Goal: Task Accomplishment & Management: Manage account settings

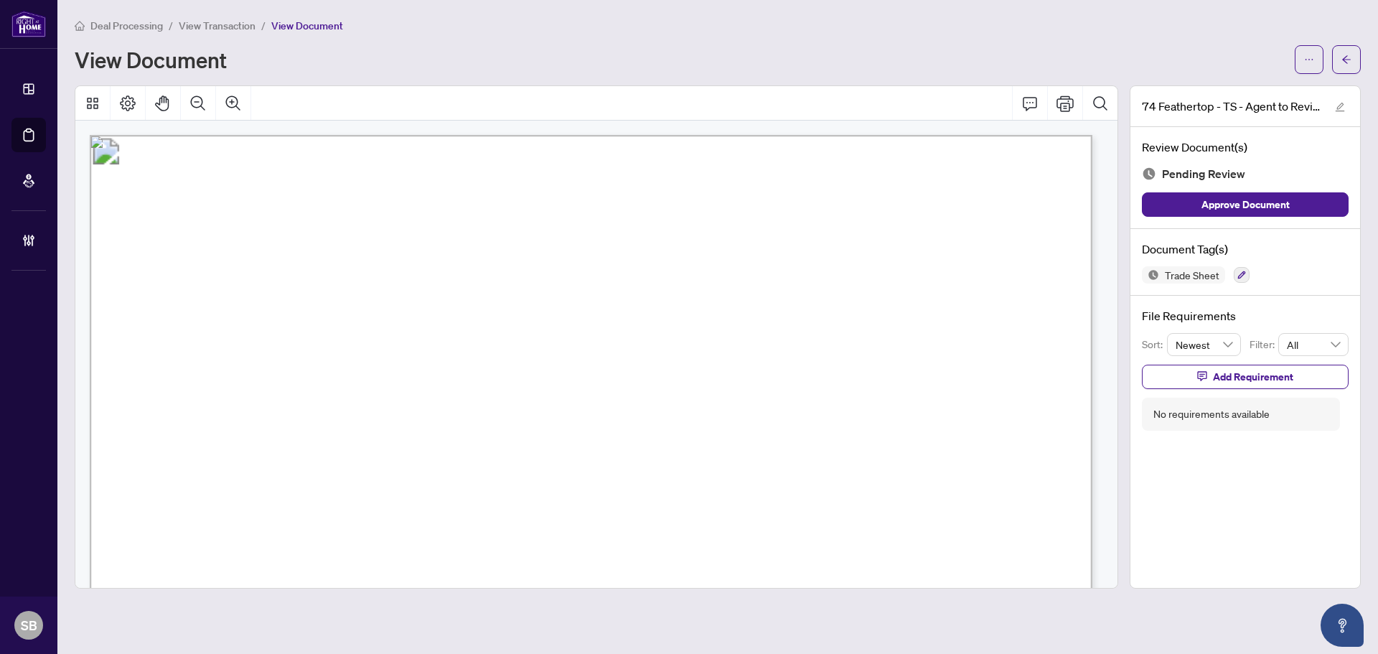
scroll to position [430, 0]
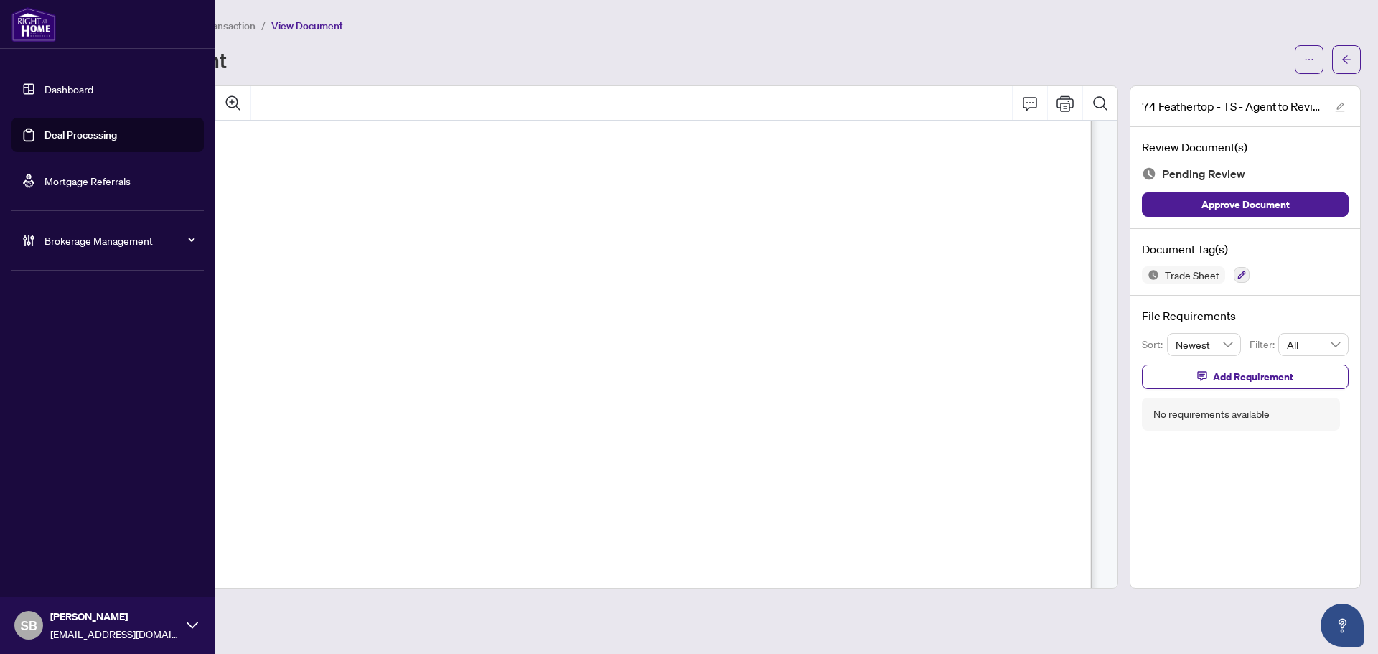
click at [91, 90] on link "Dashboard" at bounding box center [68, 89] width 49 height 13
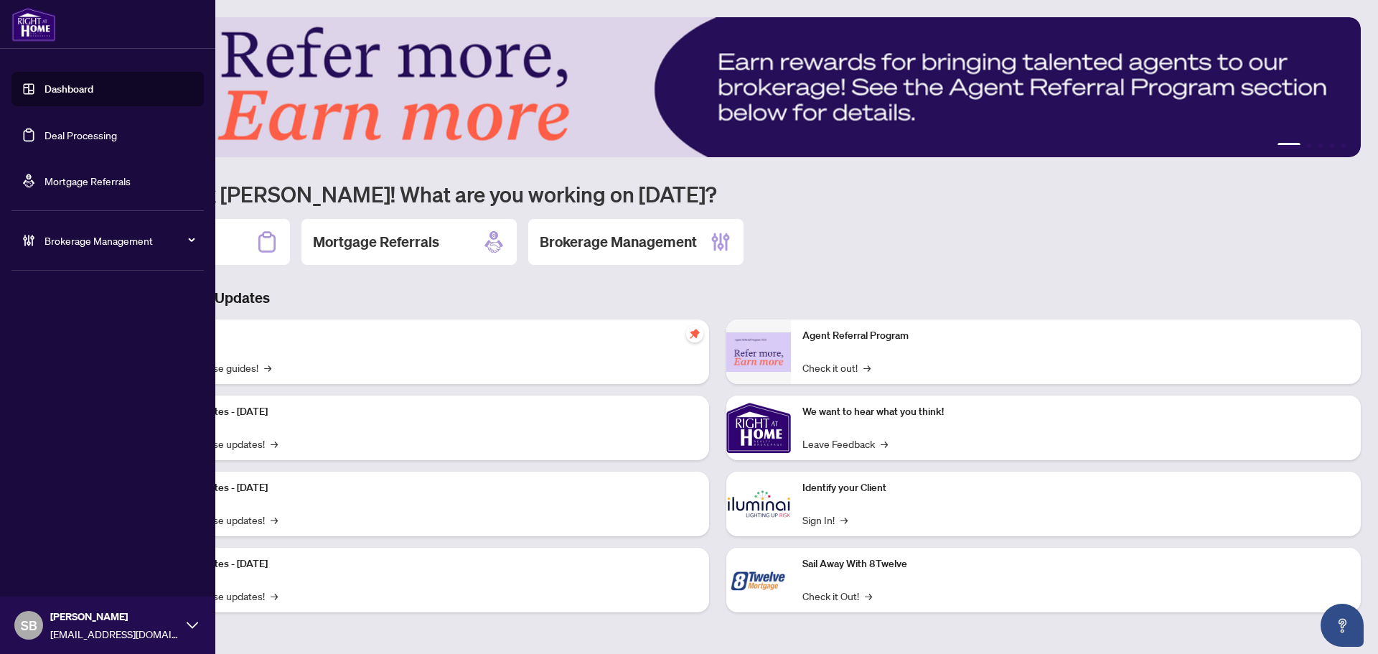
click at [80, 133] on link "Deal Processing" at bounding box center [80, 134] width 72 height 13
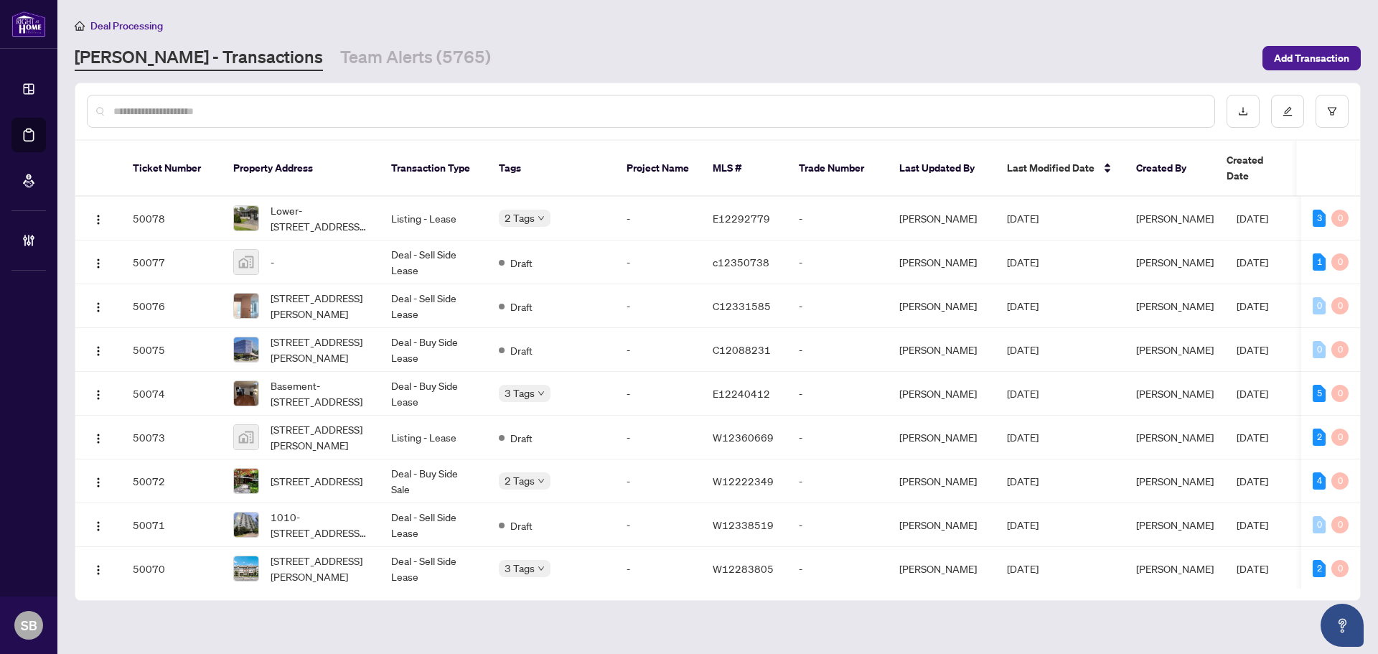
drag, startPoint x: 375, startPoint y: 97, endPoint x: 372, endPoint y: 105, distance: 8.9
click at [375, 96] on div at bounding box center [651, 111] width 1128 height 33
click at [372, 105] on input "text" at bounding box center [657, 111] width 1089 height 16
click at [383, 208] on td "Listing - Lease" at bounding box center [434, 219] width 108 height 44
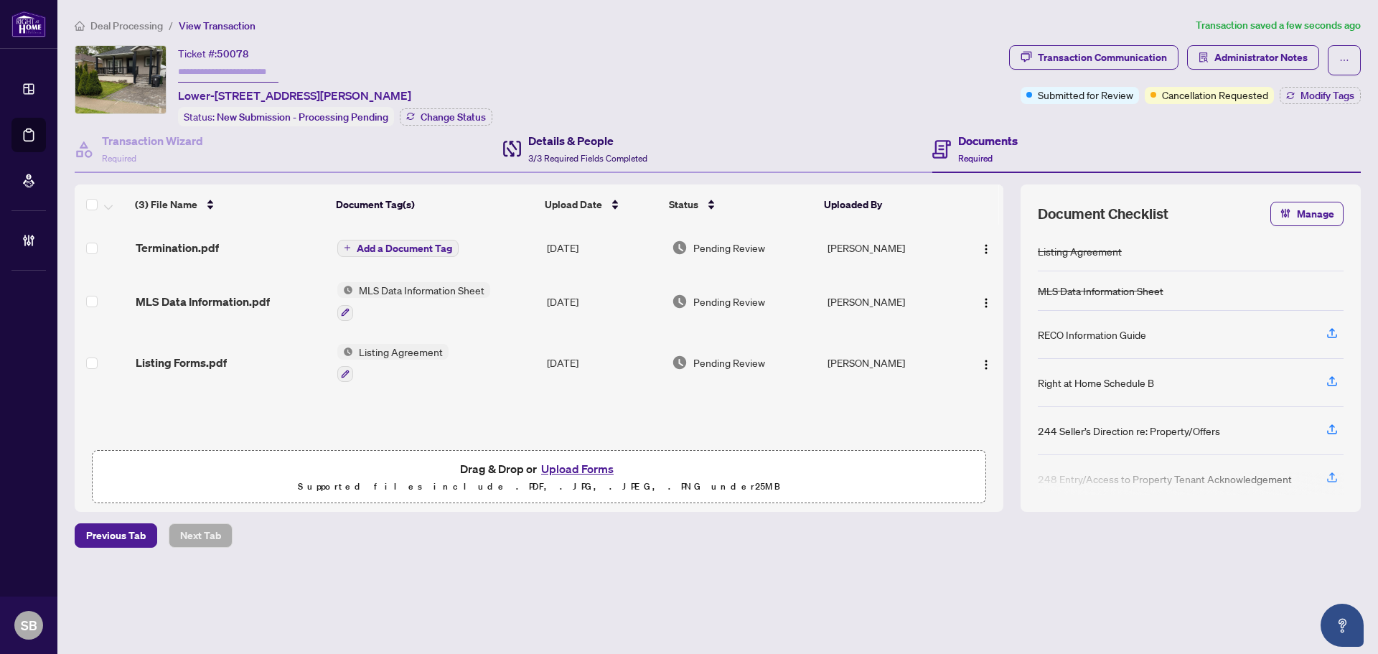
click at [601, 154] on span "3/3 Required Fields Completed" at bounding box center [587, 158] width 119 height 11
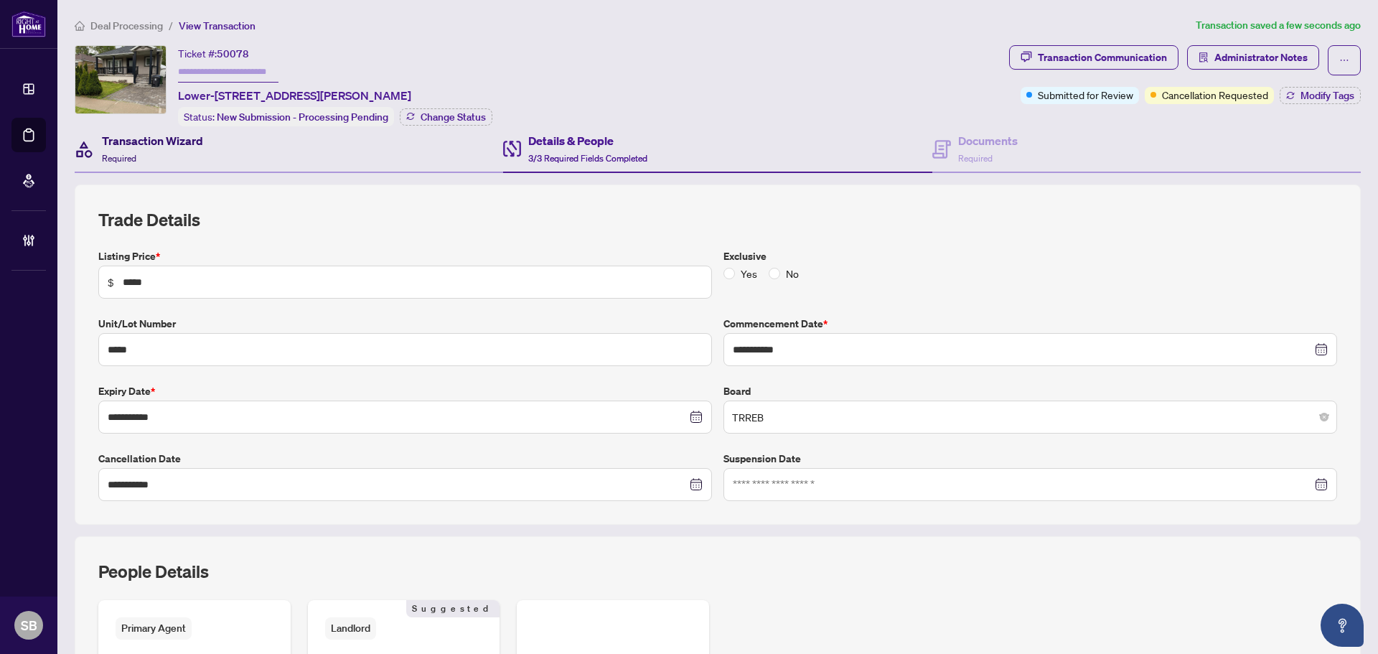
click at [172, 157] on div "Transaction Wizard Required" at bounding box center [152, 149] width 101 height 34
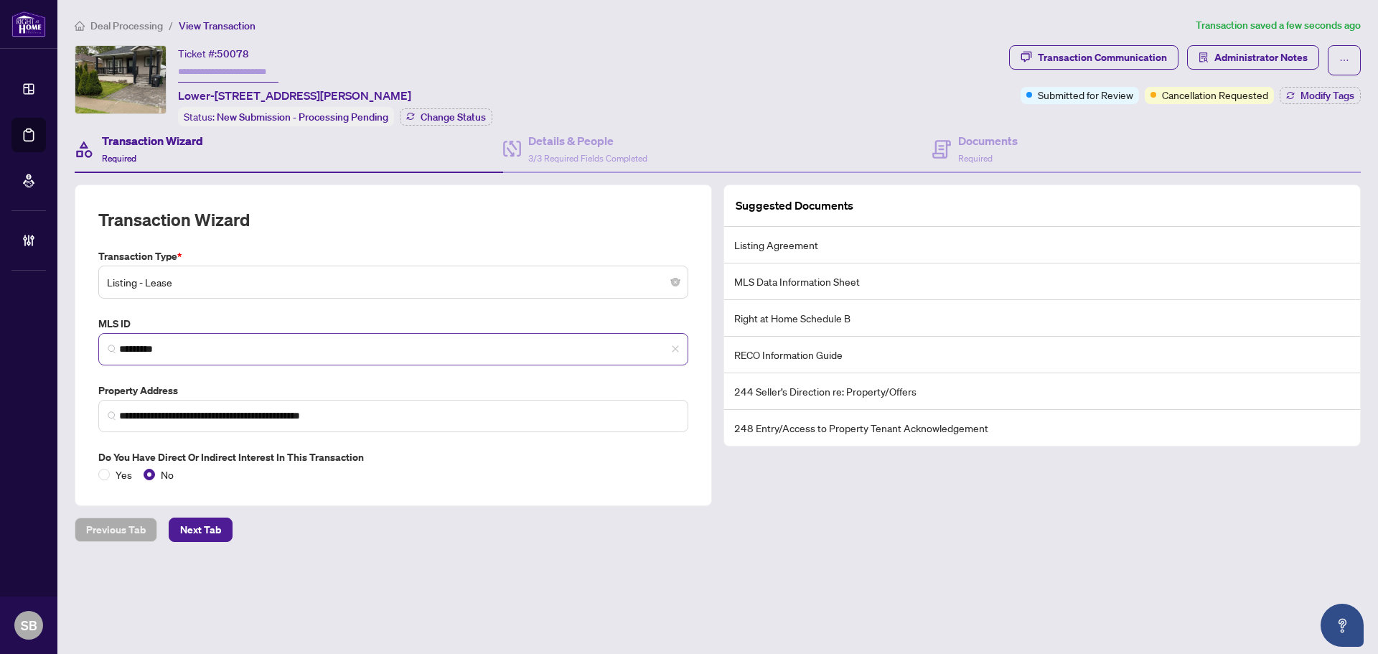
click at [268, 333] on span "*********" at bounding box center [393, 349] width 590 height 32
drag, startPoint x: 257, startPoint y: 347, endPoint x: 61, endPoint y: 351, distance: 195.9
click at [61, 351] on main "**********" at bounding box center [717, 327] width 1320 height 654
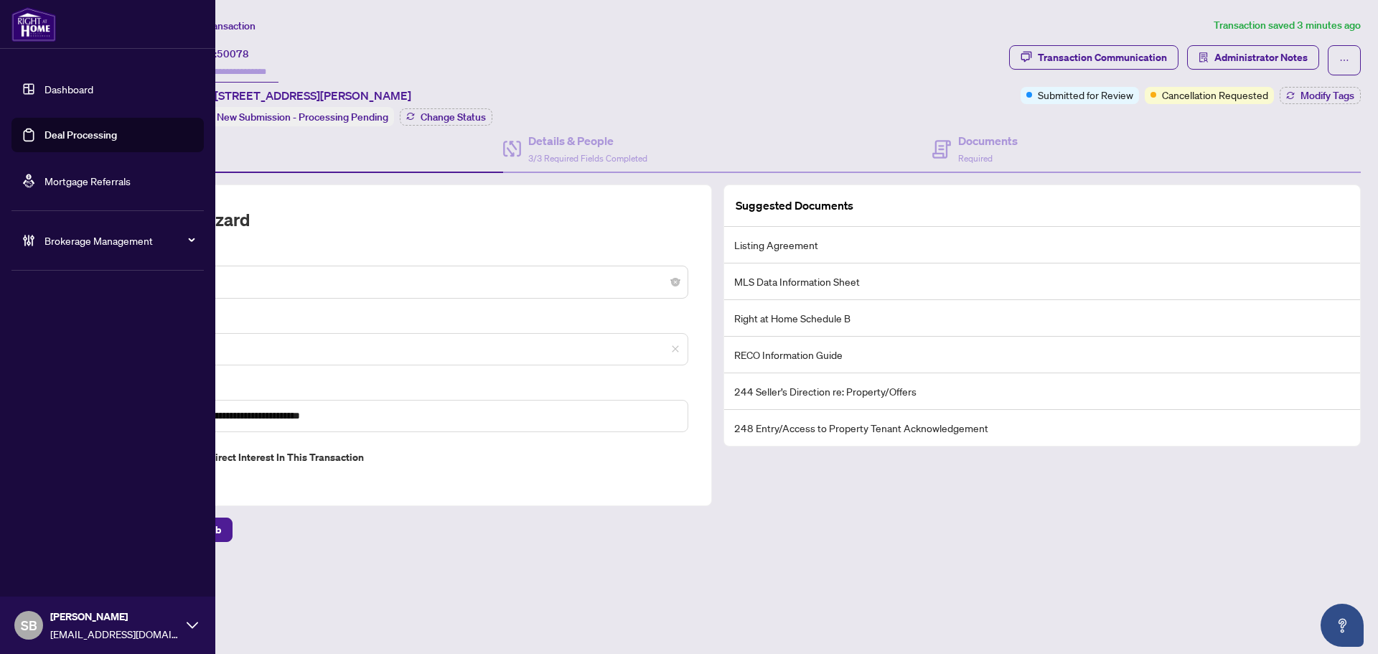
click at [44, 95] on link "Dashboard" at bounding box center [68, 89] width 49 height 13
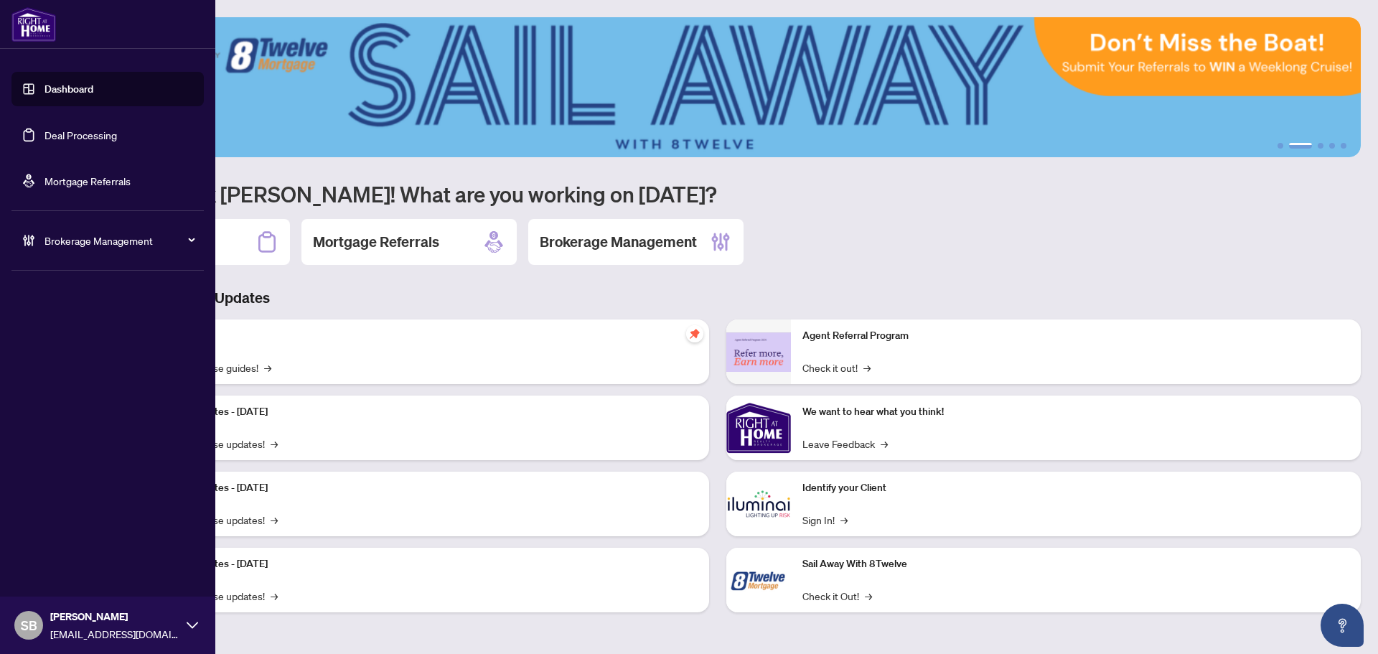
drag, startPoint x: 78, startPoint y: 133, endPoint x: 461, endPoint y: 296, distance: 416.6
click at [78, 133] on link "Deal Processing" at bounding box center [80, 134] width 72 height 13
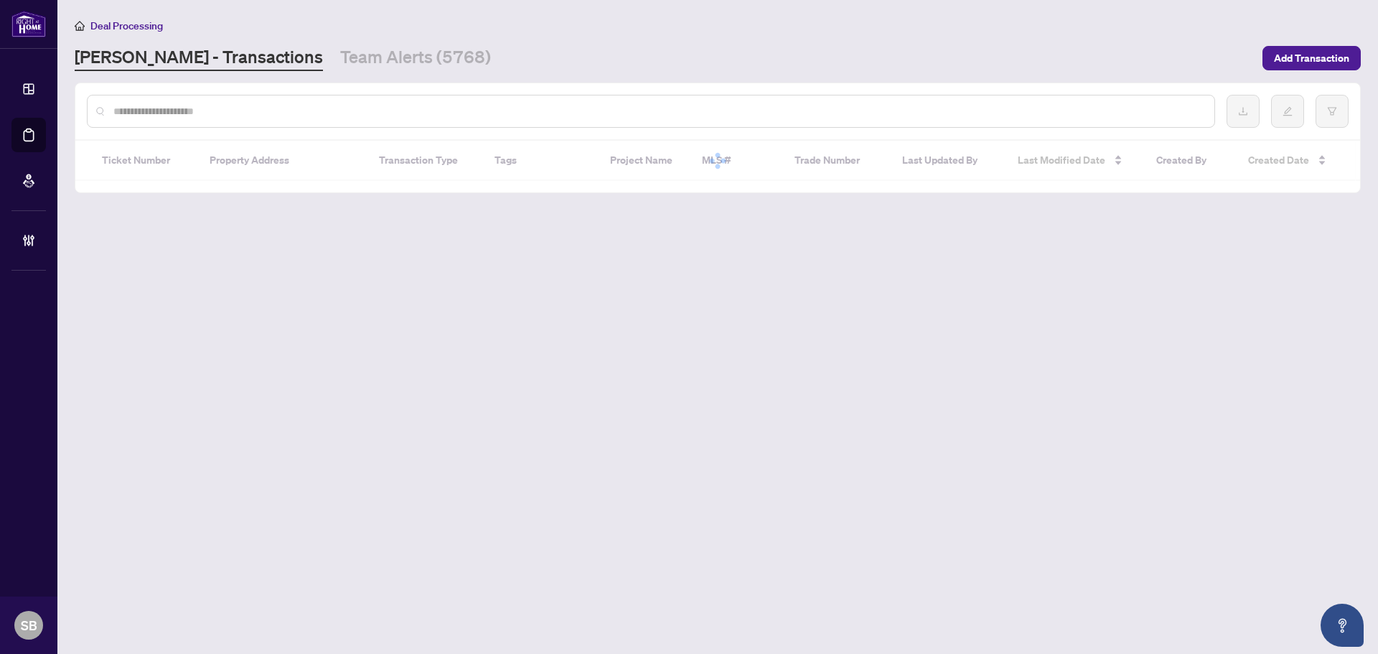
click at [339, 110] on input "text" at bounding box center [657, 111] width 1089 height 16
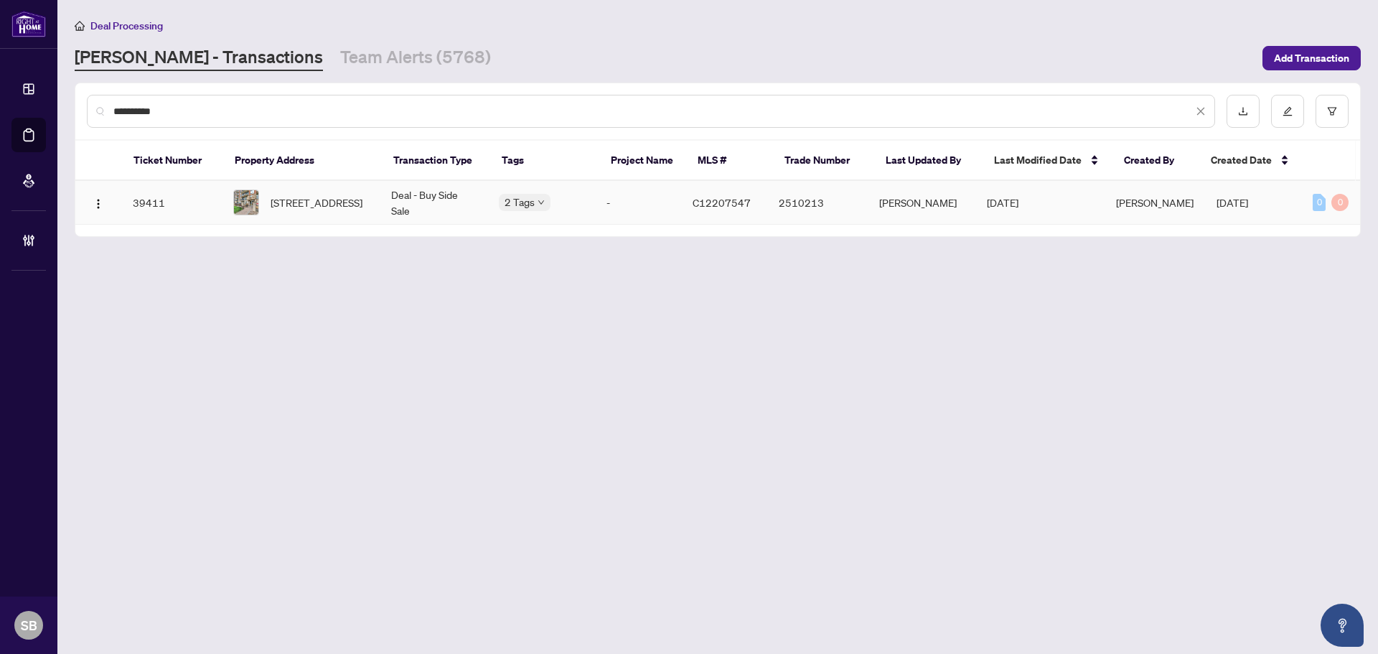
type input "**********"
click at [303, 209] on span "209-260 Merton St, Toronto, Ontario M4S 3G2, Canada" at bounding box center [316, 202] width 92 height 16
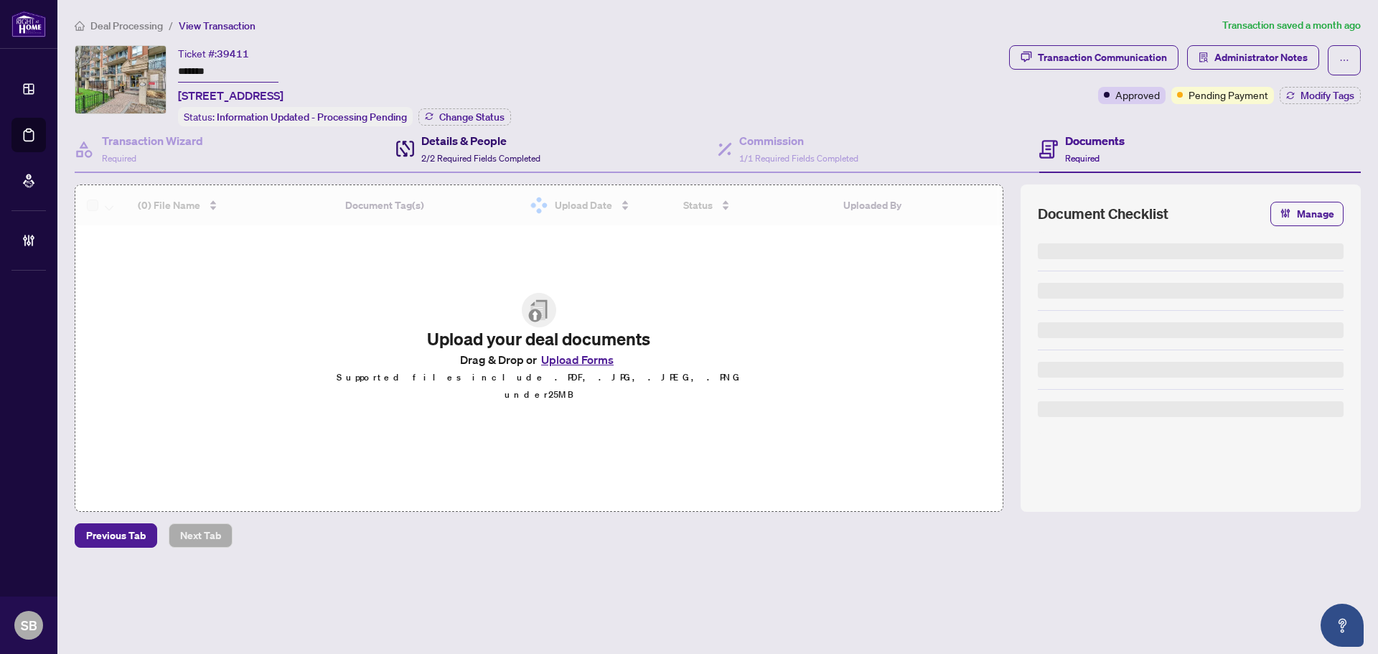
click at [492, 146] on h4 "Details & People" at bounding box center [480, 140] width 119 height 17
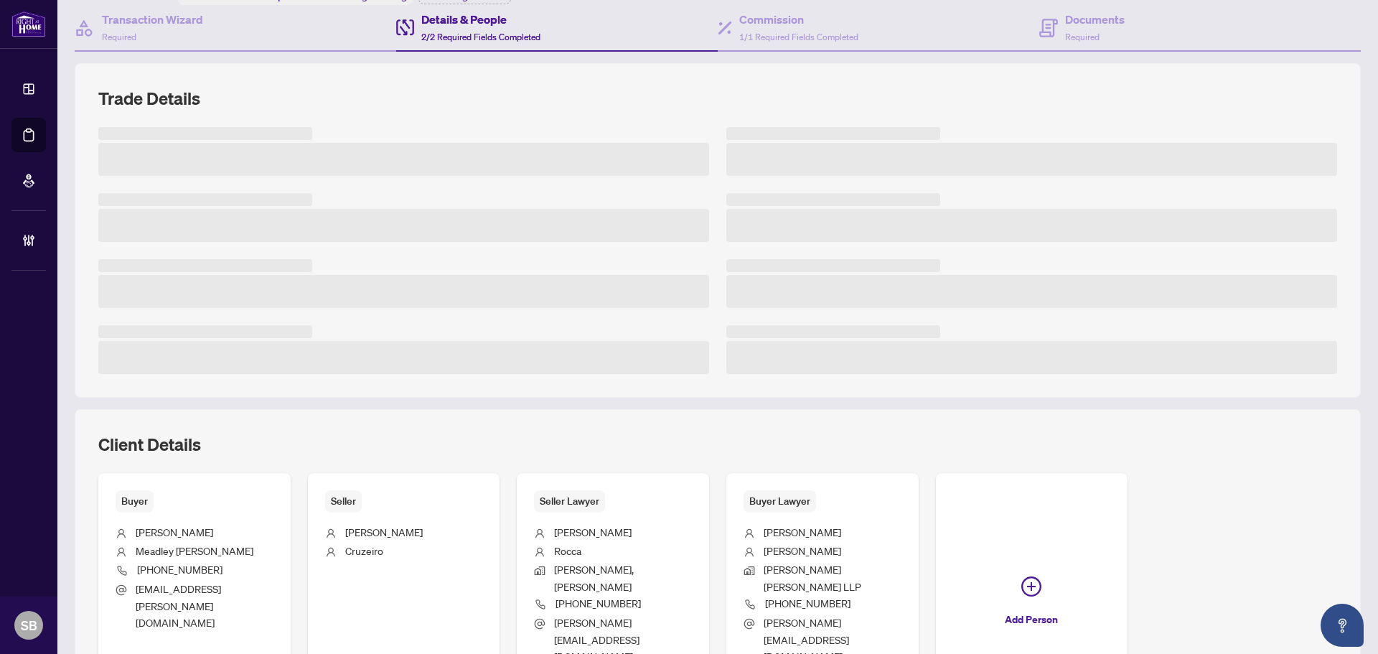
scroll to position [287, 0]
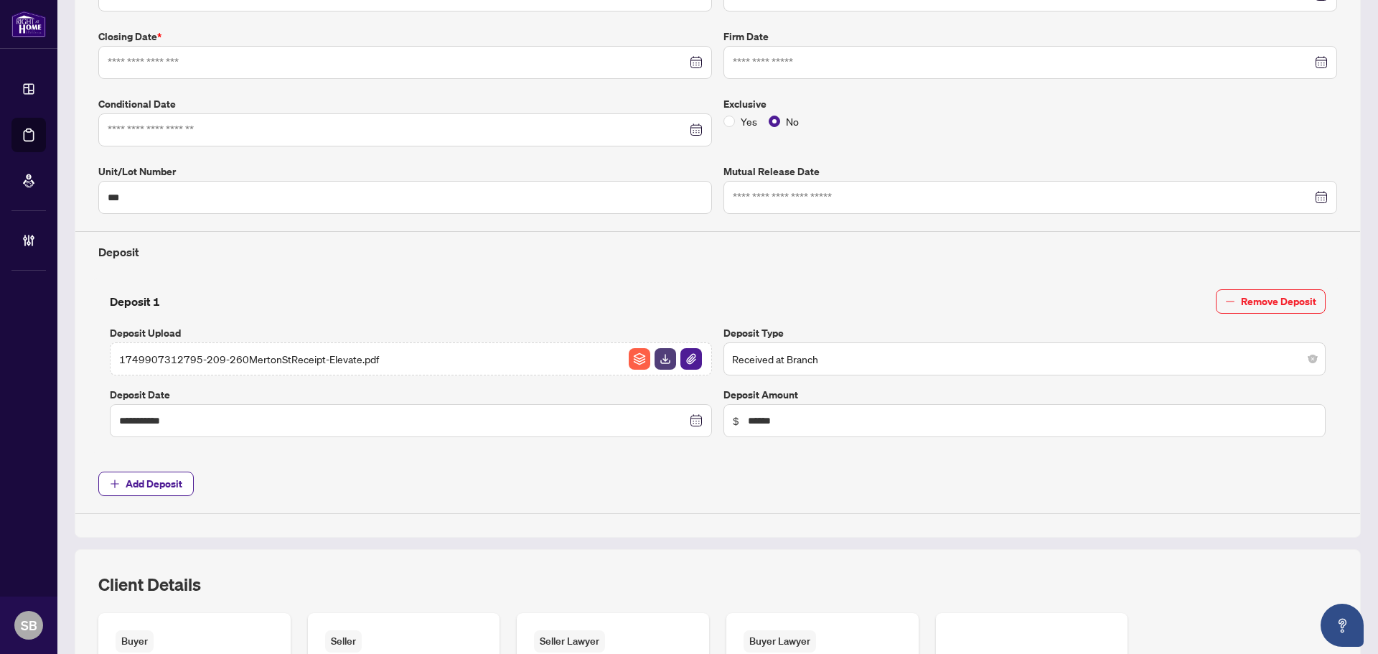
type input "**********"
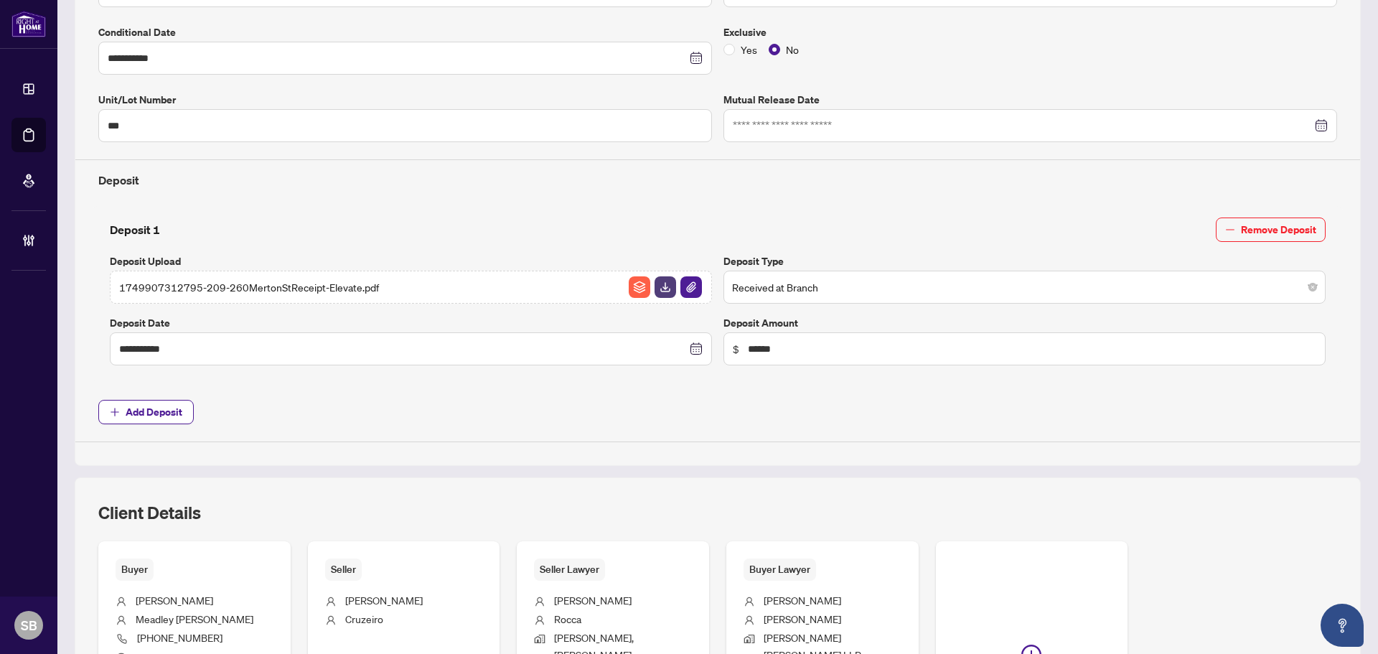
scroll to position [574, 0]
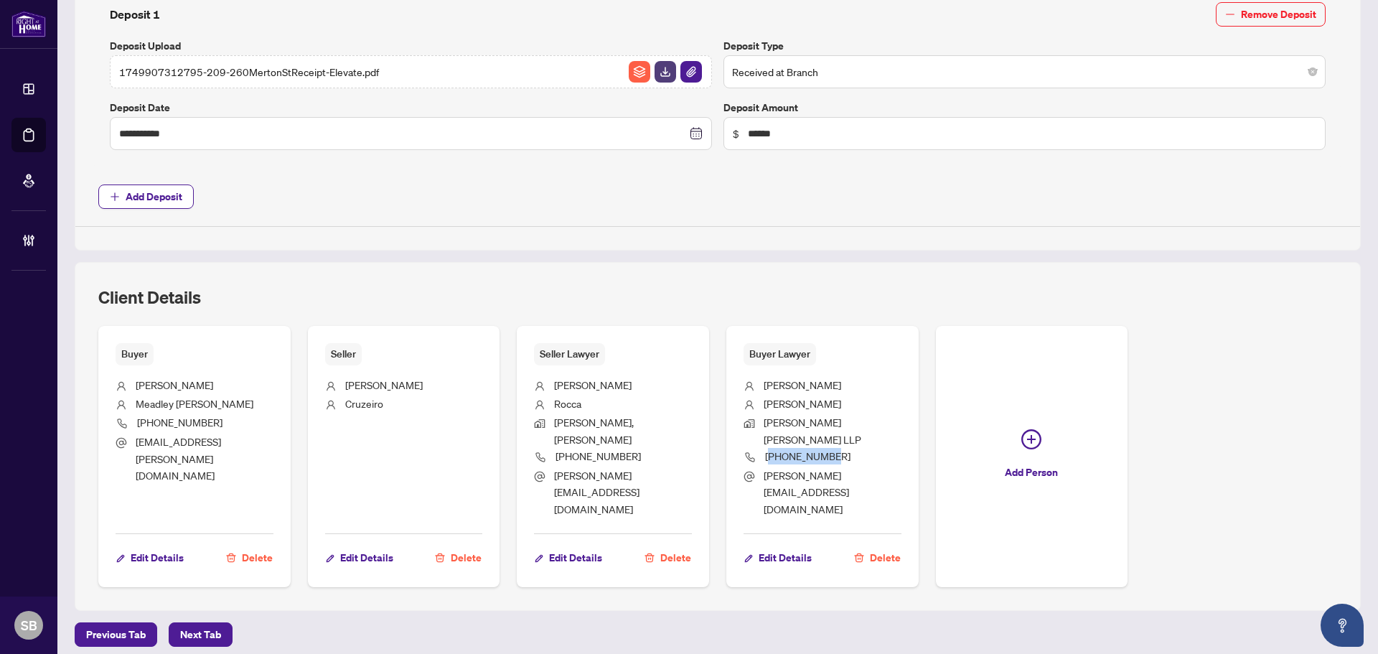
drag, startPoint x: 764, startPoint y: 441, endPoint x: 837, endPoint y: 448, distance: 72.9
click at [837, 448] on li "416-482-6588" at bounding box center [822, 457] width 158 height 19
click at [846, 448] on li "416-482-6588" at bounding box center [822, 457] width 158 height 19
drag, startPoint x: 759, startPoint y: 439, endPoint x: 834, endPoint y: 439, distance: 75.3
click at [829, 448] on li "416-482-6588" at bounding box center [822, 457] width 158 height 19
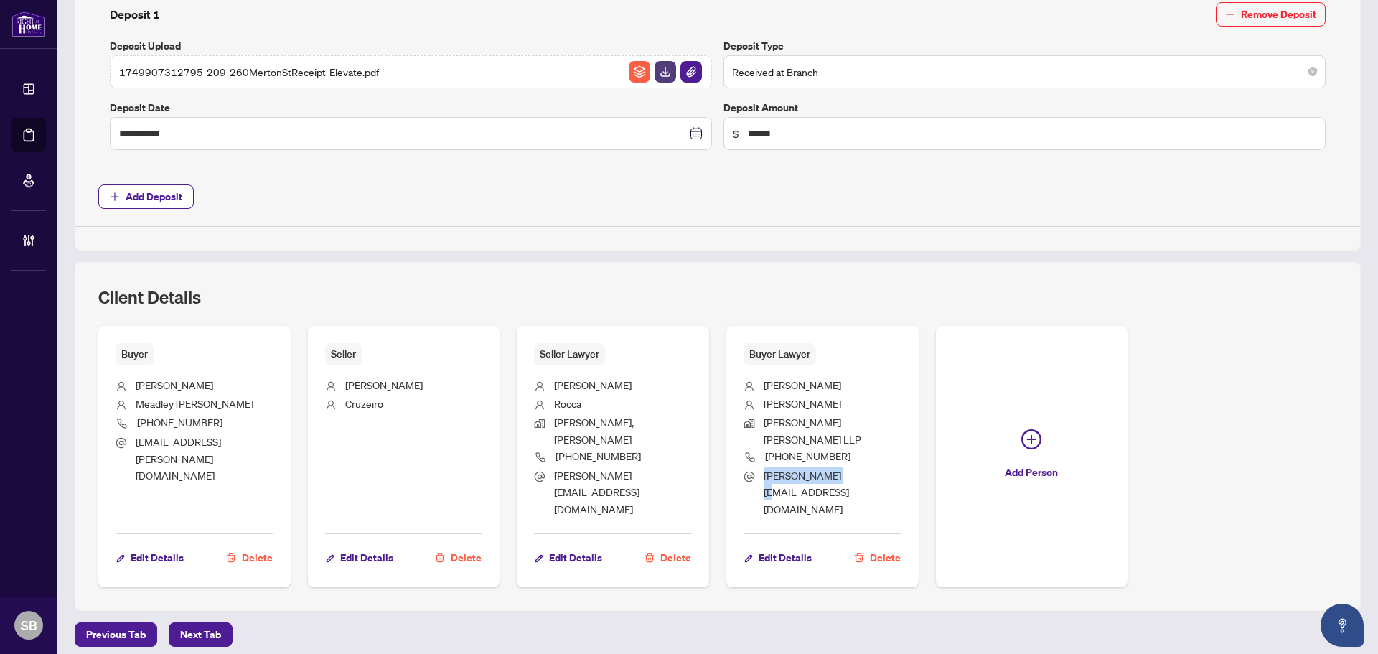
drag, startPoint x: 766, startPoint y: 461, endPoint x: 837, endPoint y: 471, distance: 71.6
click at [834, 471] on ul "Richard R Evenson EVENSON BUNDGARD LLP 416-482-6588 r.evenson@eb-law.ca" at bounding box center [822, 444] width 158 height 158
click at [857, 467] on li "r.evenson@eb-law.ca" at bounding box center [822, 492] width 158 height 50
drag, startPoint x: 763, startPoint y: 458, endPoint x: 885, endPoint y: 476, distance: 123.9
click at [880, 476] on ul "Richard R Evenson EVENSON BUNDGARD LLP 416-482-6588 r.evenson@eb-law.ca" at bounding box center [822, 444] width 158 height 158
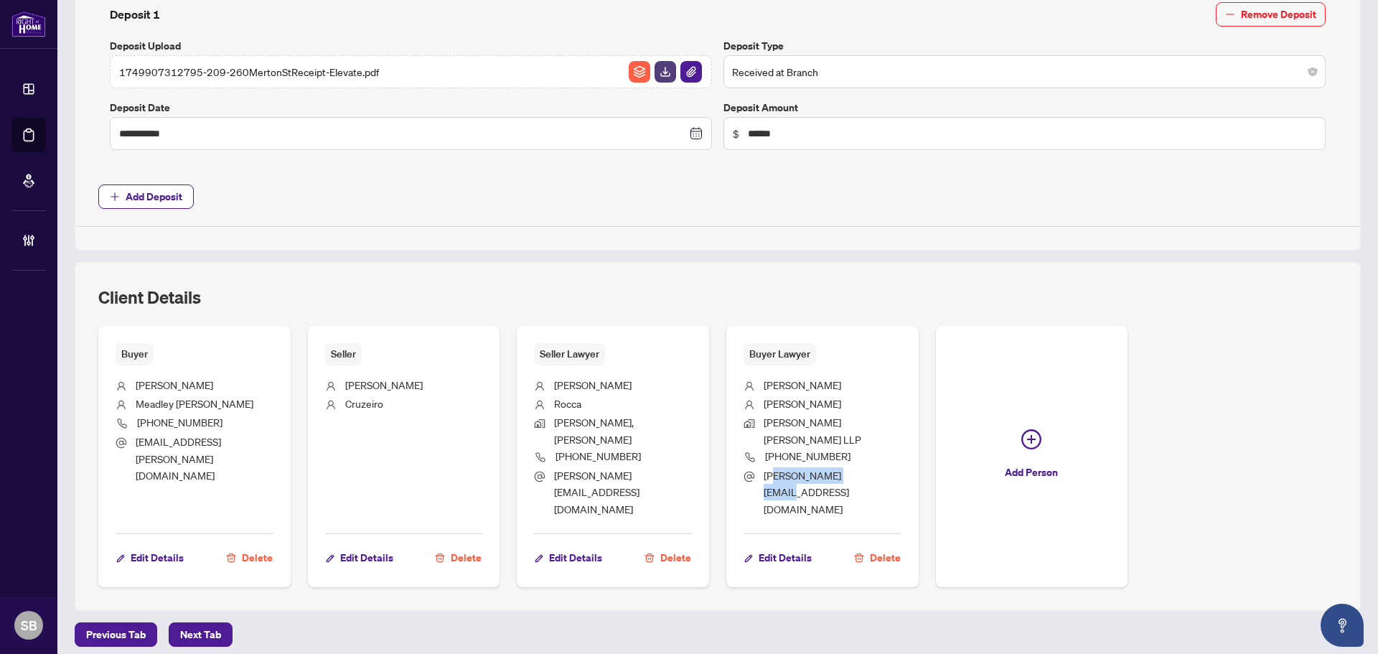
click at [875, 482] on ul "Richard R Evenson EVENSON BUNDGARD LLP 416-482-6588 r.evenson@eb-law.ca" at bounding box center [822, 444] width 158 height 158
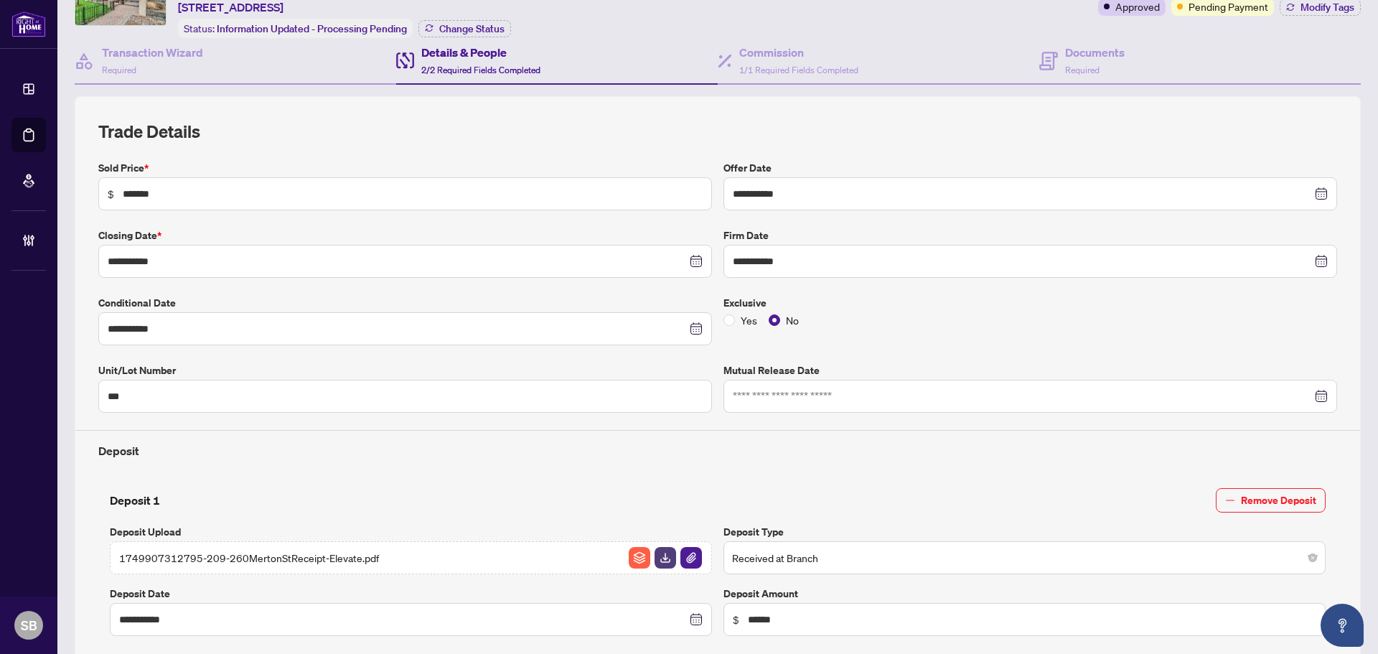
scroll to position [0, 0]
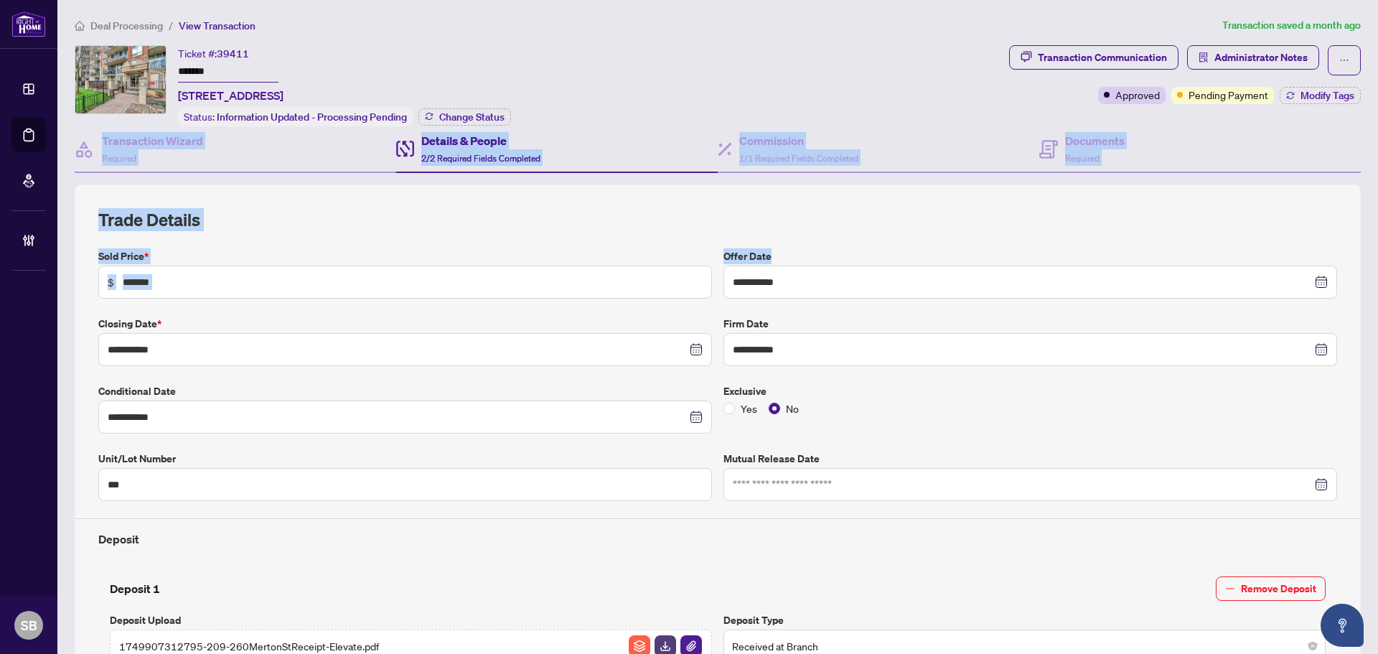
drag, startPoint x: 1366, startPoint y: 102, endPoint x: 1377, endPoint y: 266, distance: 164.7
click at [1377, 259] on main "**********" at bounding box center [717, 327] width 1320 height 654
click at [1155, 157] on div "Documents Required" at bounding box center [1199, 149] width 321 height 47
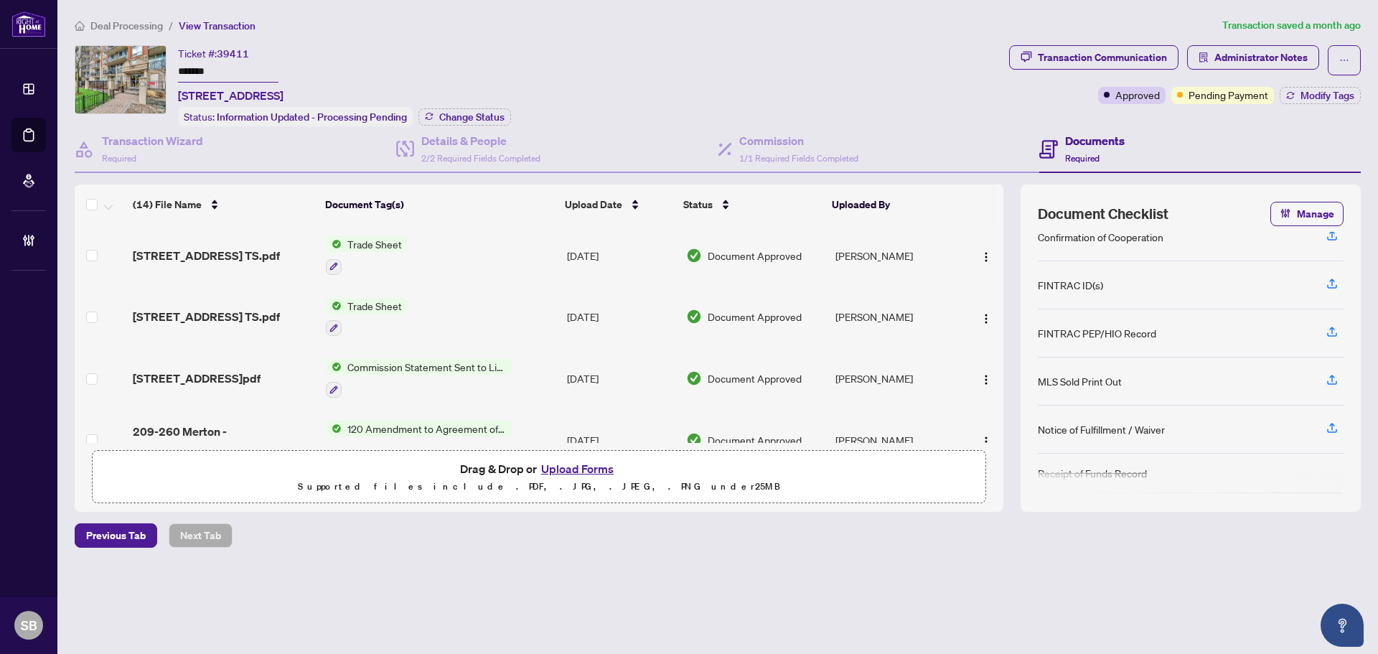
scroll to position [149, 0]
click at [118, 29] on span "Deal Processing" at bounding box center [126, 25] width 72 height 13
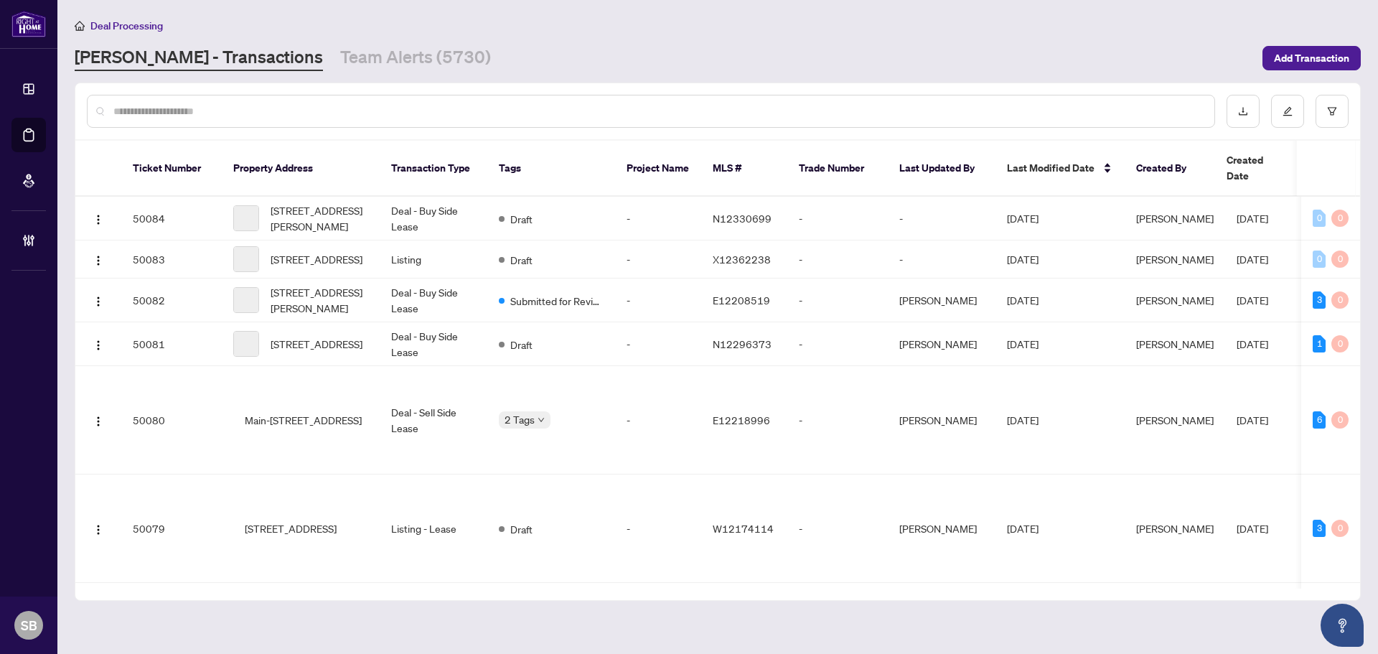
click at [323, 115] on input "text" at bounding box center [657, 111] width 1089 height 16
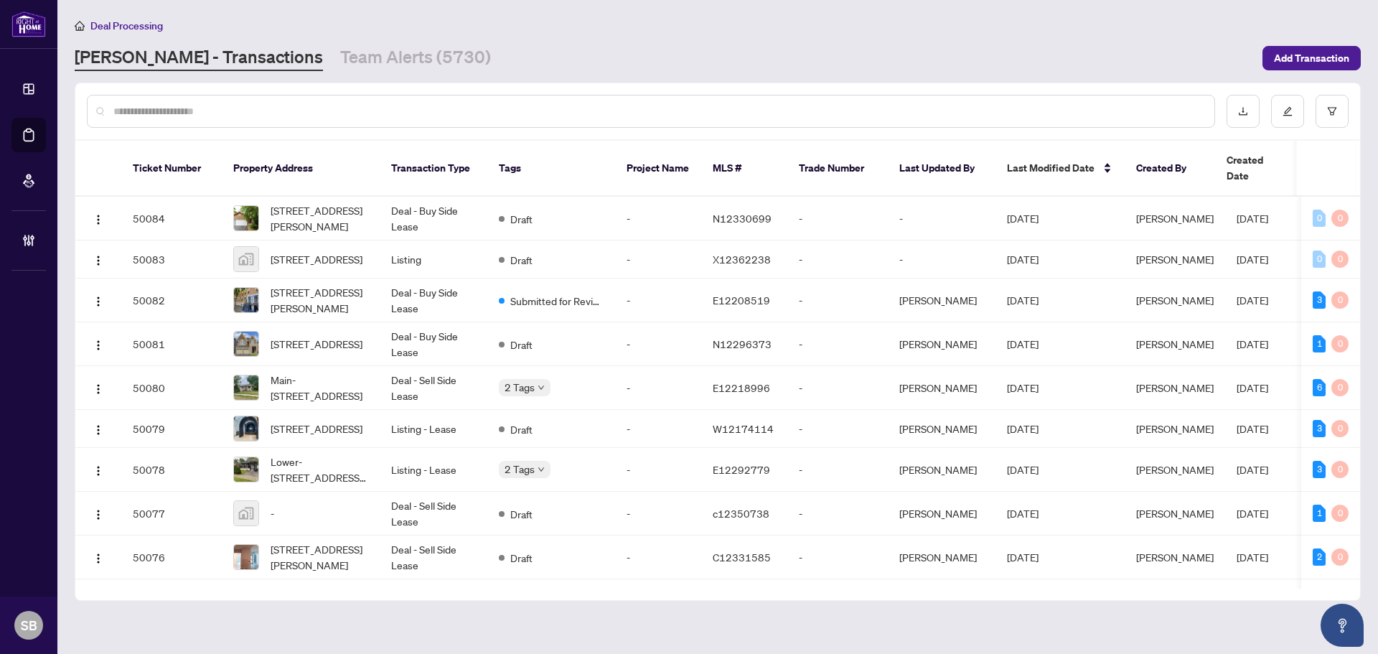
click at [323, 118] on div at bounding box center [651, 111] width 1128 height 33
click at [321, 113] on input "text" at bounding box center [657, 111] width 1089 height 16
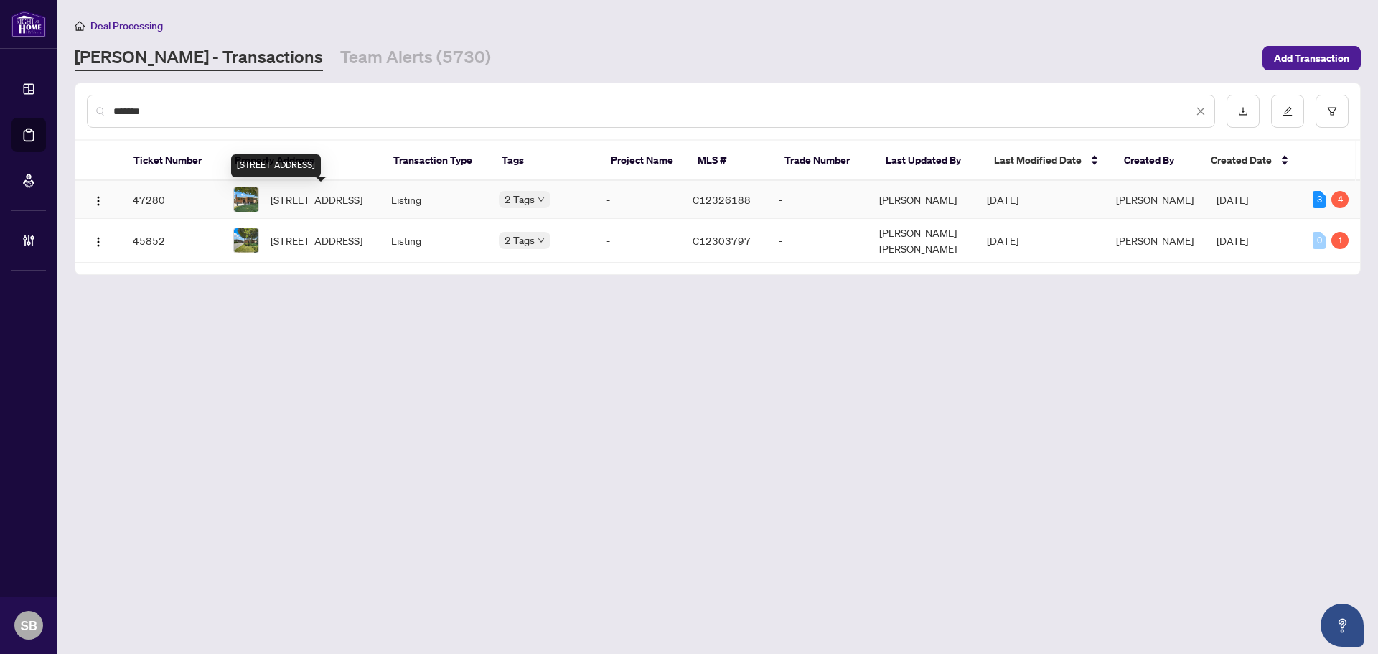
type input "*******"
click at [326, 207] on span "142 Sloane Ave, Toronto, Ontario M4A 2B7, Canada" at bounding box center [316, 200] width 92 height 16
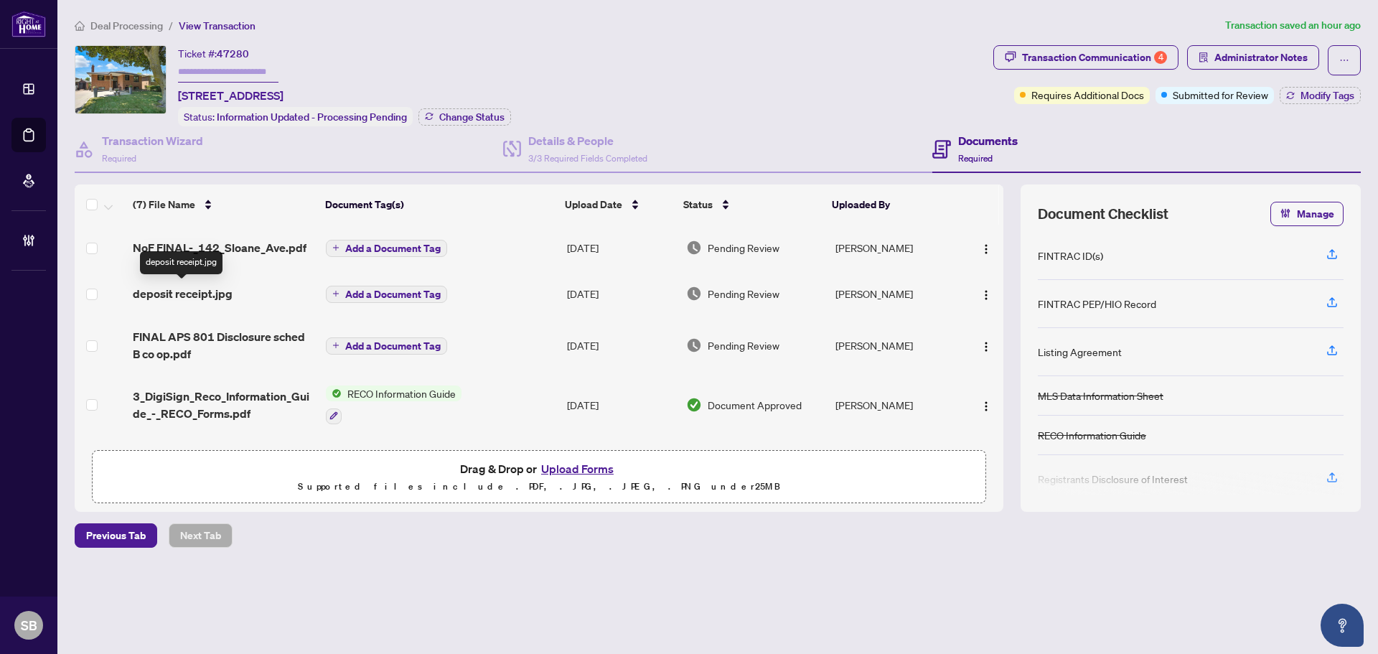
click at [230, 286] on span "deposit receipt.jpg" at bounding box center [183, 293] width 100 height 17
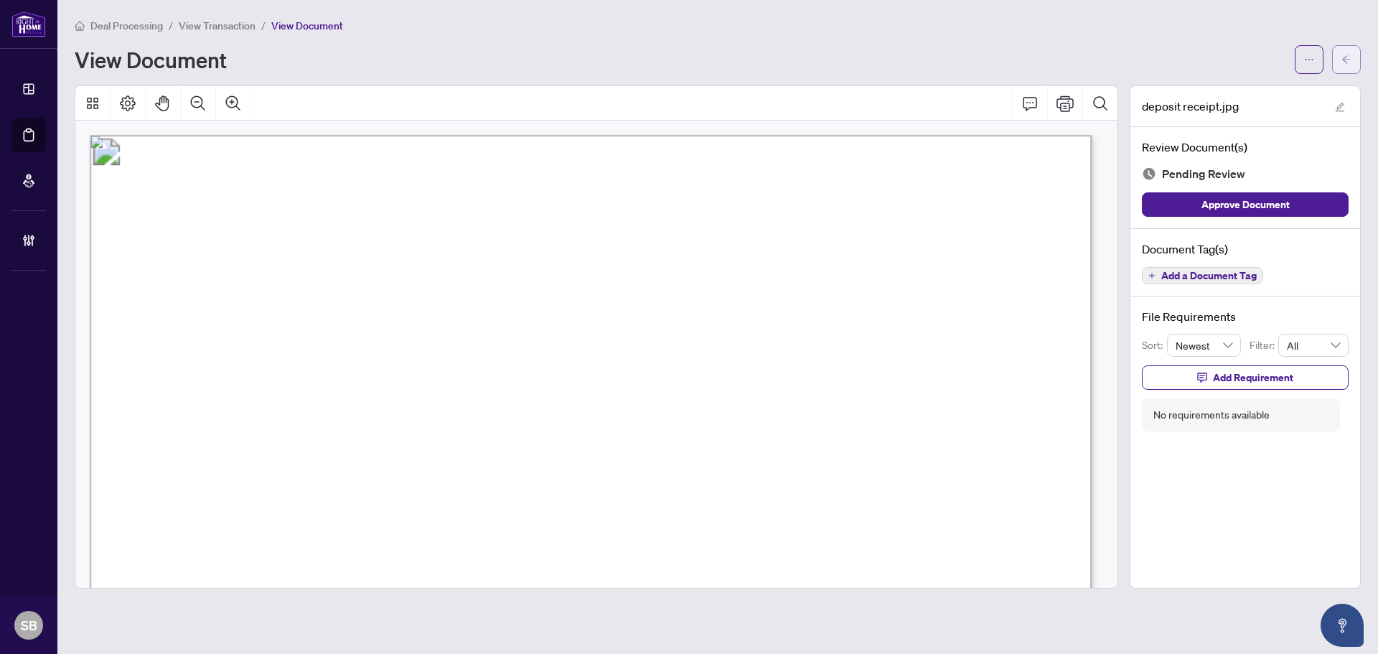
click at [1351, 67] on button "button" at bounding box center [1346, 59] width 29 height 29
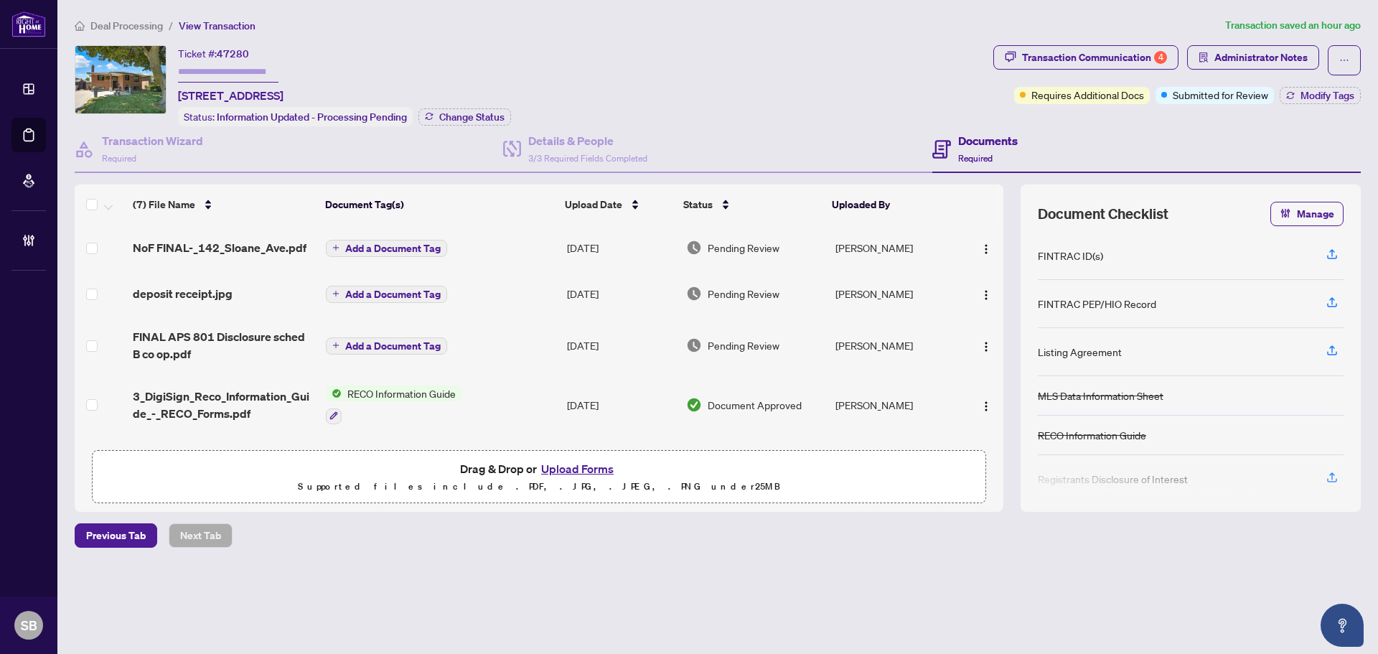
click at [299, 236] on td "NoF FINAL-_142_Sloane_Ave.pdf" at bounding box center [223, 248] width 193 height 46
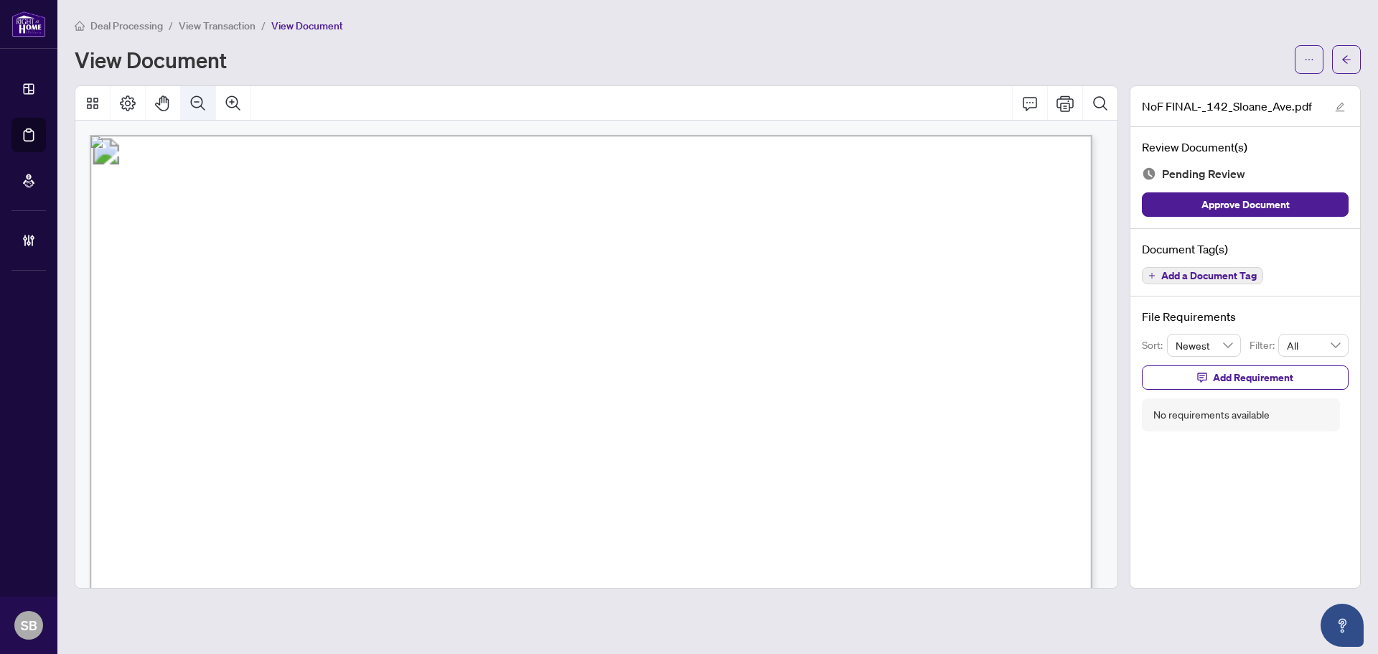
click at [194, 101] on icon "Zoom Out" at bounding box center [197, 103] width 17 height 17
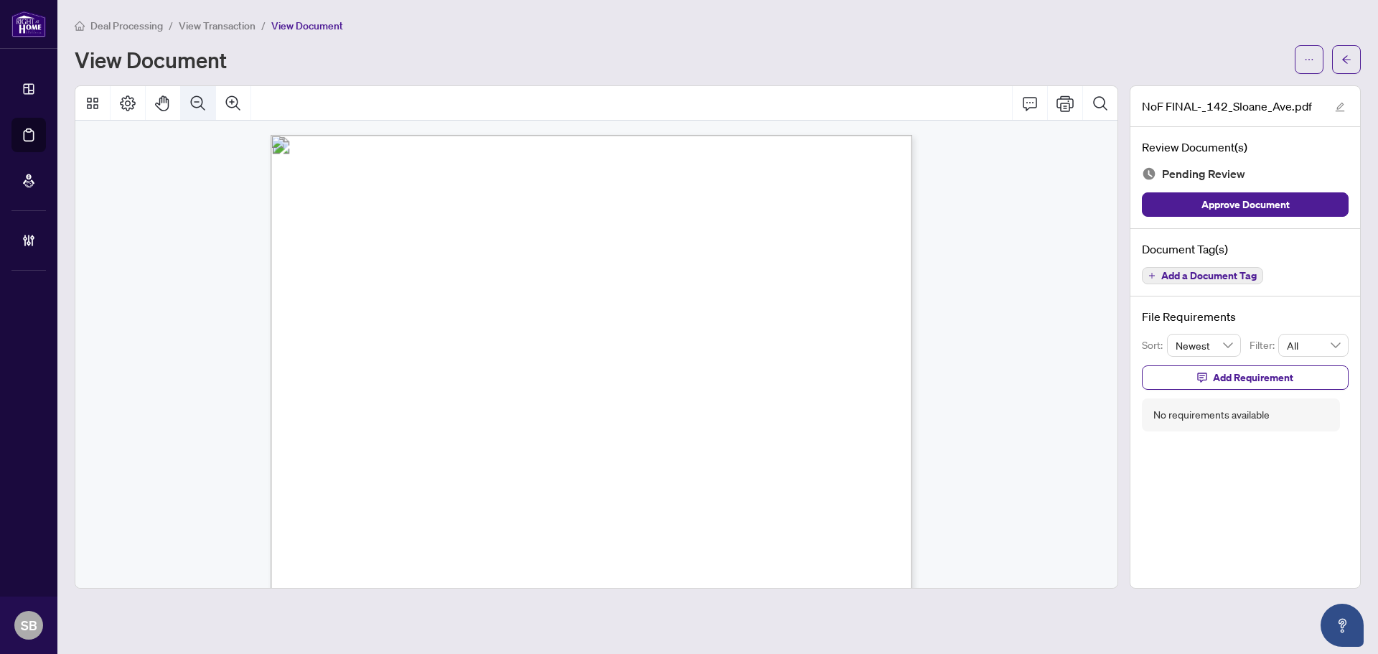
click at [194, 101] on icon "Zoom Out" at bounding box center [197, 103] width 17 height 17
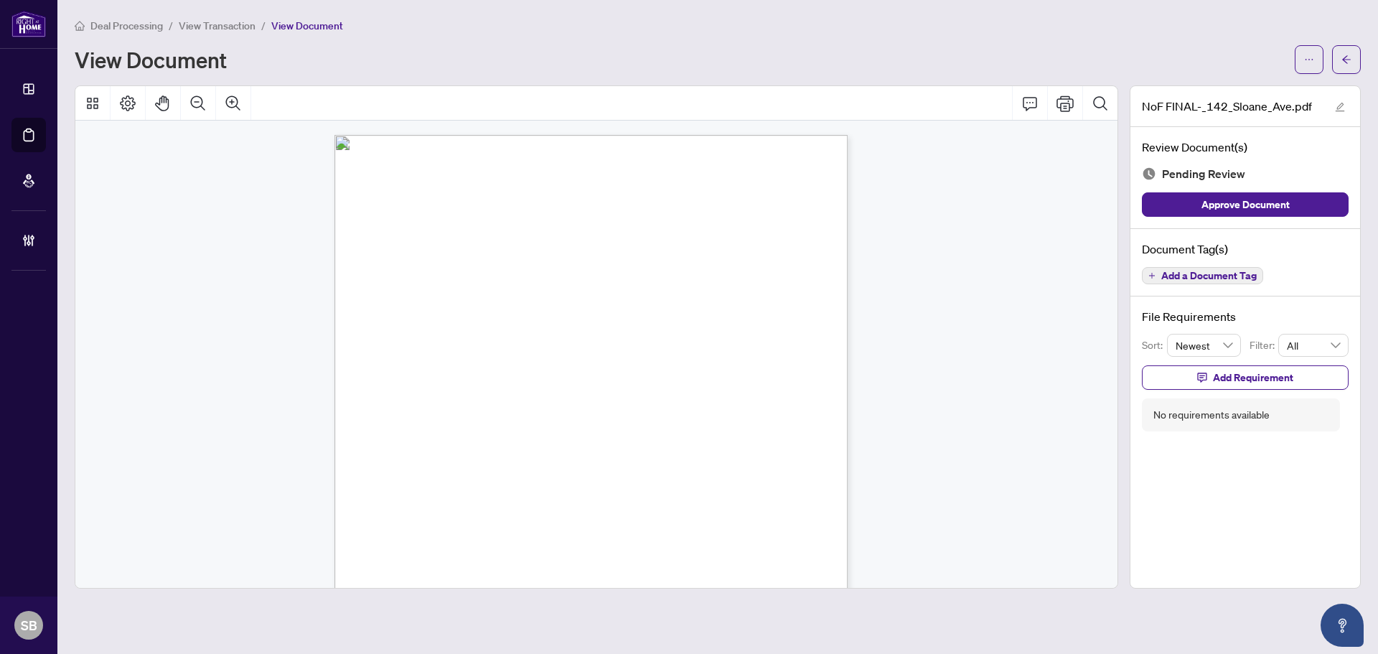
click at [1346, 55] on icon "arrow-left" at bounding box center [1346, 60] width 10 height 10
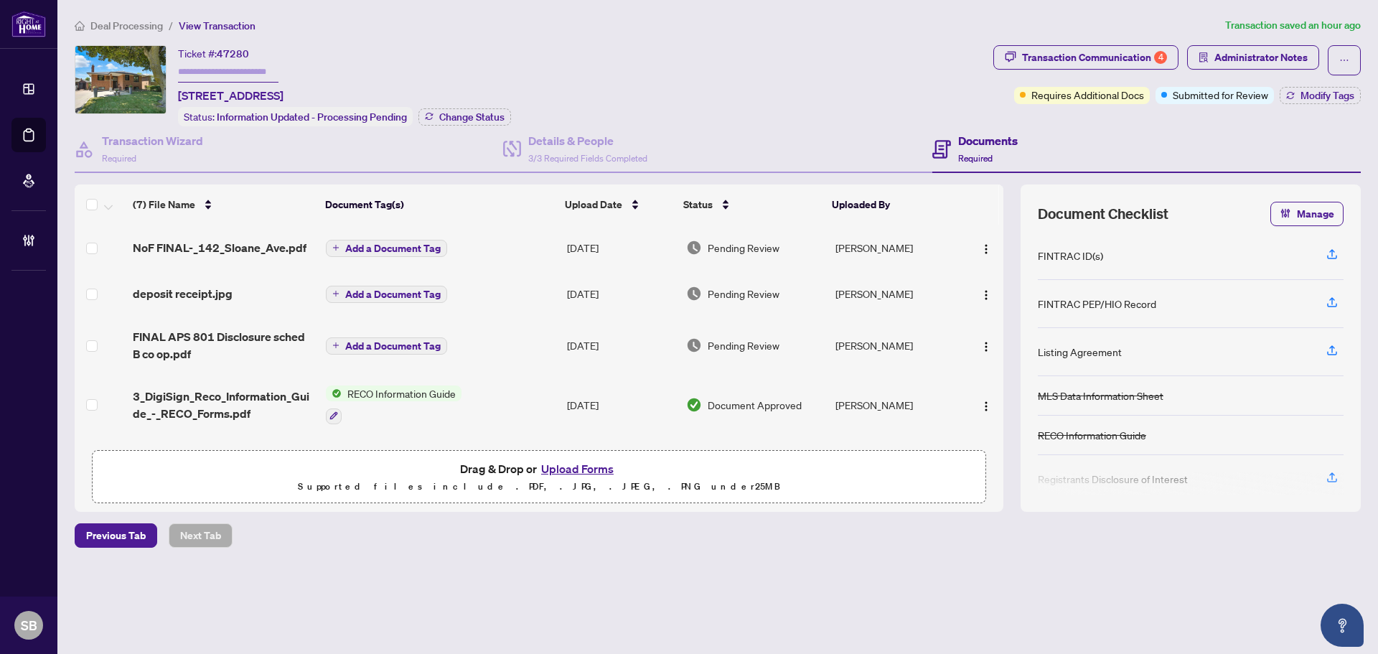
click at [215, 290] on span "deposit receipt.jpg" at bounding box center [183, 293] width 100 height 17
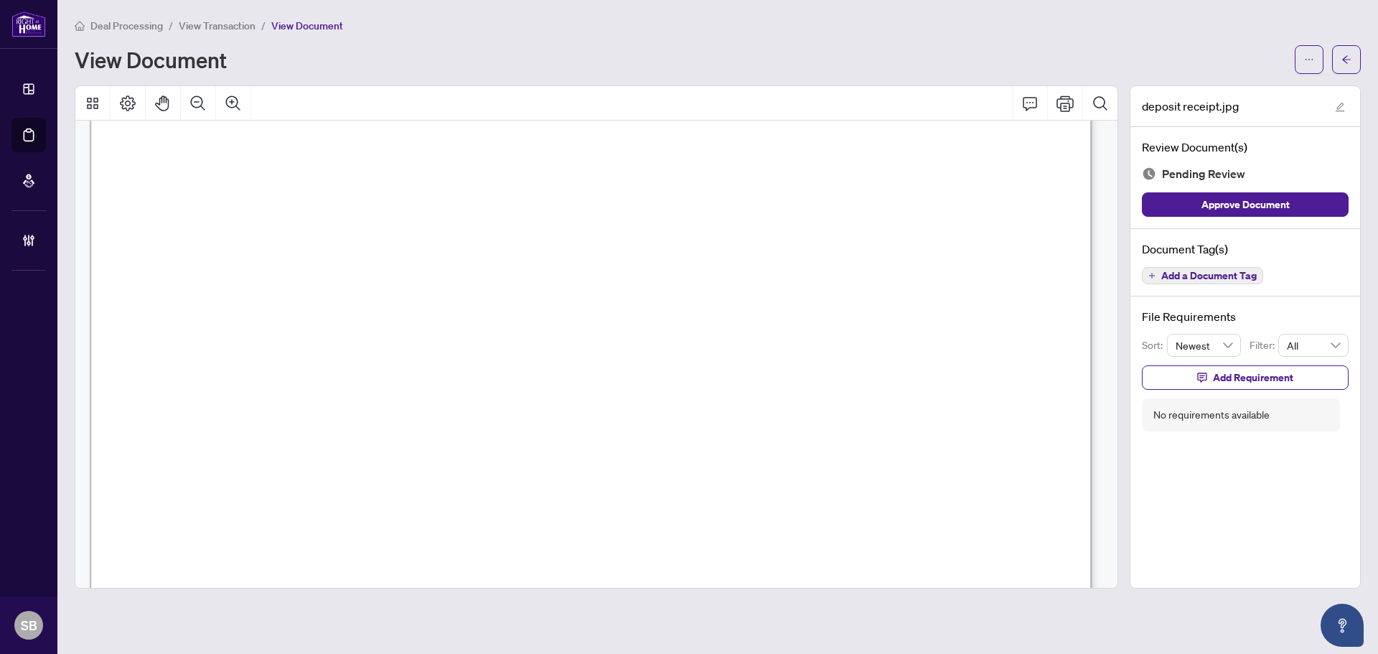
scroll to position [215, 0]
click at [1348, 57] on icon "arrow-left" at bounding box center [1346, 60] width 10 height 10
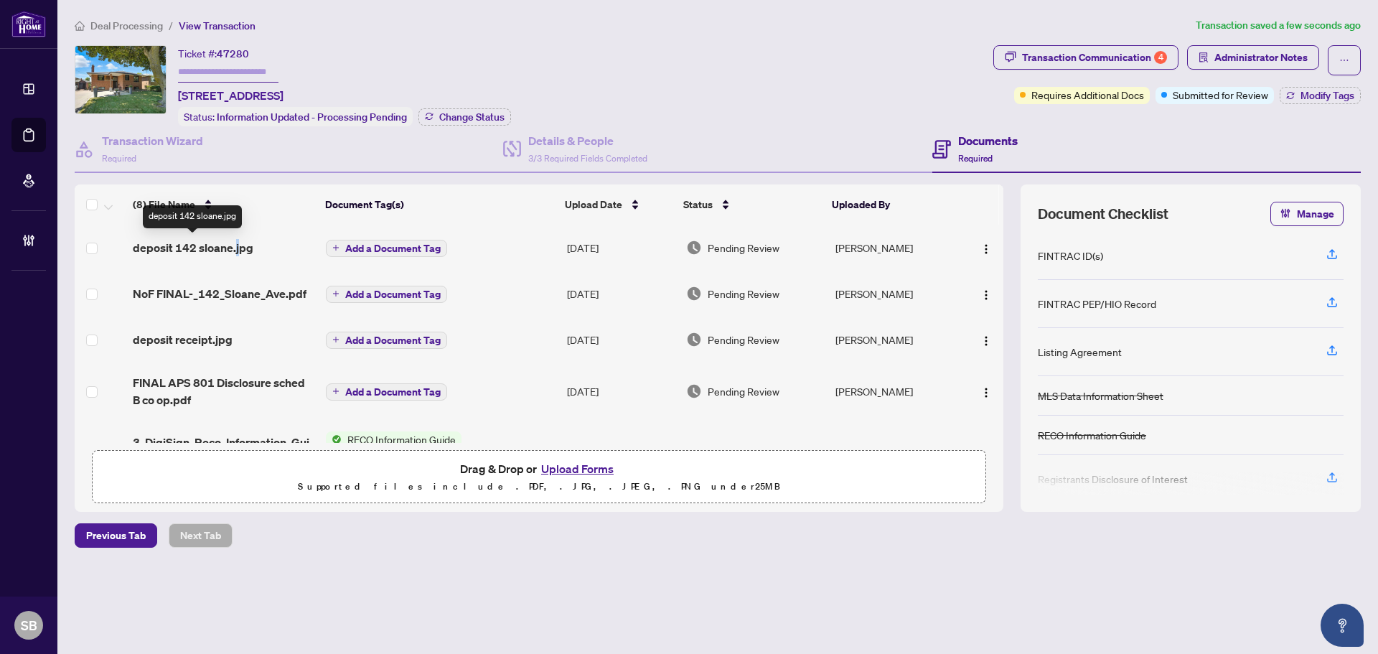
click at [237, 240] on span "deposit 142 sloane.jpg" at bounding box center [193, 247] width 121 height 17
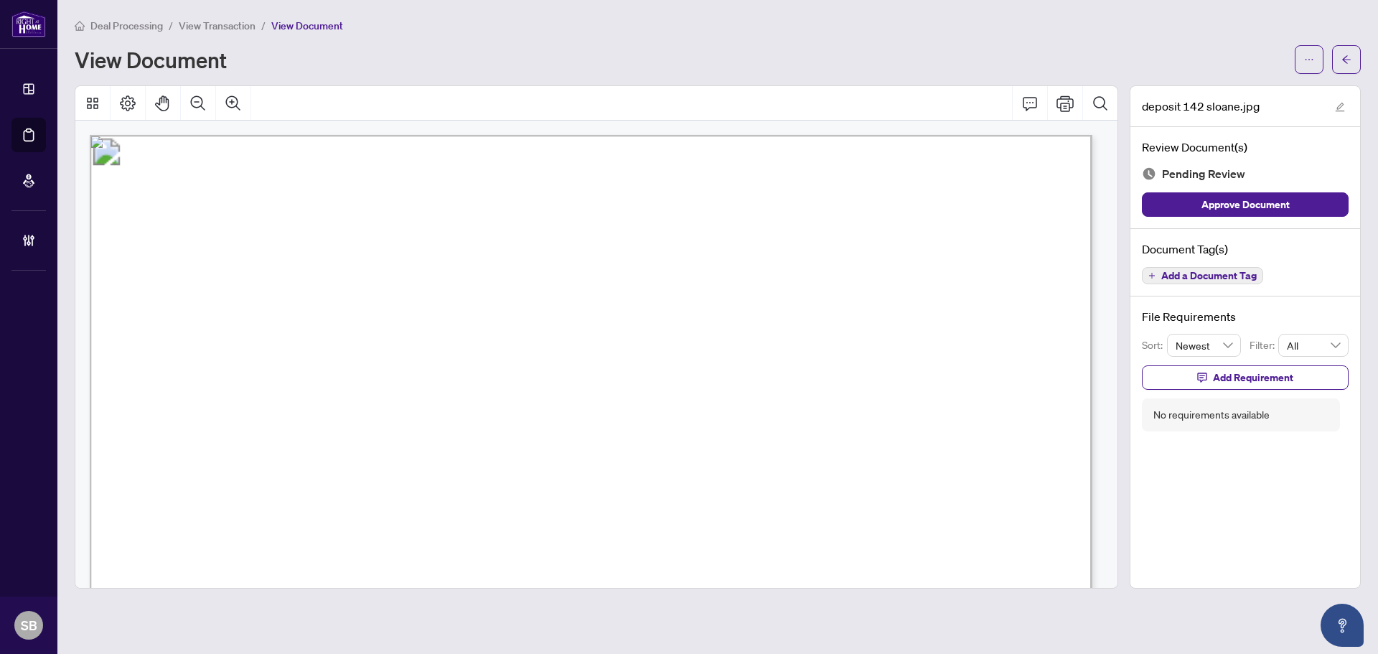
drag, startPoint x: 1355, startPoint y: 52, endPoint x: 1377, endPoint y: 109, distance: 60.6
click at [1352, 50] on button "button" at bounding box center [1346, 59] width 29 height 29
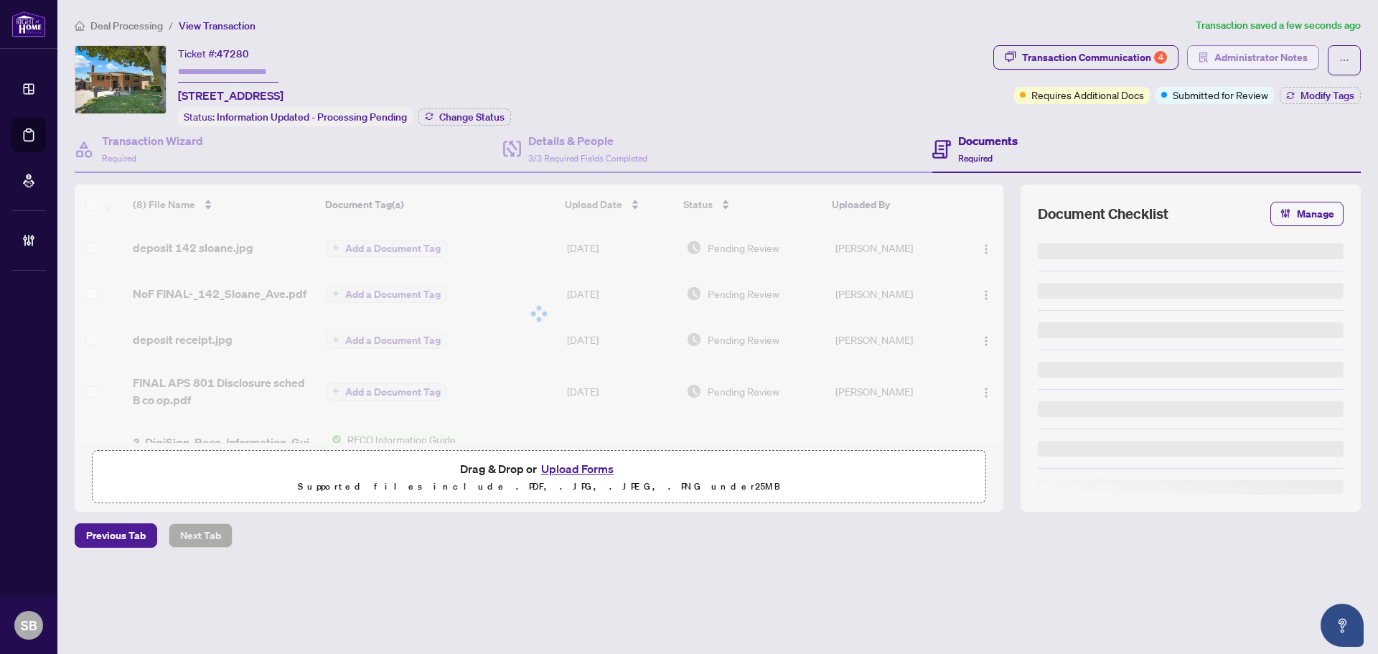
click at [1225, 54] on span "Administrator Notes" at bounding box center [1260, 57] width 93 height 23
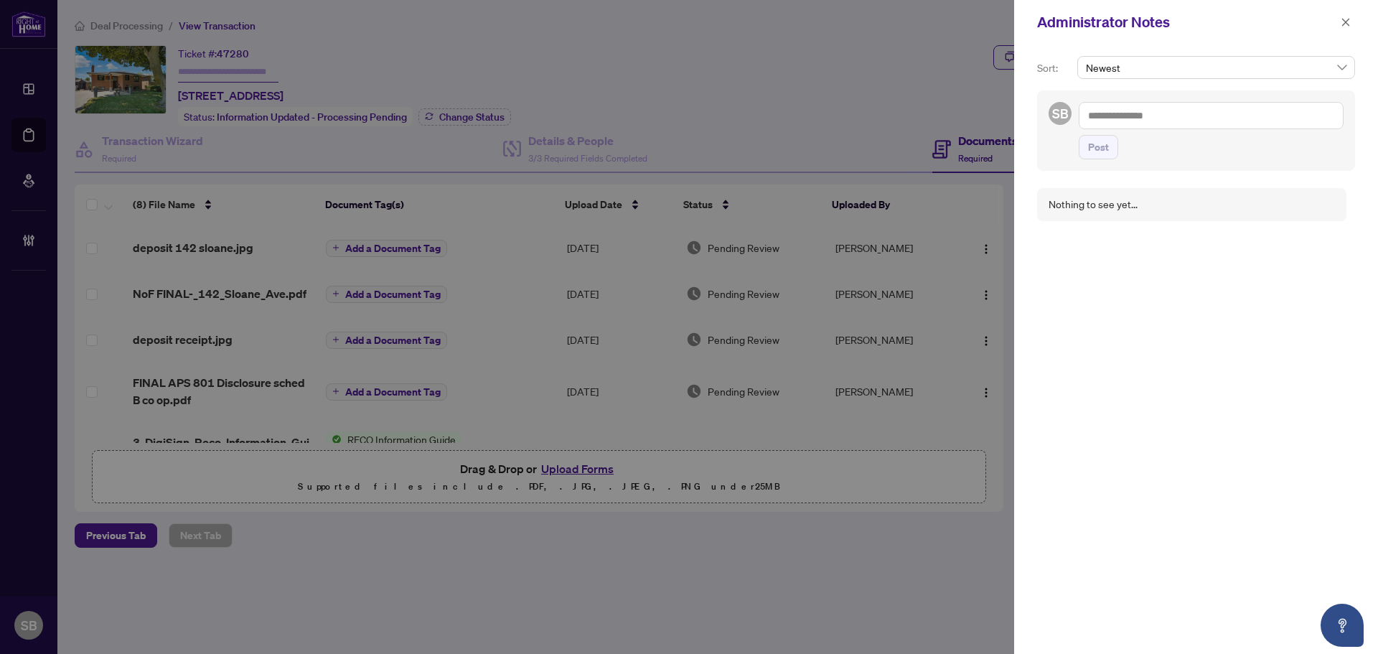
click at [1086, 118] on textarea at bounding box center [1210, 115] width 265 height 27
click at [1165, 152] on span "RAH R Accounting" at bounding box center [1151, 149] width 81 height 13
click at [1219, 152] on span "Yu Pan Wang" at bounding box center [1244, 149] width 89 height 13
drag, startPoint x: 1271, startPoint y: 118, endPoint x: 885, endPoint y: 135, distance: 386.4
click at [885, 135] on div "**********" at bounding box center [689, 327] width 1378 height 654
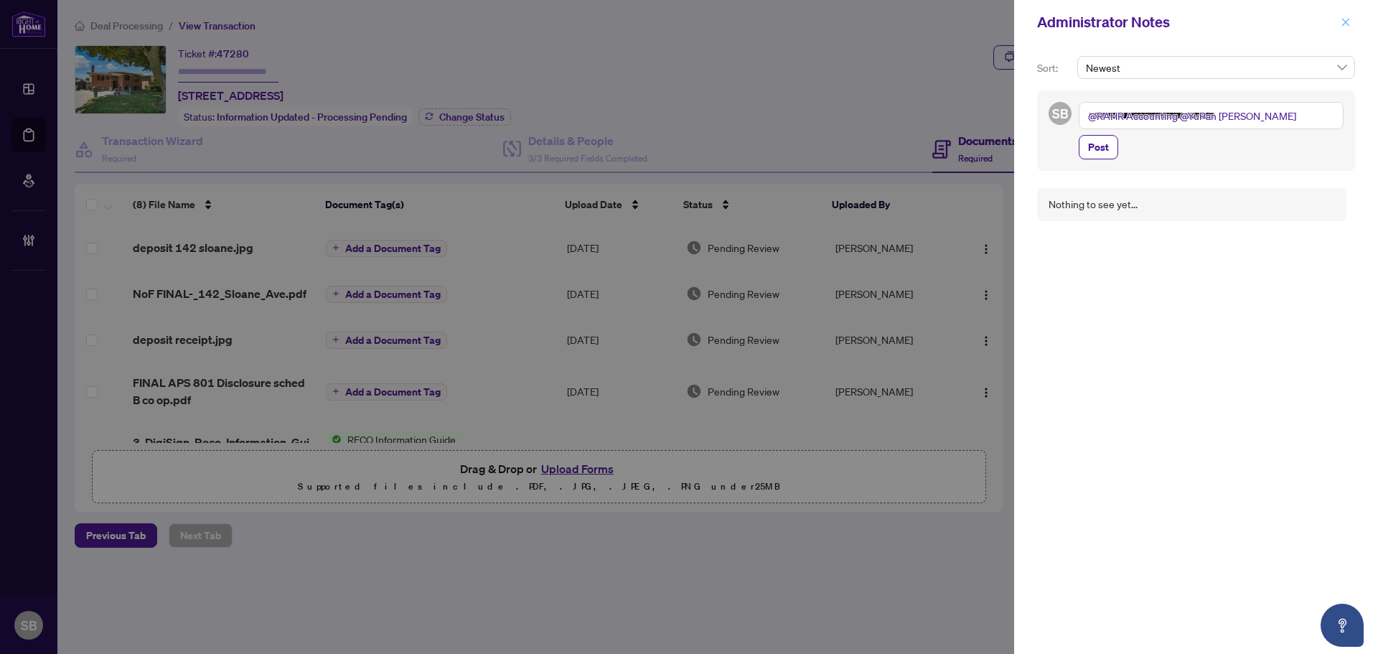
type textarea "**********"
click at [1344, 21] on icon "close" at bounding box center [1345, 22] width 10 height 10
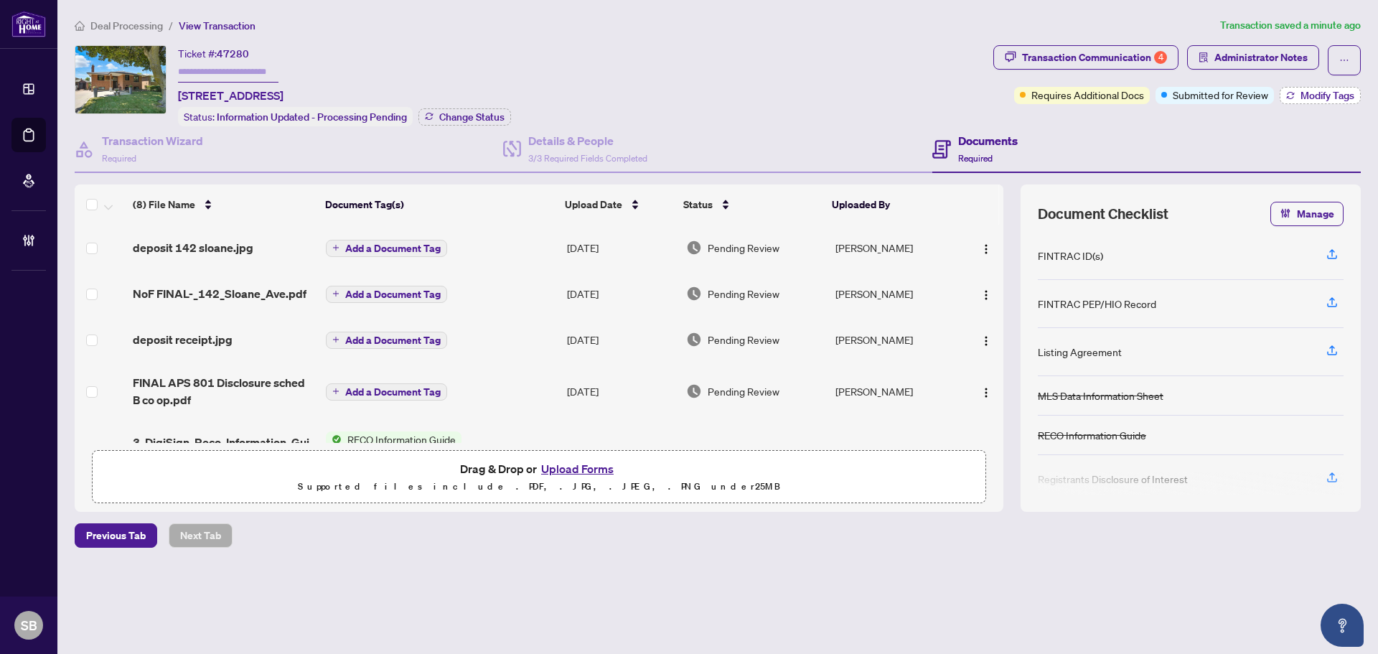
click at [1322, 93] on span "Modify Tags" at bounding box center [1327, 95] width 54 height 10
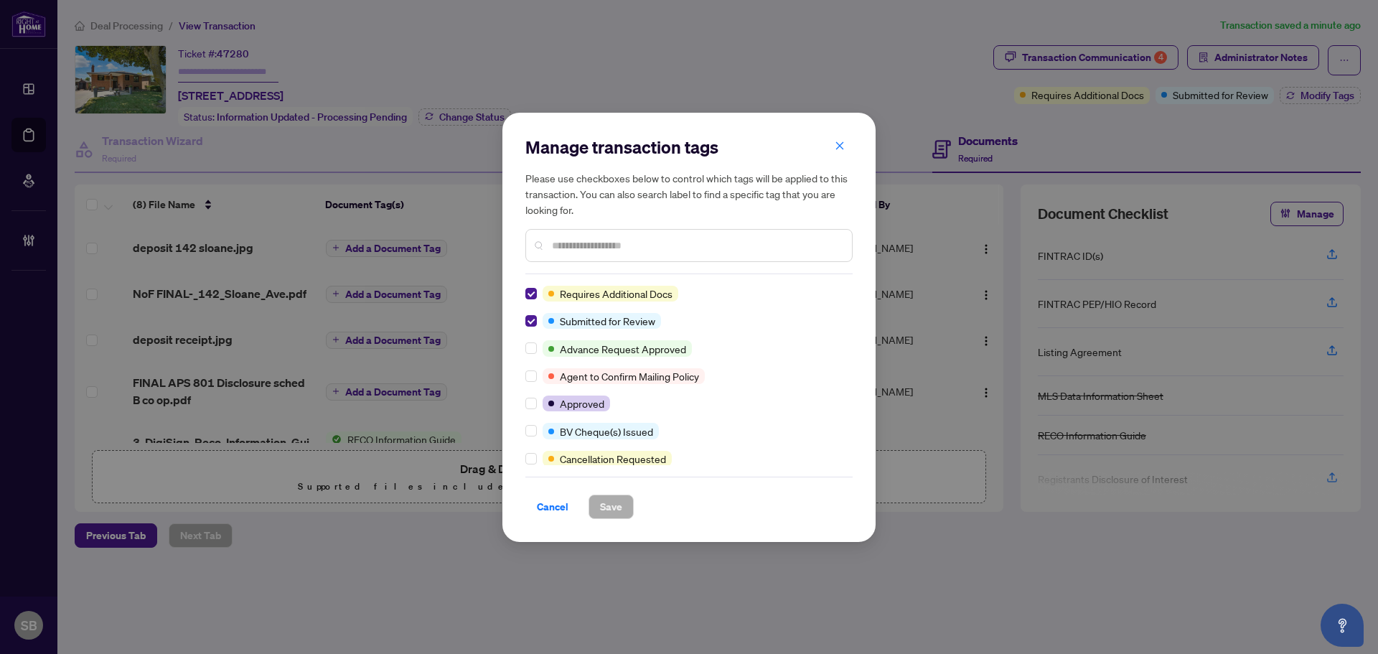
click at [603, 252] on input "text" at bounding box center [696, 245] width 288 height 16
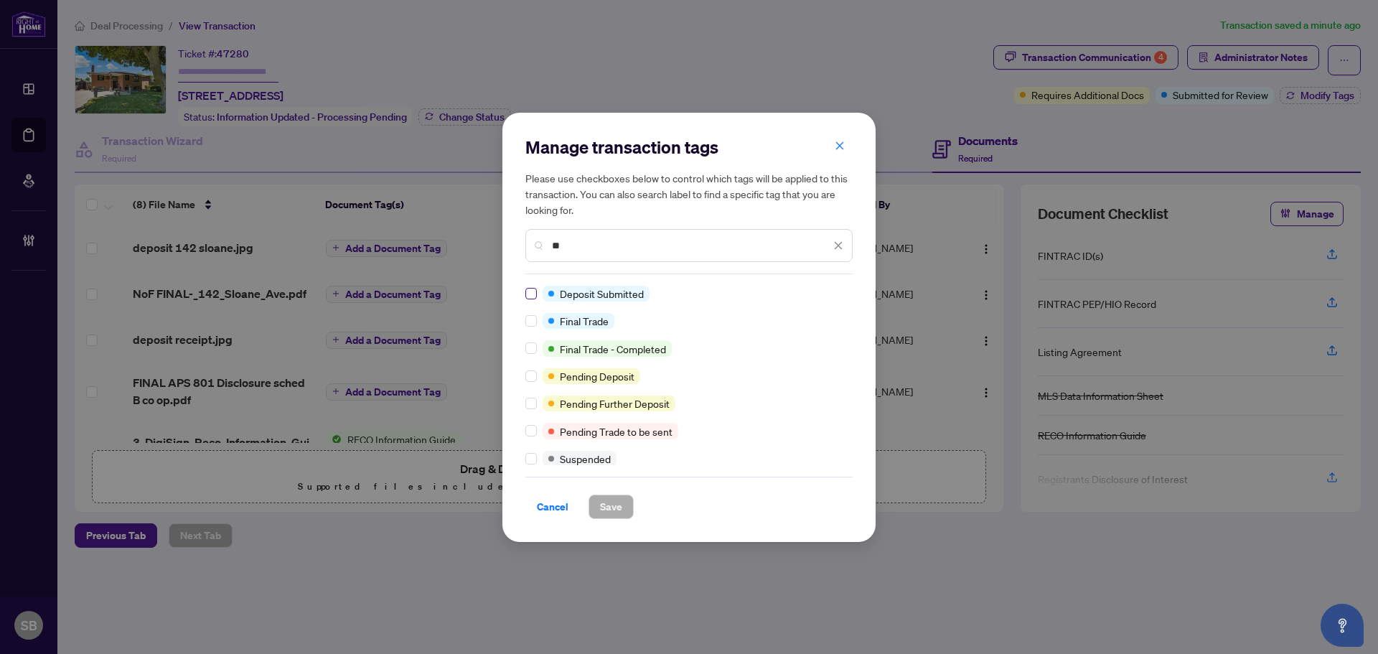
type input "**"
click at [593, 502] on button "Save" at bounding box center [610, 506] width 45 height 24
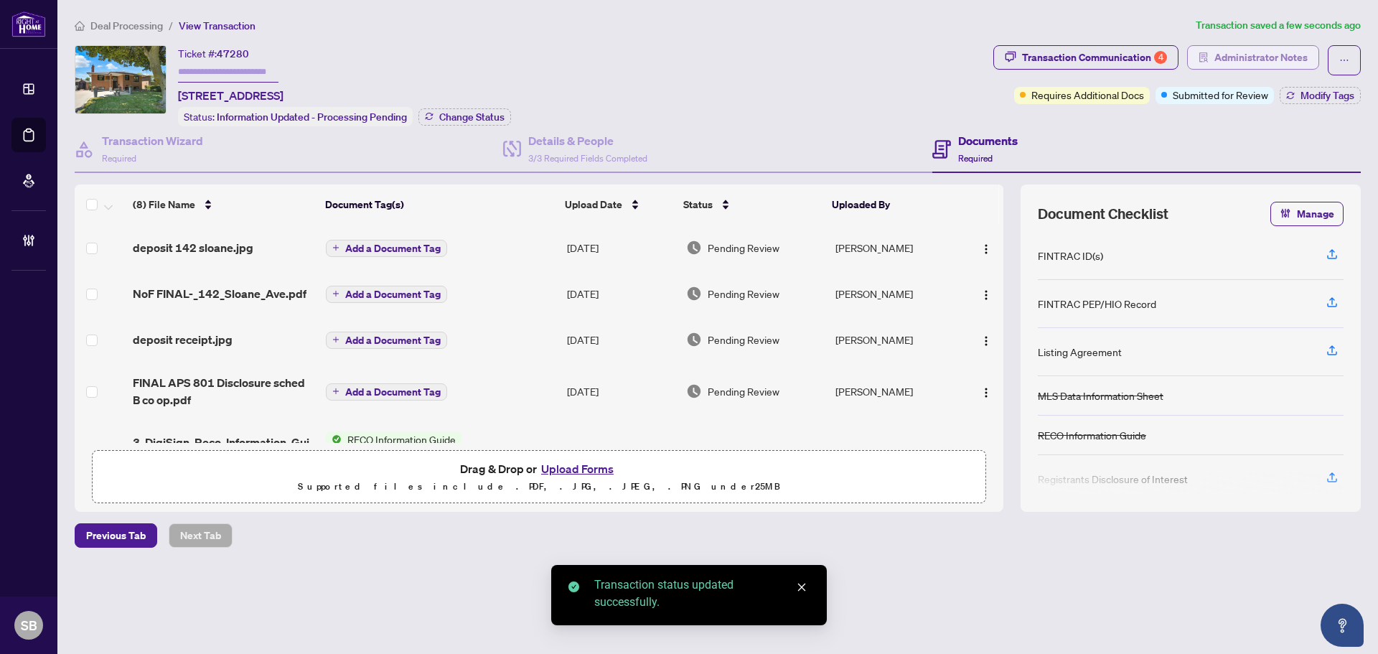
click at [1258, 60] on span "Administrator Notes" at bounding box center [1260, 57] width 93 height 23
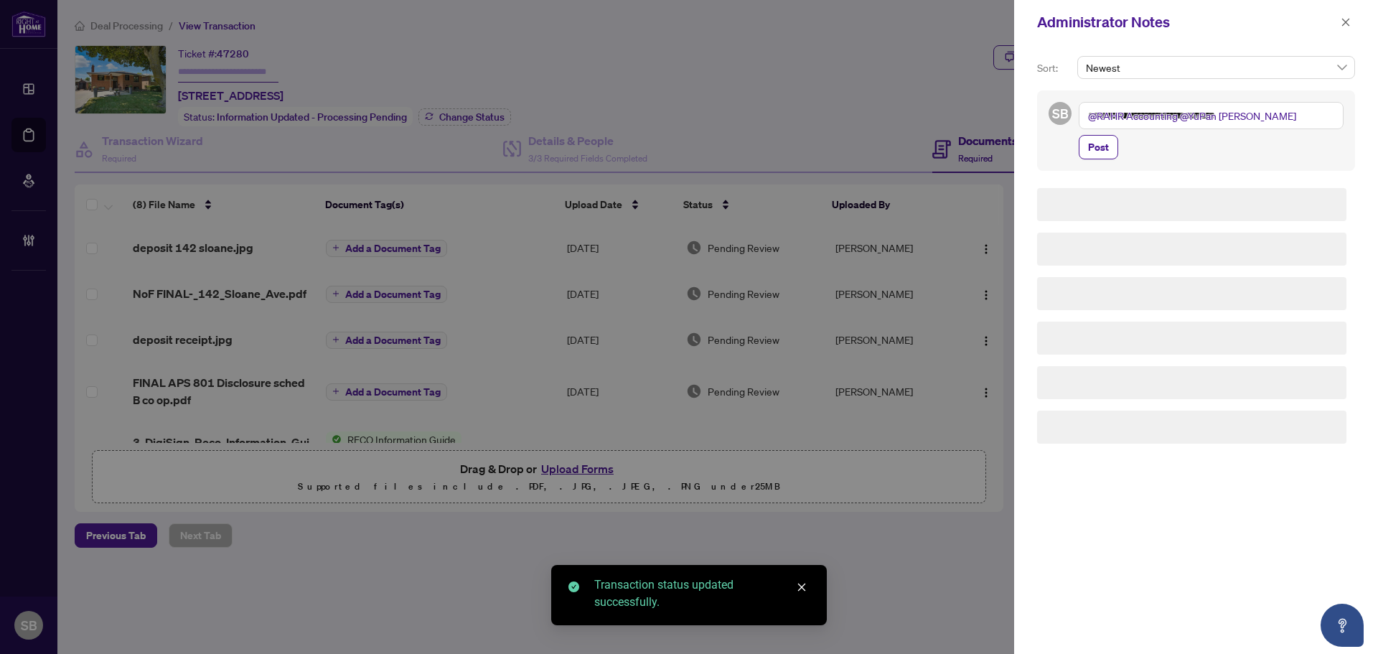
click at [1330, 121] on textarea "**********" at bounding box center [1210, 115] width 265 height 27
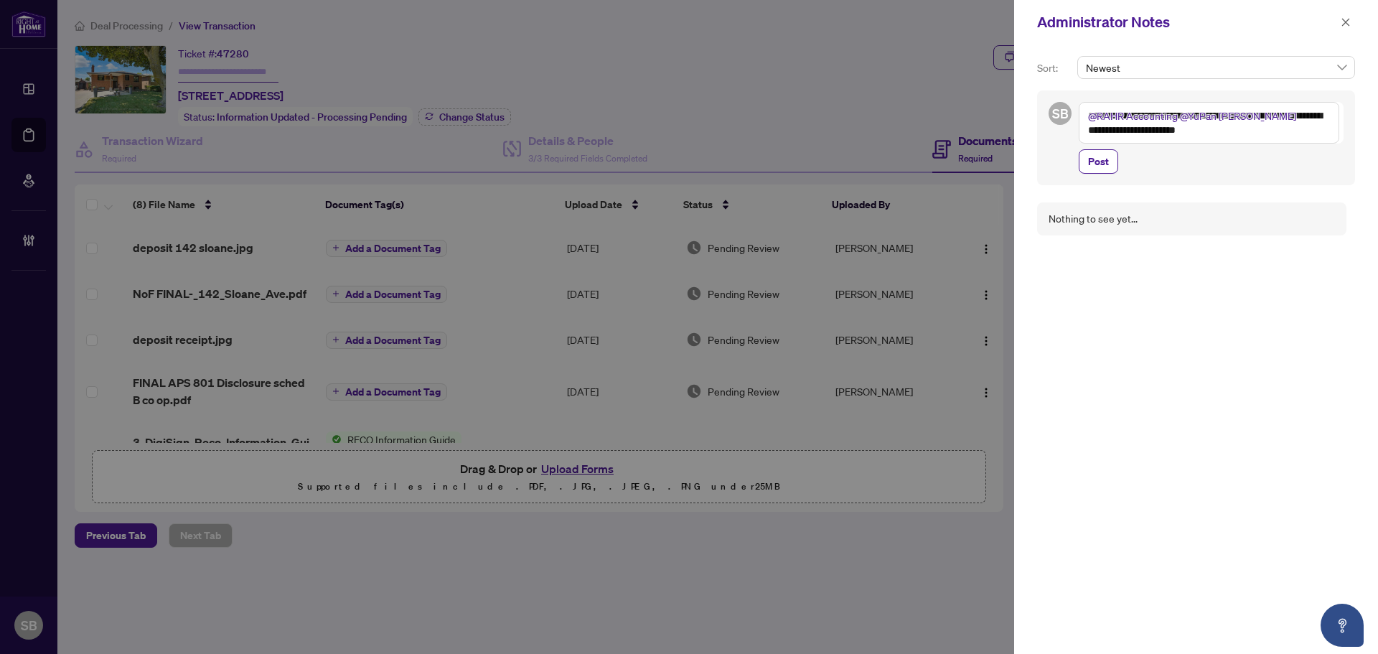
drag, startPoint x: 1111, startPoint y: 126, endPoint x: 1229, endPoint y: 133, distance: 118.6
click at [1215, 133] on textarea "**********" at bounding box center [1208, 123] width 260 height 42
click at [1281, 127] on textarea "**********" at bounding box center [1208, 123] width 260 height 42
drag, startPoint x: 1145, startPoint y: 132, endPoint x: 1276, endPoint y: 143, distance: 131.8
click at [1276, 143] on div "**********" at bounding box center [1210, 138] width 265 height 72
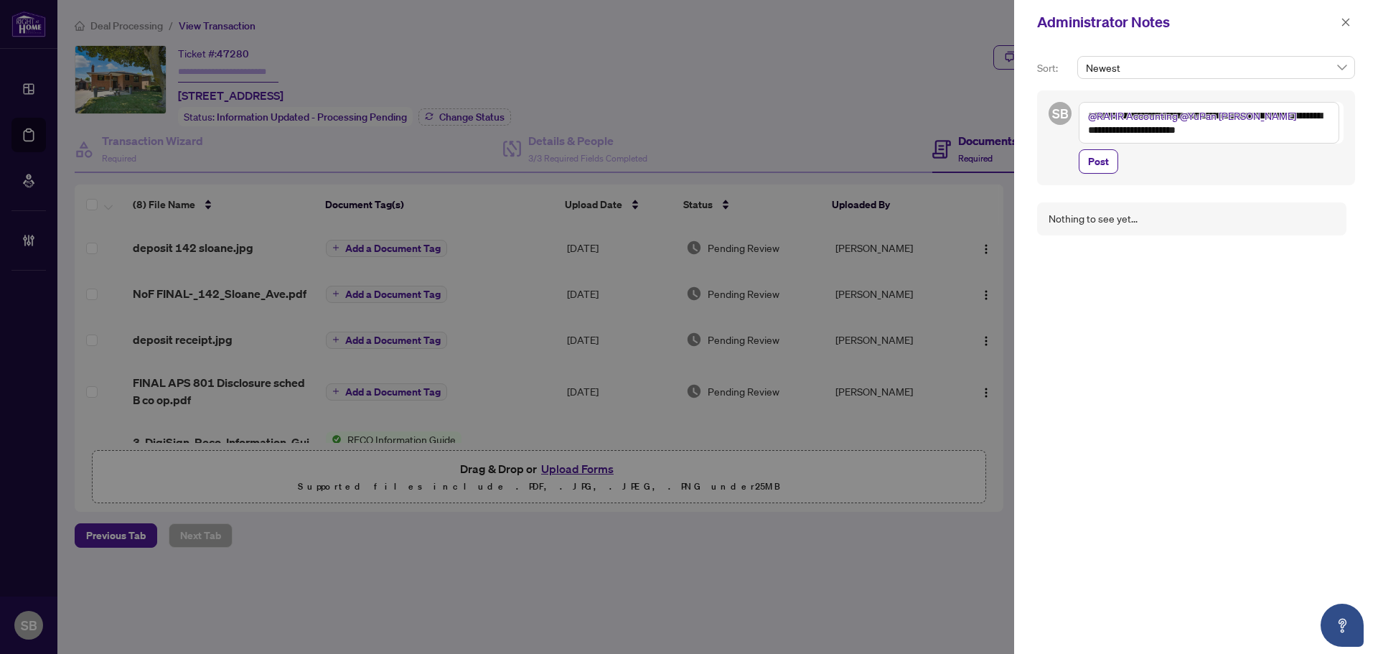
click at [1309, 144] on div "**********" at bounding box center [1210, 138] width 265 height 72
drag, startPoint x: 1248, startPoint y: 116, endPoint x: 1196, endPoint y: 119, distance: 51.8
click at [1196, 119] on textarea "**********" at bounding box center [1208, 123] width 260 height 42
drag, startPoint x: 1157, startPoint y: 128, endPoint x: 1251, endPoint y: 130, distance: 94.0
click at [1249, 130] on textarea "**********" at bounding box center [1208, 123] width 260 height 42
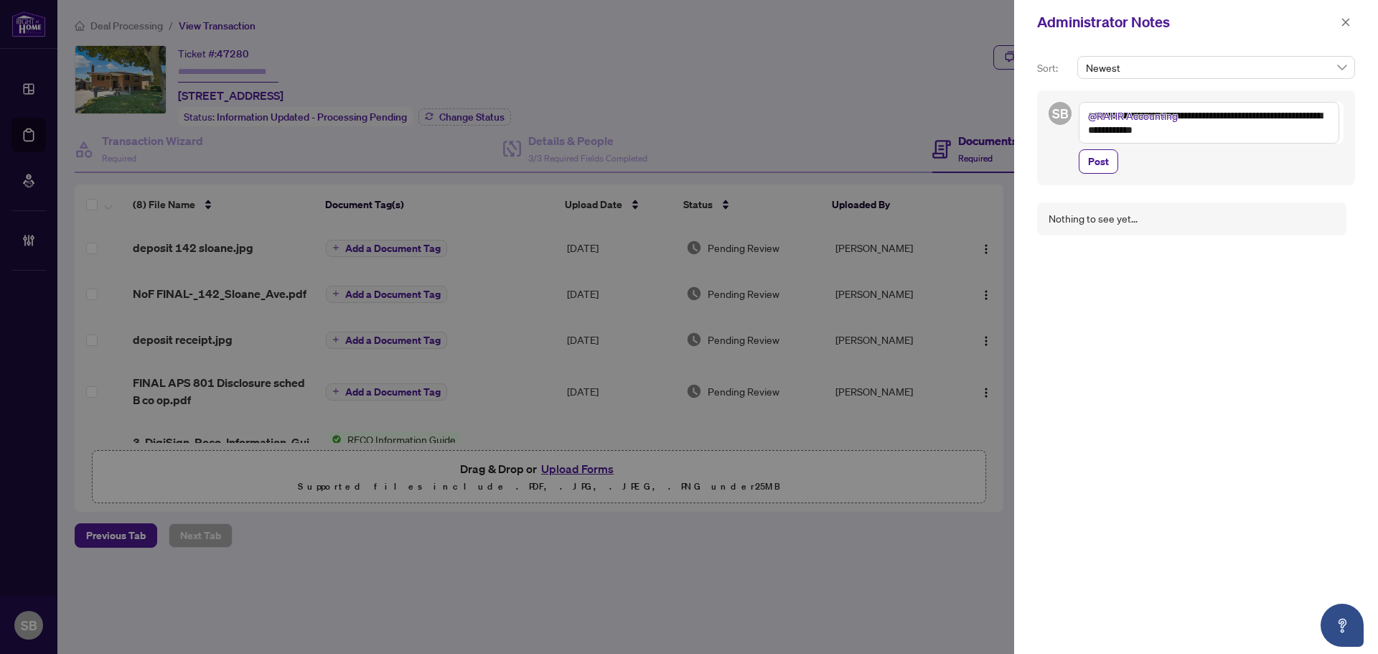
click at [1251, 130] on textarea "**********" at bounding box center [1208, 123] width 260 height 42
click at [1282, 116] on textarea "**********" at bounding box center [1208, 123] width 260 height 42
click at [1288, 113] on textarea "**********" at bounding box center [1208, 123] width 260 height 42
click at [1258, 132] on textarea "**********" at bounding box center [1208, 123] width 260 height 42
type textarea "**********"
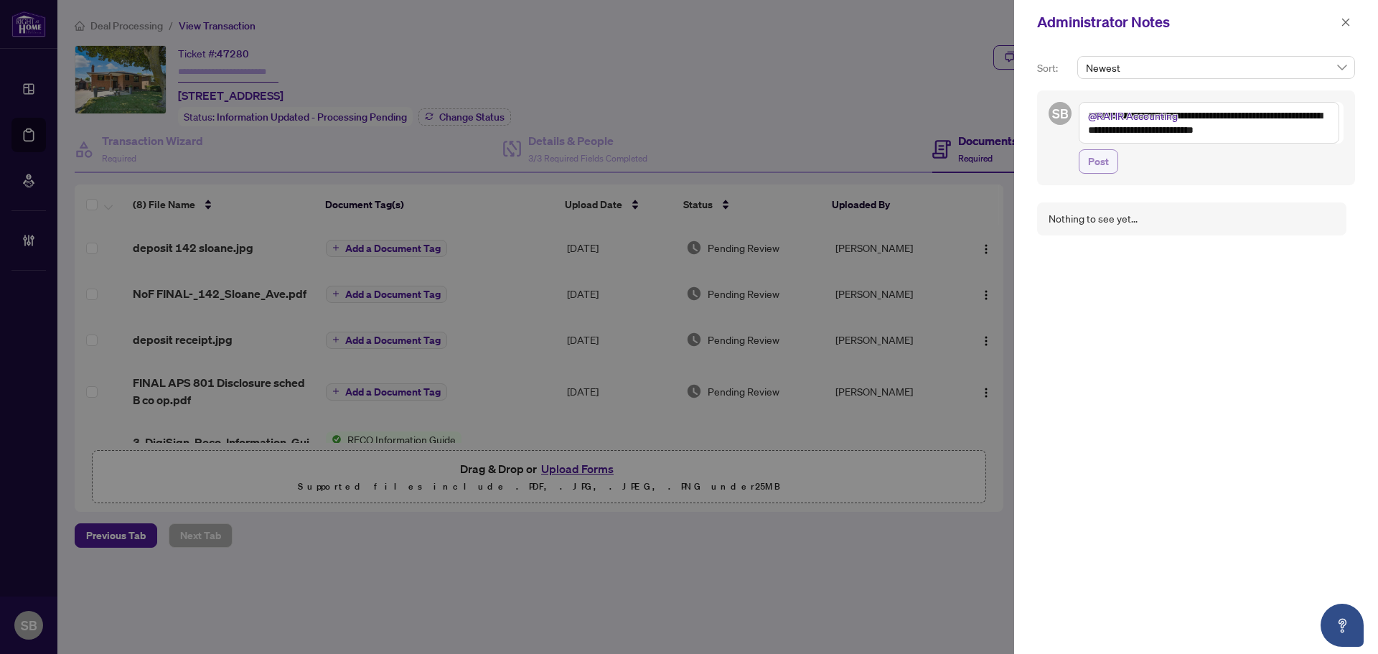
click at [1101, 164] on span "Post" at bounding box center [1098, 161] width 21 height 23
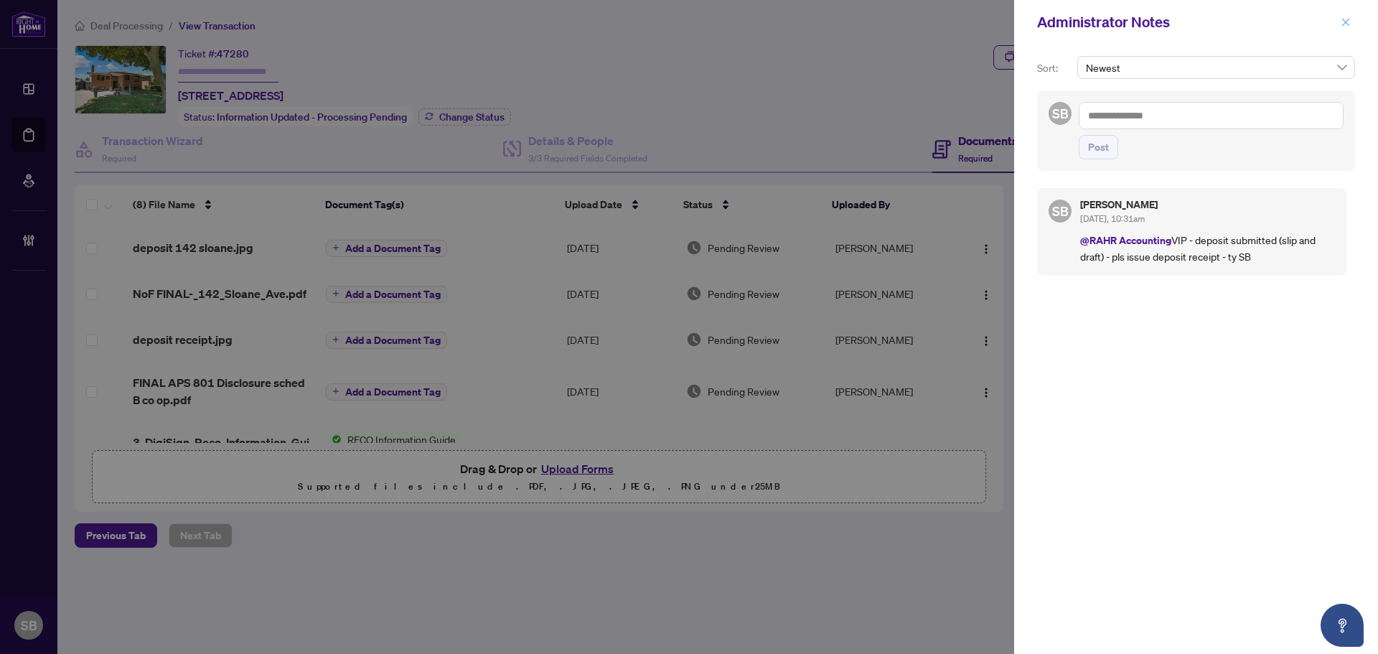
click at [1351, 22] on button "button" at bounding box center [1345, 22] width 19 height 17
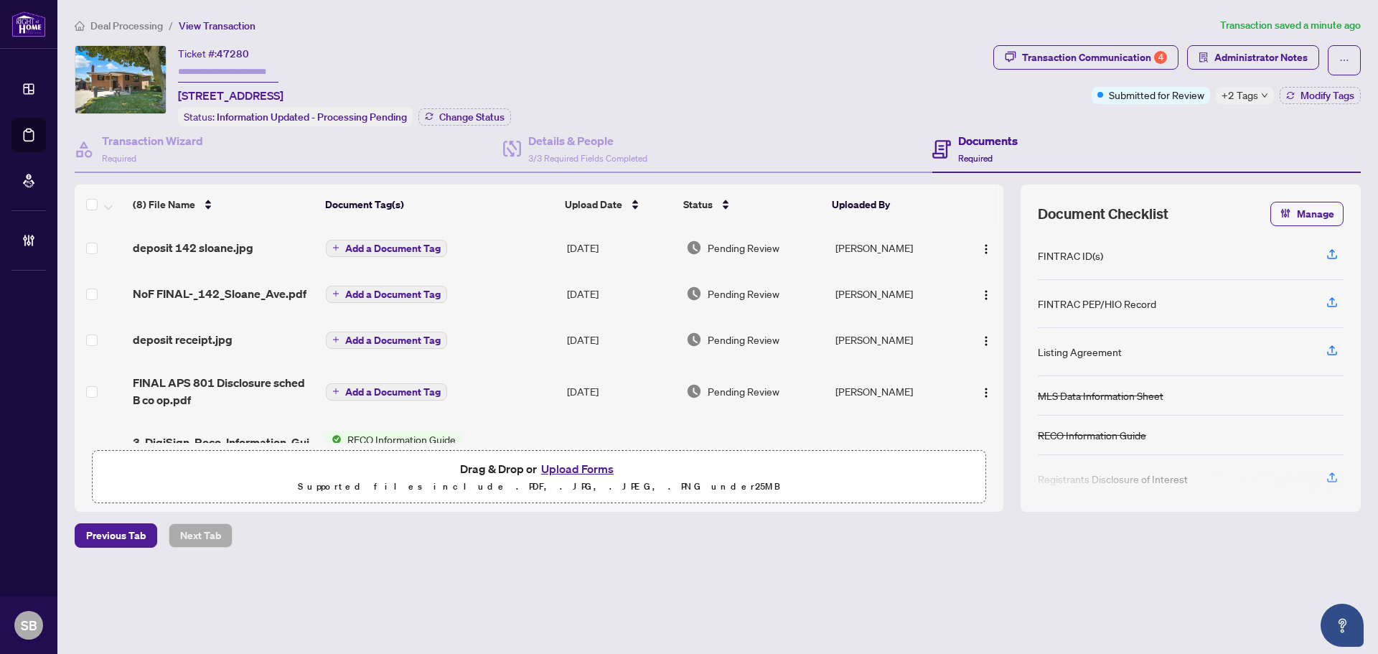
click at [1073, 39] on div "Deal Processing / View Transaction Transaction saved a minute ago Ticket #: 472…" at bounding box center [717, 307] width 1297 height 580
click at [1097, 72] on span "Transaction Communication 4" at bounding box center [1085, 60] width 185 height 30
click at [1099, 52] on div "Transaction Communication 4" at bounding box center [1094, 57] width 145 height 23
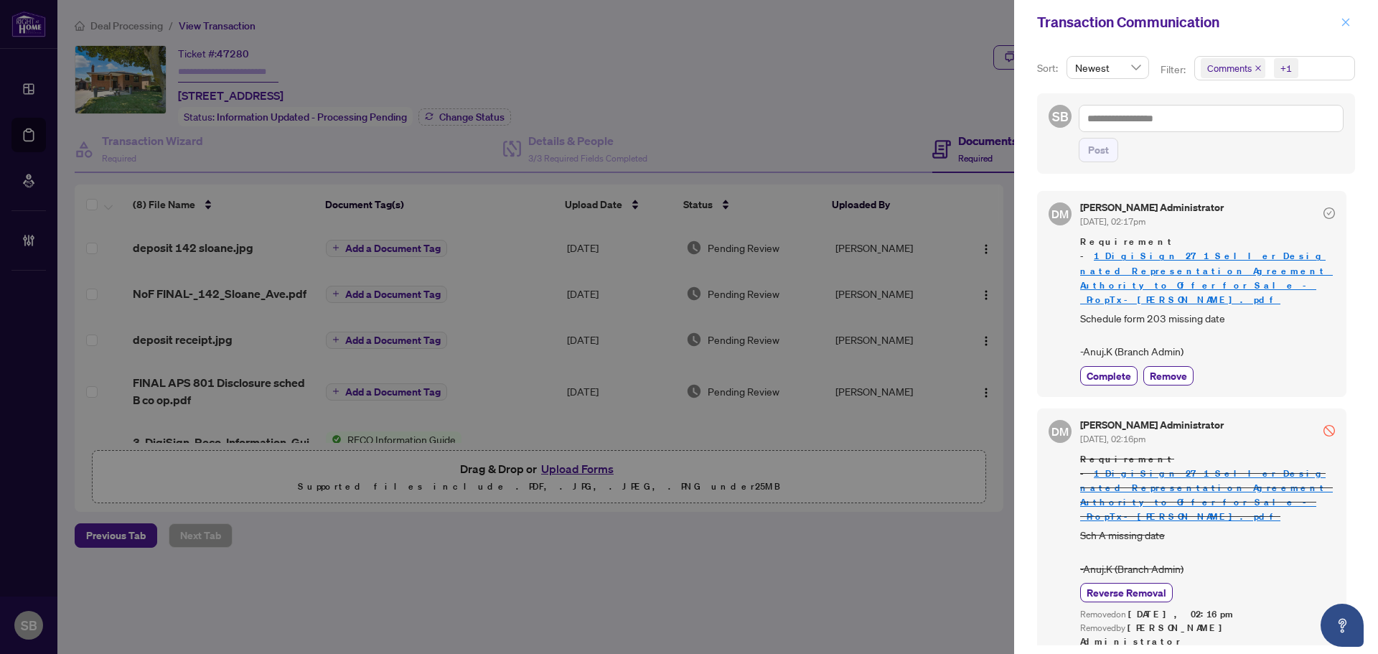
click at [1346, 19] on icon "close" at bounding box center [1345, 22] width 10 height 10
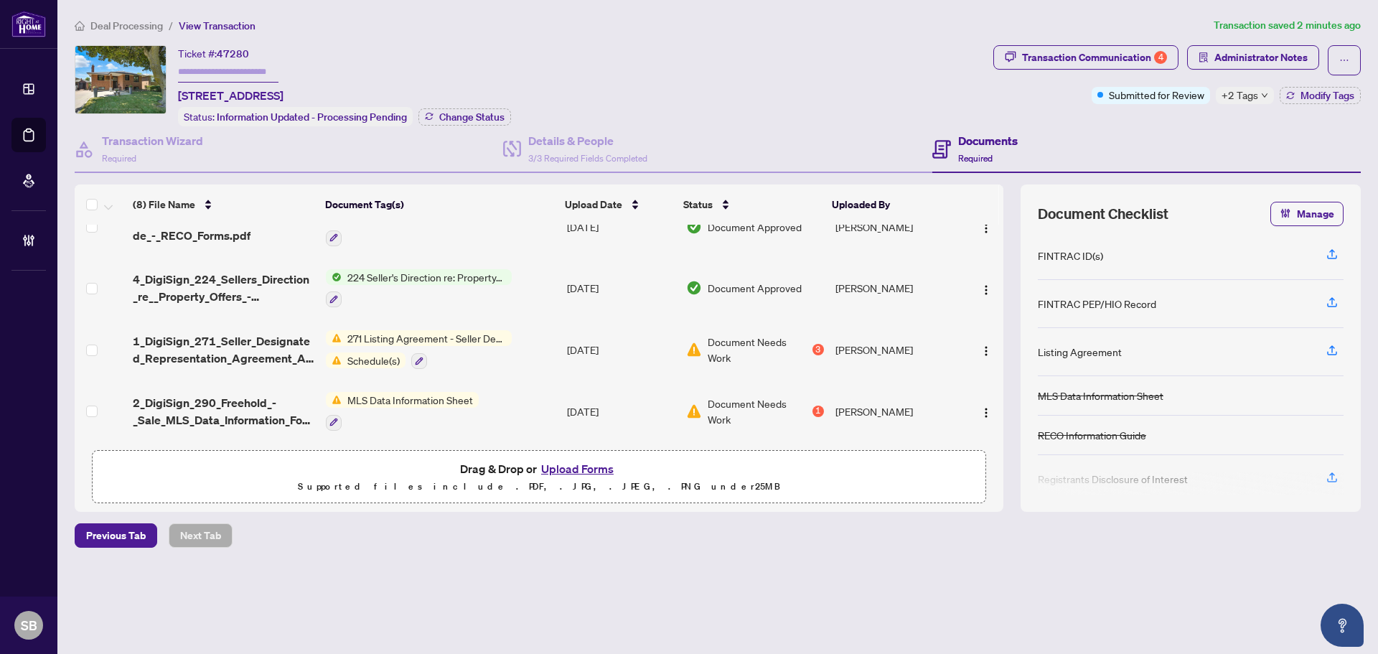
scroll to position [227, 0]
click at [769, 84] on div "Ticket #: 47280 142 Sloane Ave, Toronto, Ontario M4A 2B7, Canada Status: Inform…" at bounding box center [531, 85] width 913 height 81
click at [118, 21] on span "Deal Processing" at bounding box center [126, 25] width 72 height 13
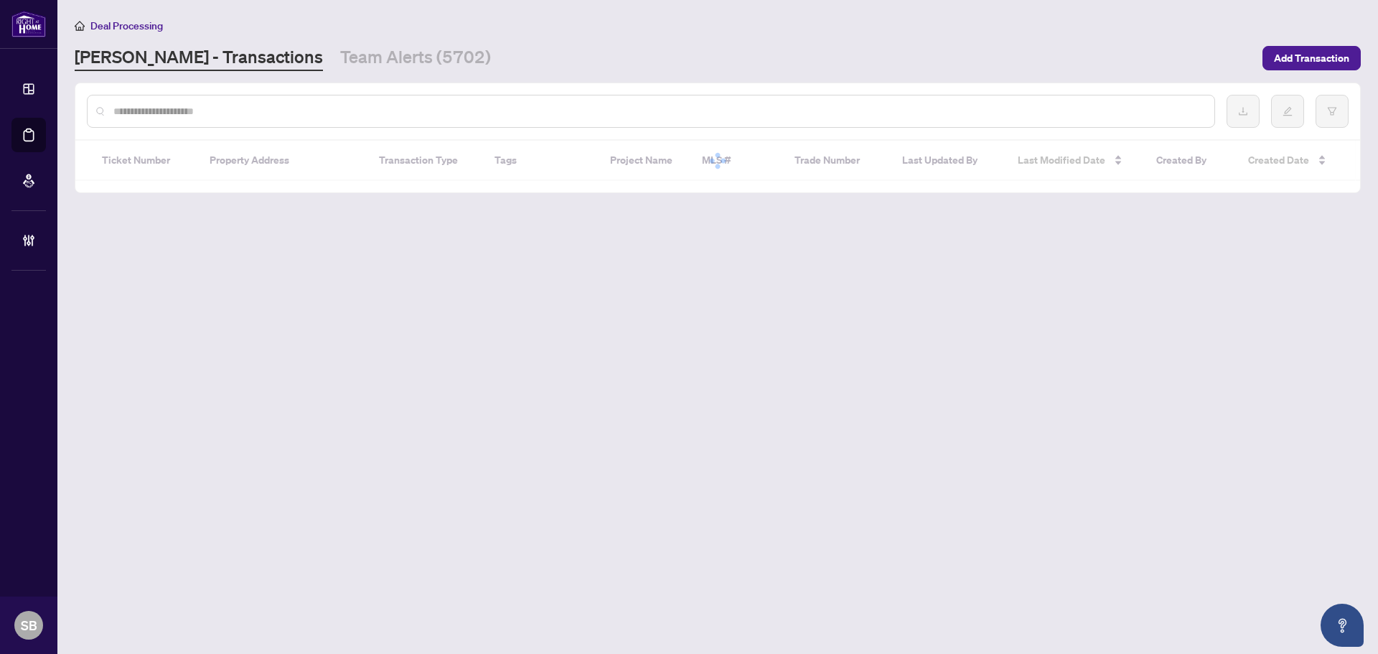
click at [246, 112] on input "text" at bounding box center [657, 111] width 1089 height 16
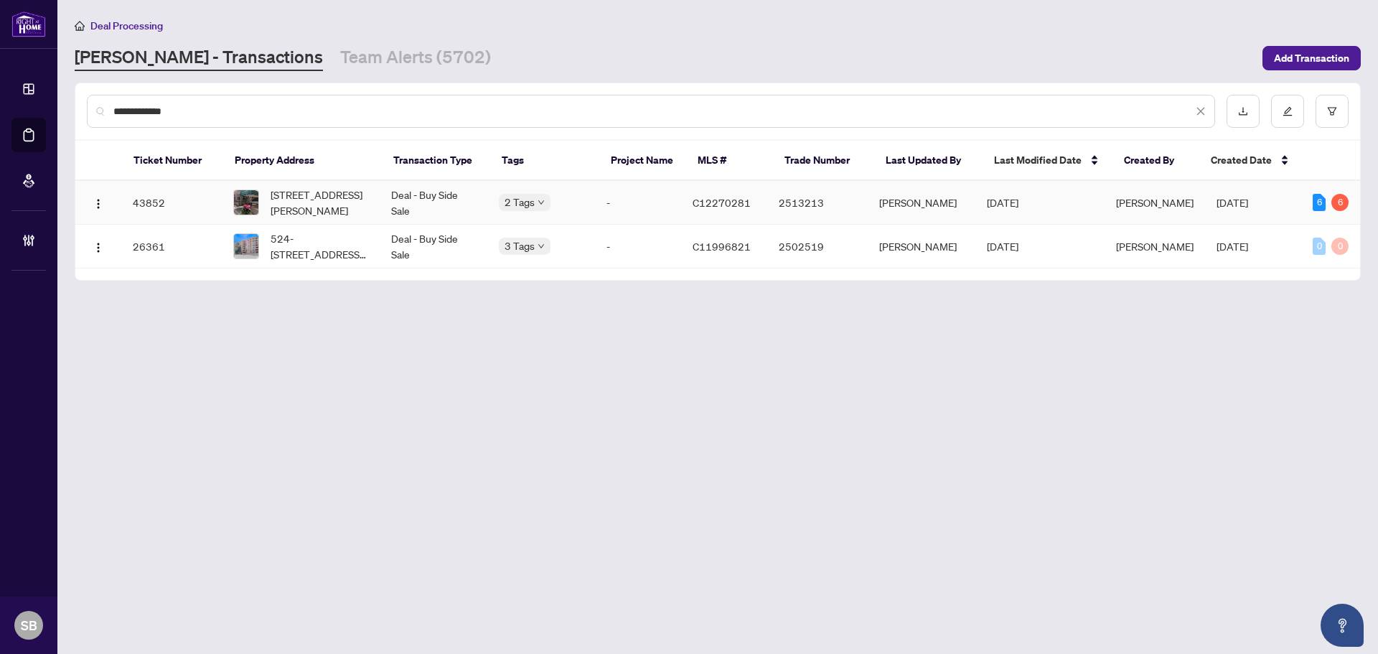
type input "**********"
click at [377, 205] on td "205-1200 Don Mills Rd, Toronto, Ontario M3B 3N8, Canada" at bounding box center [301, 203] width 158 height 44
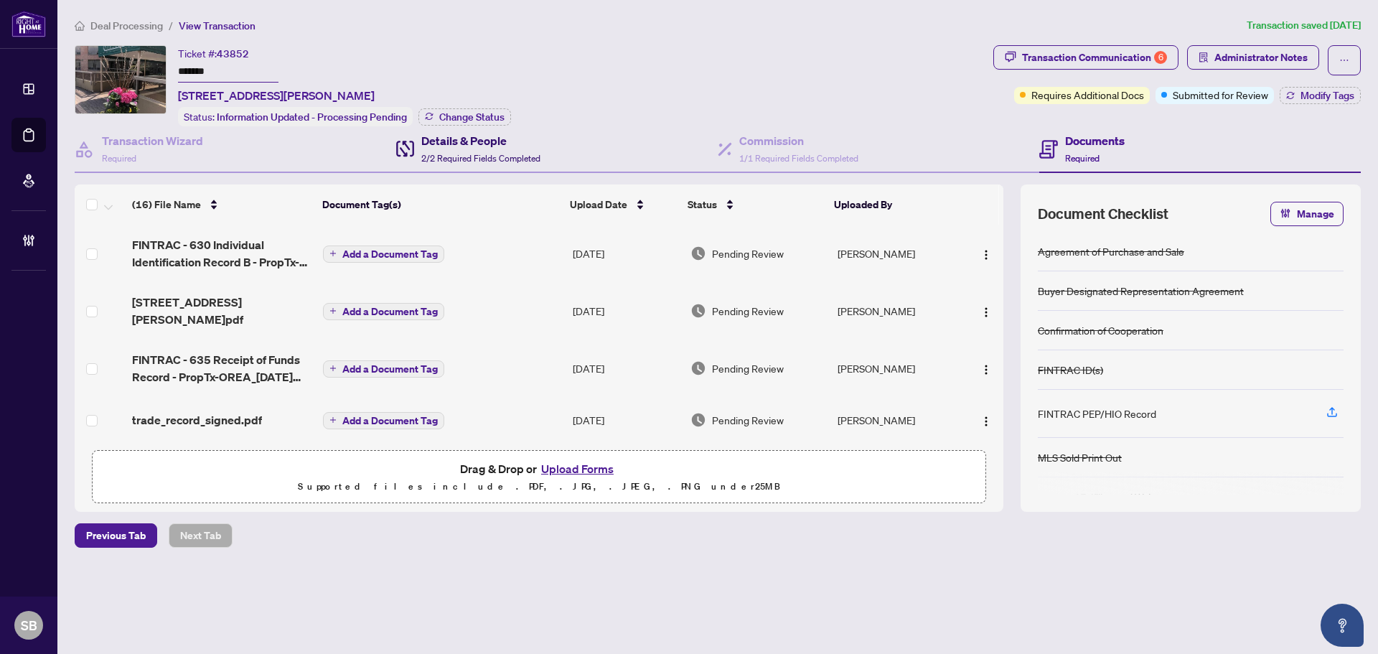
click at [481, 138] on h4 "Details & People" at bounding box center [480, 140] width 119 height 17
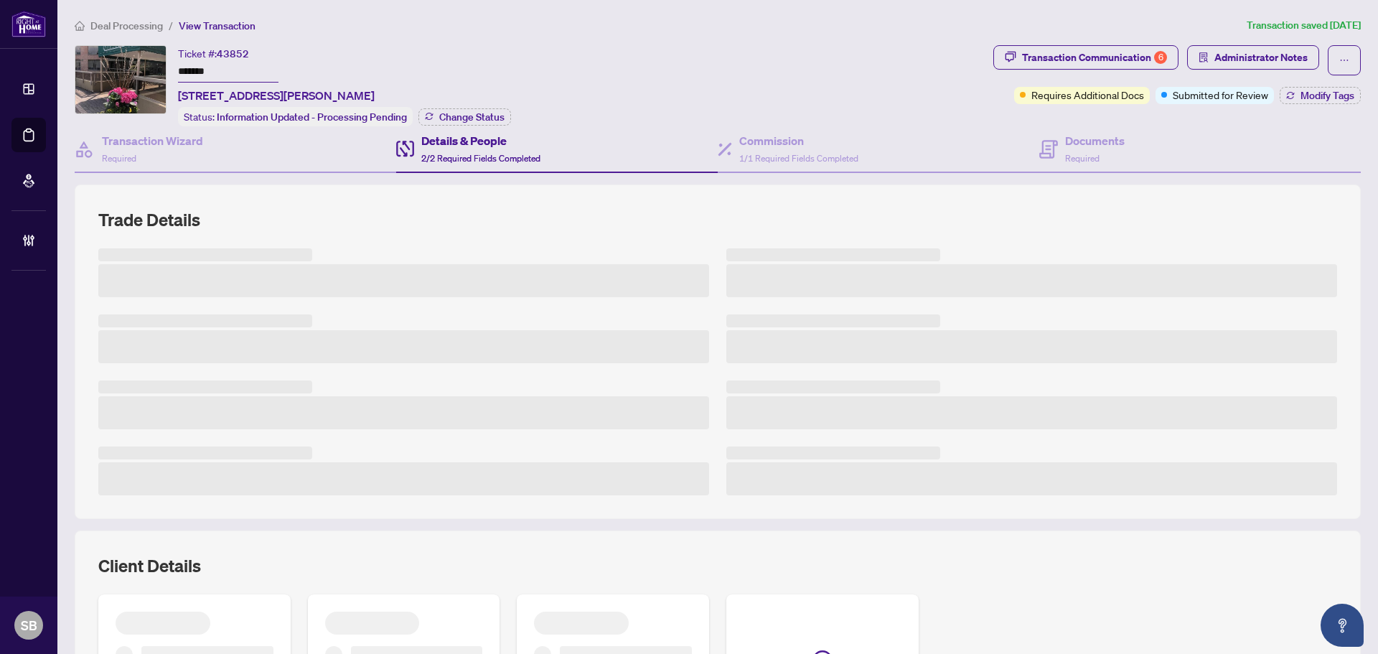
scroll to position [215, 0]
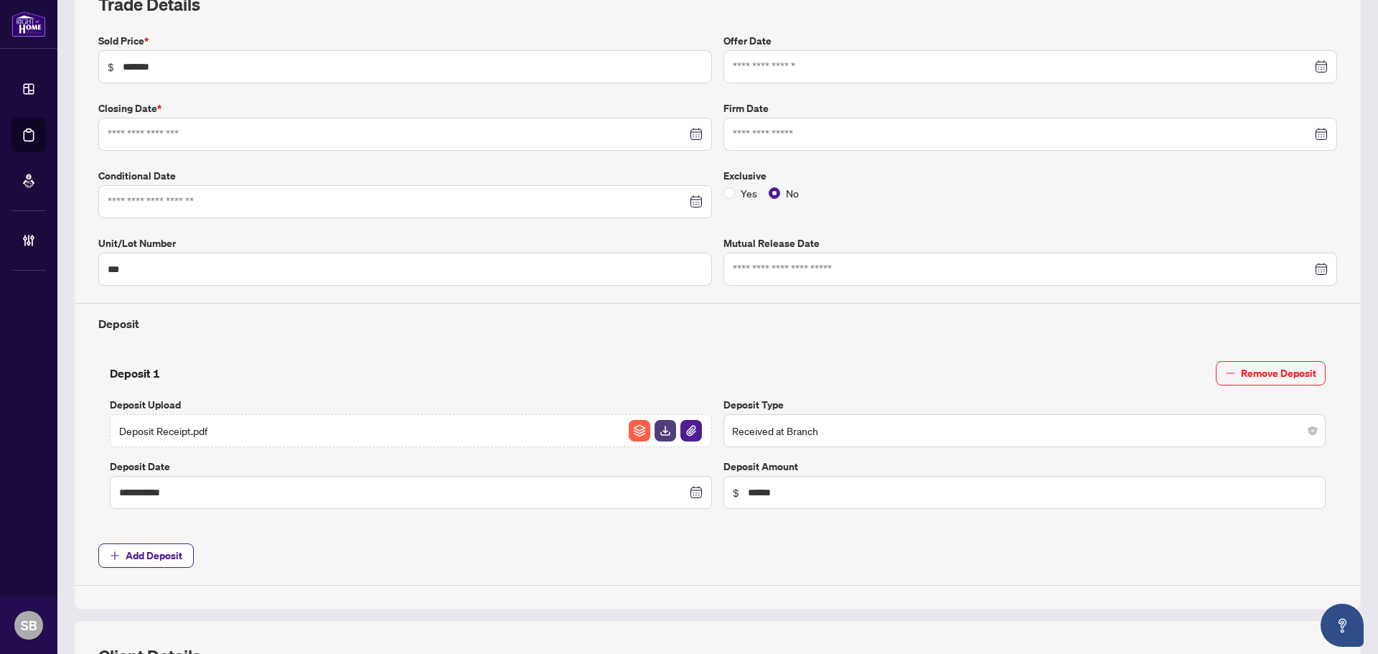
type input "**********"
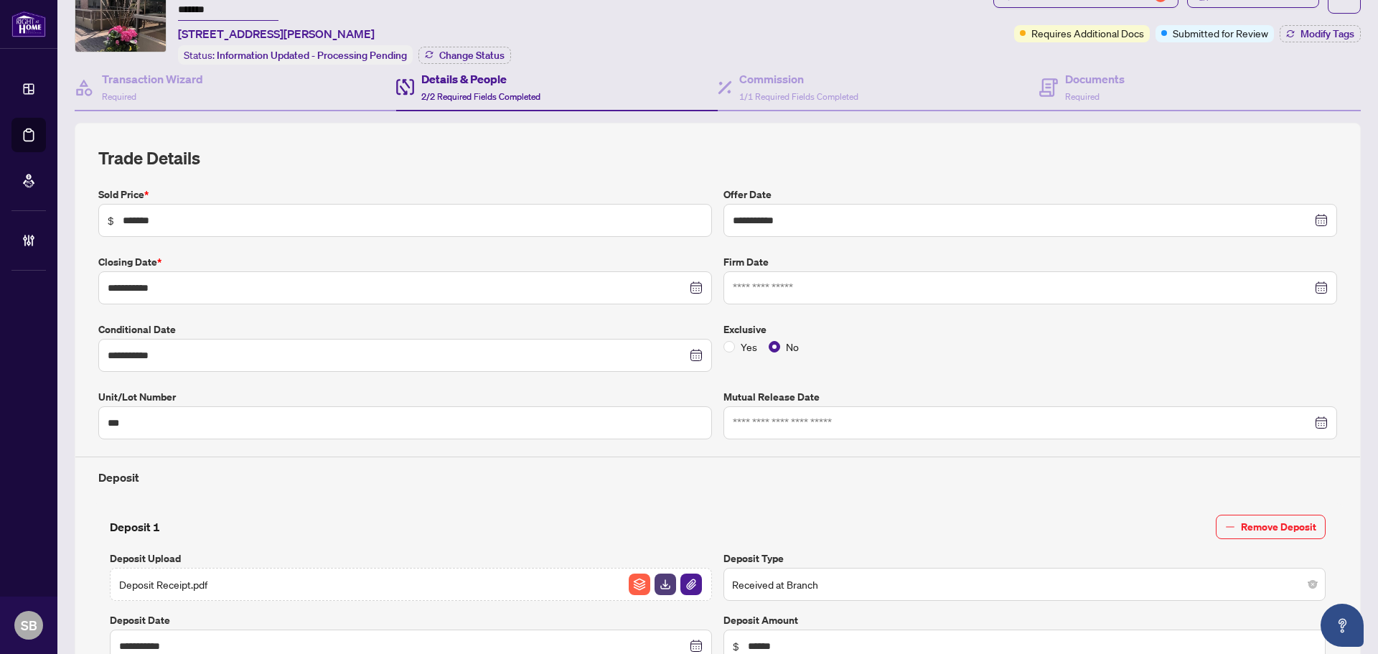
scroll to position [0, 0]
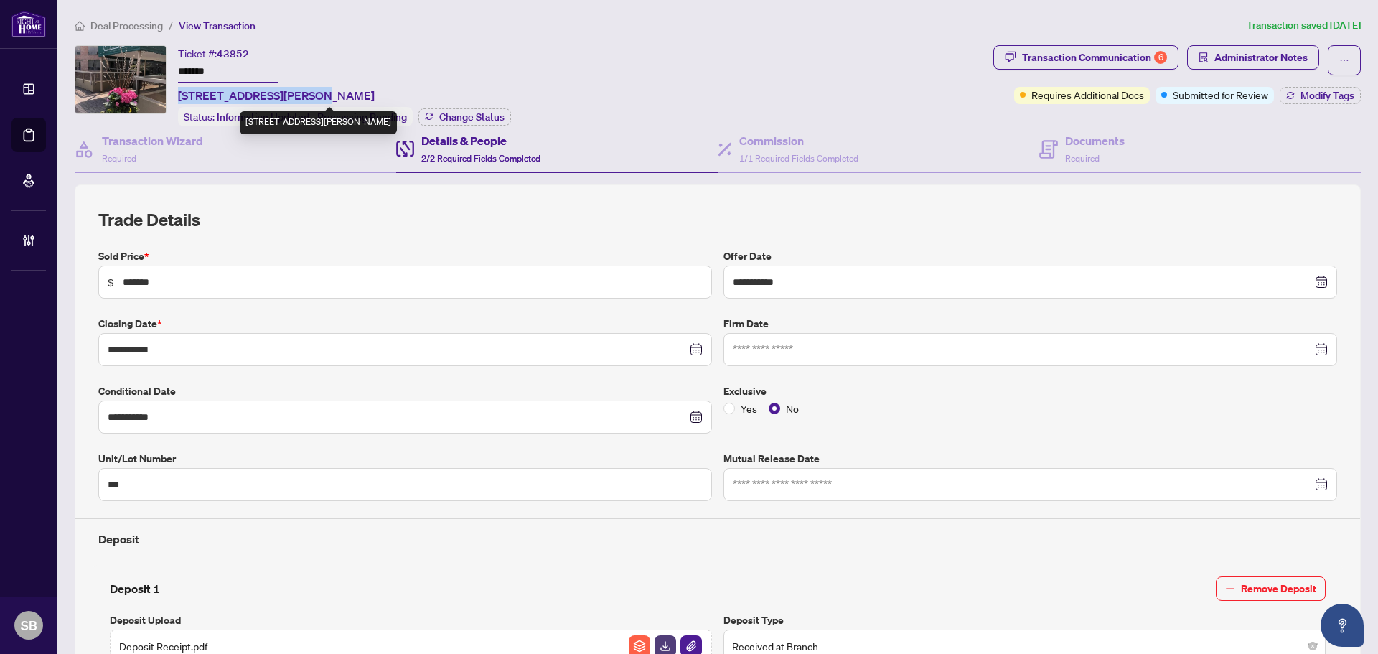
drag, startPoint x: 301, startPoint y: 98, endPoint x: 179, endPoint y: 93, distance: 122.8
click at [179, 93] on span "205-1200 Don Mills Rd, Toronto, Ontario M3B 3N8, Canada" at bounding box center [276, 95] width 197 height 17
click at [131, 22] on span "Deal Processing" at bounding box center [126, 25] width 72 height 13
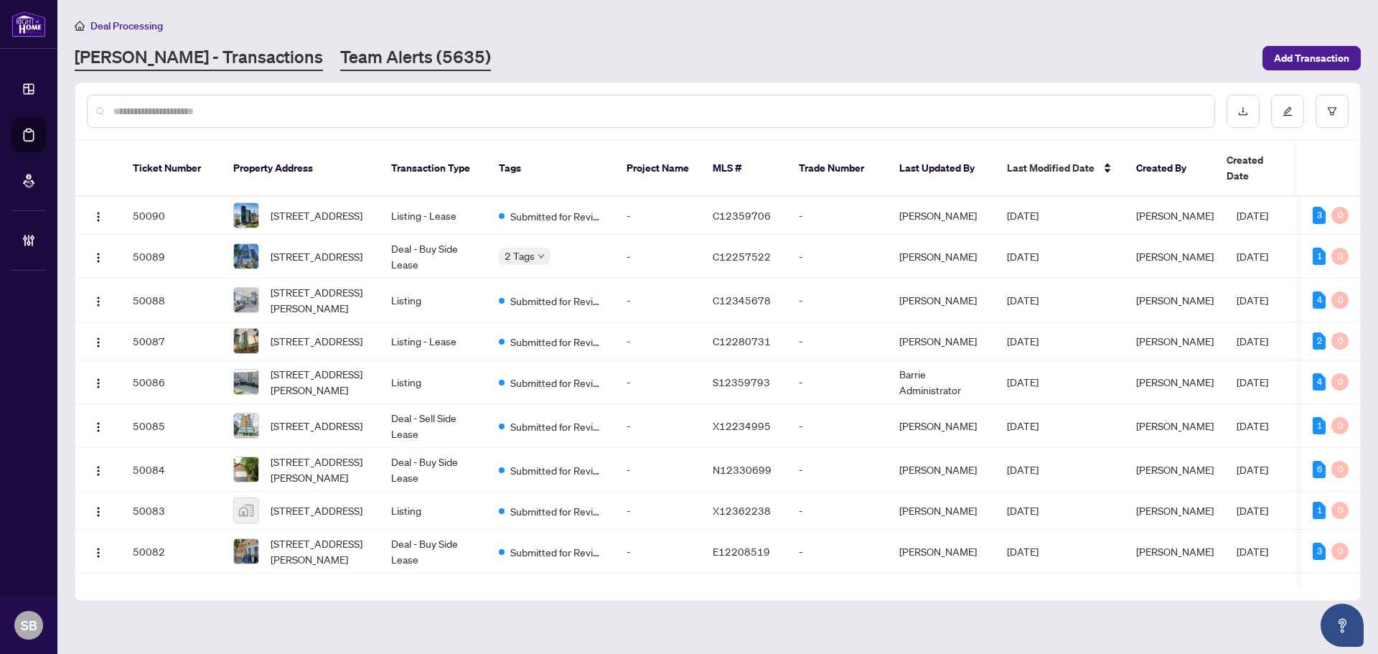
click at [340, 60] on link "Team Alerts (5635)" at bounding box center [415, 58] width 151 height 26
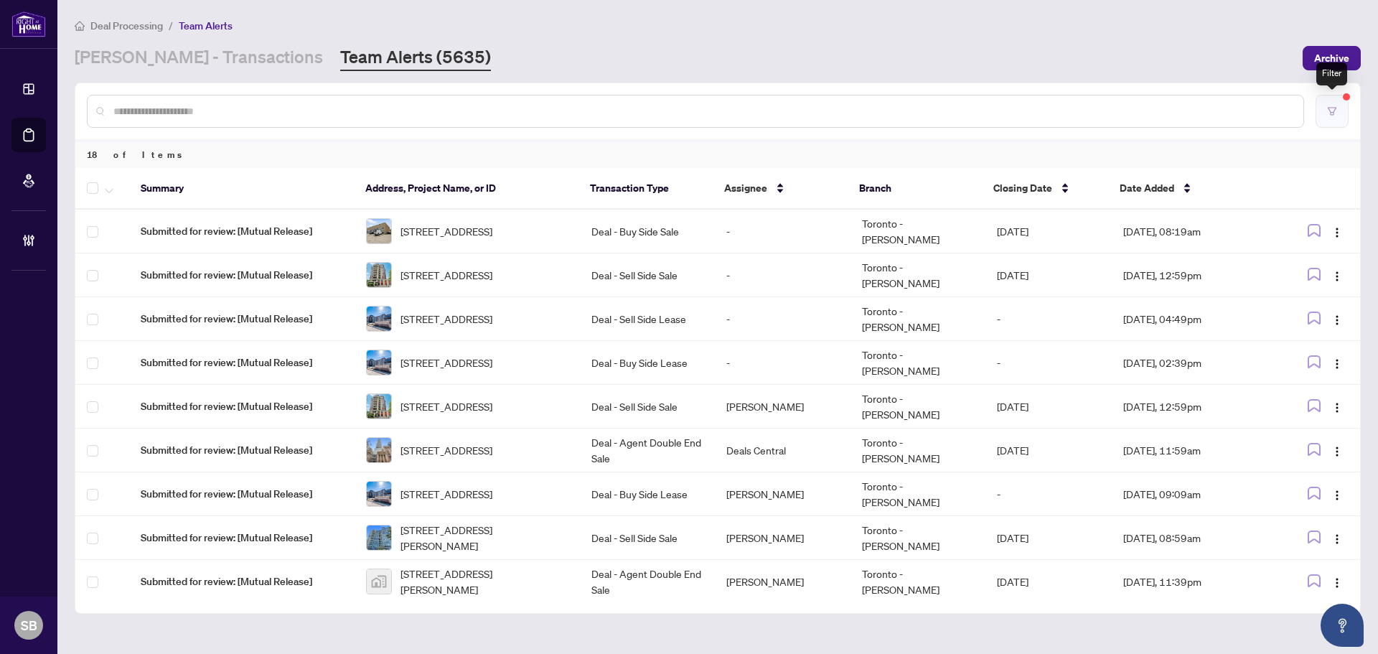
click at [1335, 108] on icon "filter" at bounding box center [1331, 111] width 9 height 8
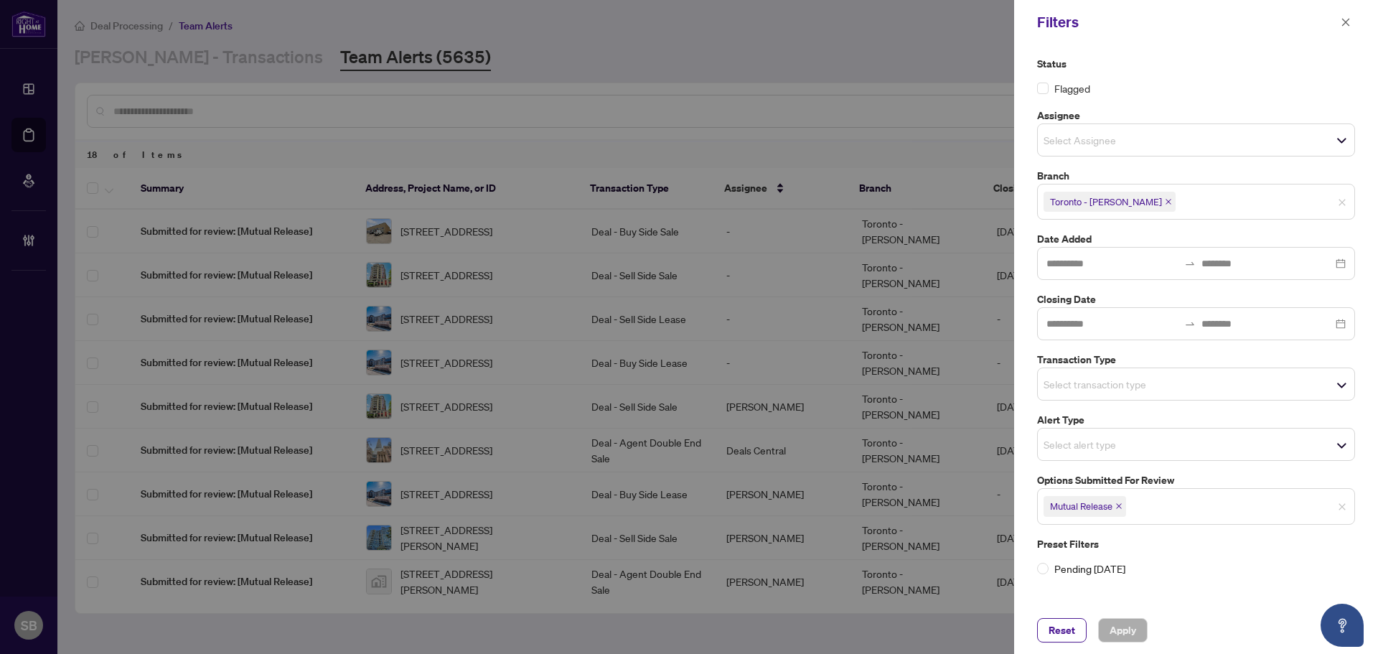
click at [1119, 506] on icon "close" at bounding box center [1119, 507] width 6 height 6
click at [1119, 509] on input "search" at bounding box center [1093, 504] width 100 height 17
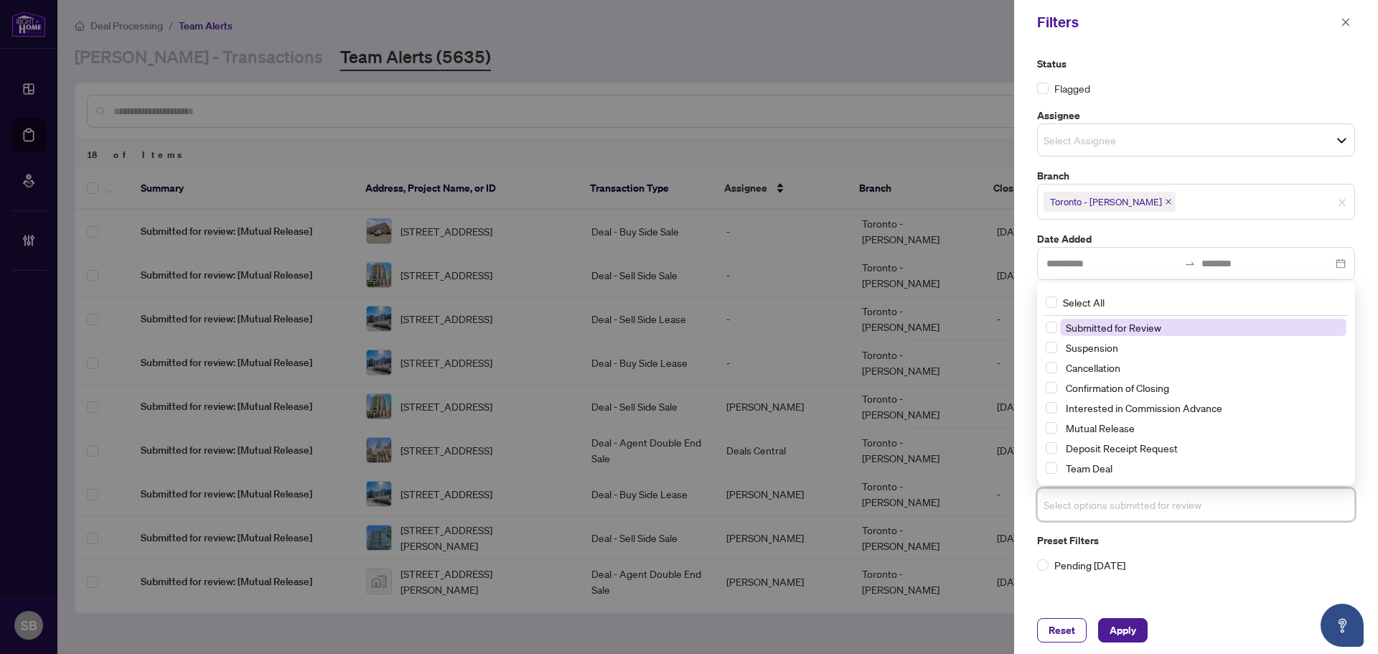
click at [1118, 506] on input "search" at bounding box center [1093, 504] width 100 height 17
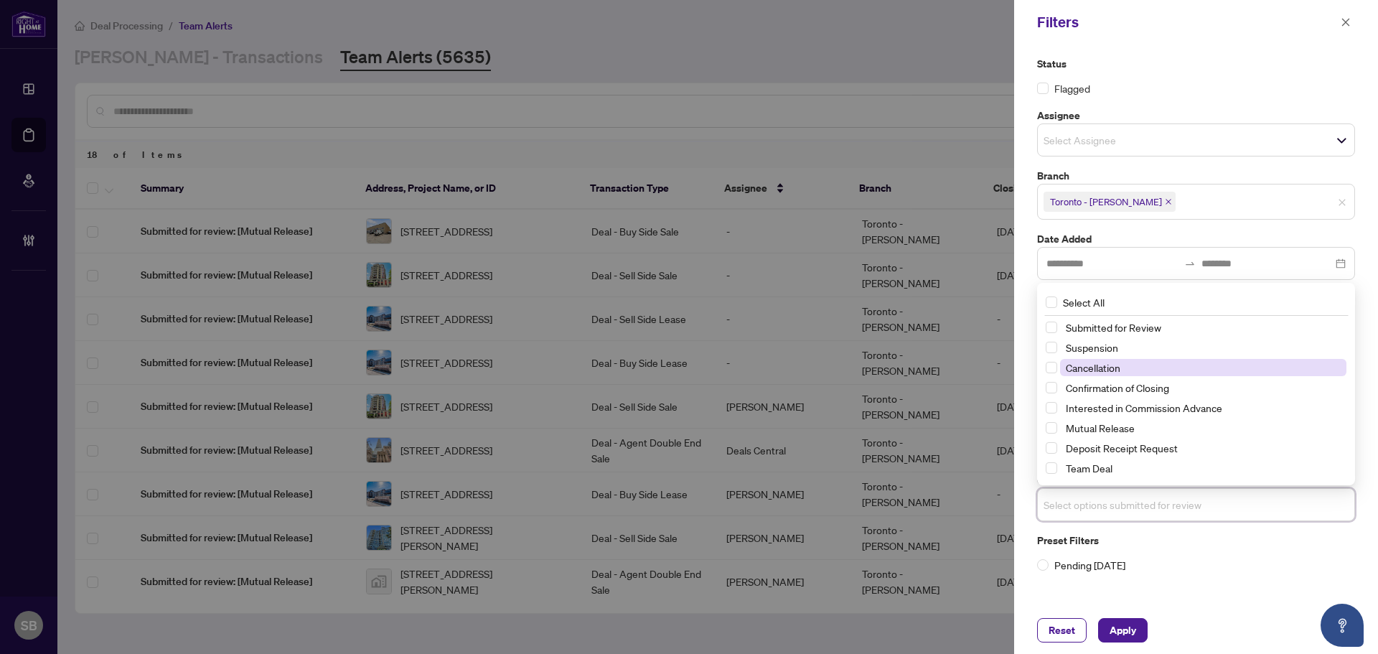
click at [1091, 372] on span "Cancellation" at bounding box center [1092, 367] width 55 height 13
click at [1195, 553] on div "Preset Filters Pending Today" at bounding box center [1196, 556] width 318 height 40
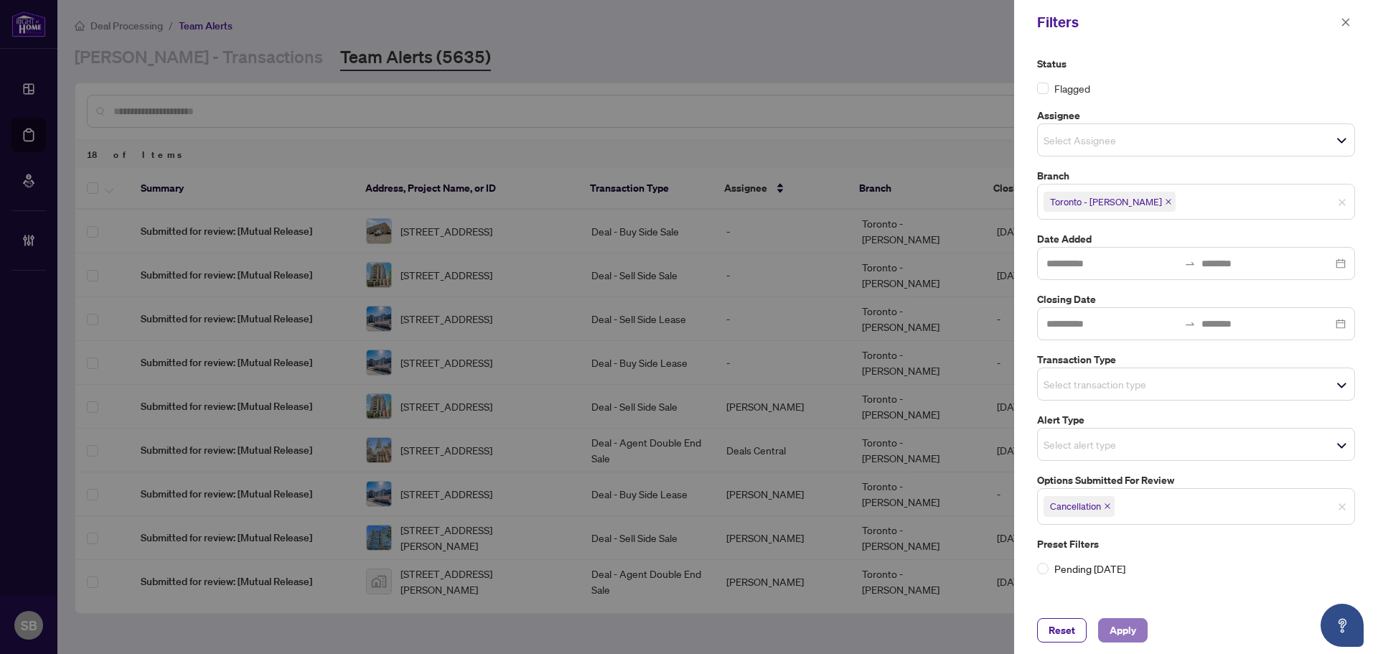
click at [1121, 629] on span "Apply" at bounding box center [1122, 629] width 27 height 23
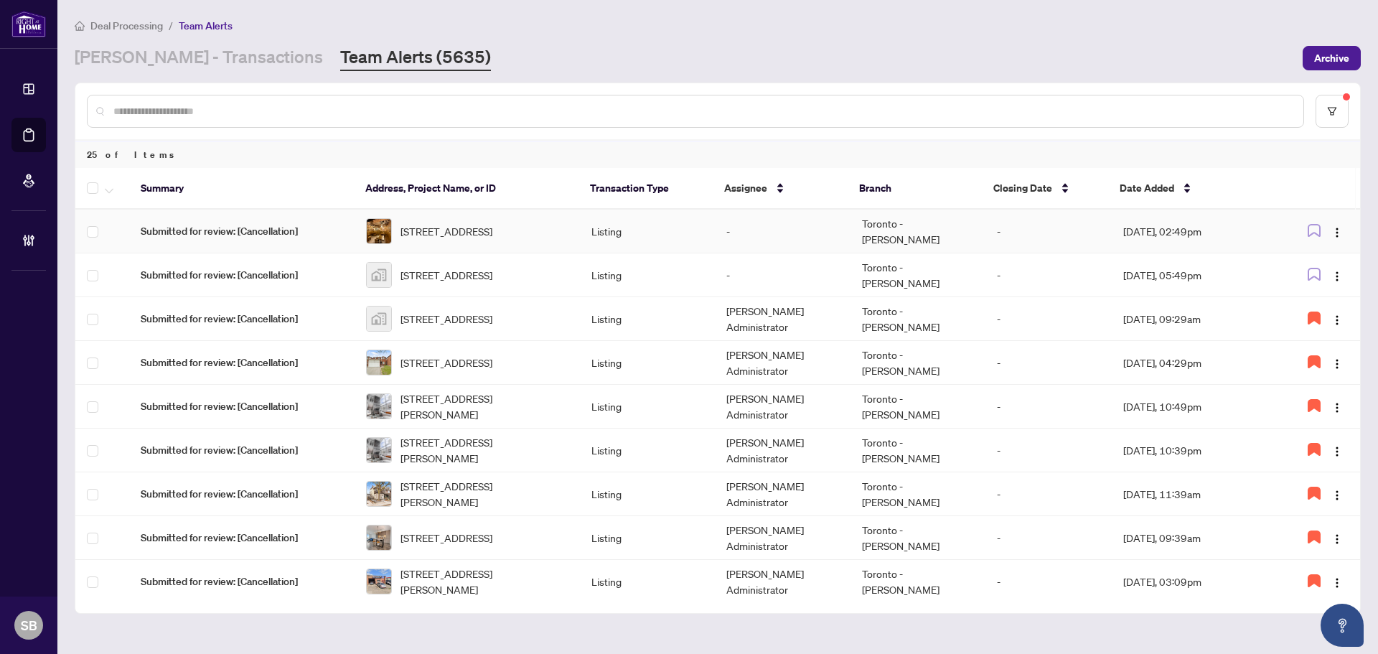
click at [683, 234] on td "Listing" at bounding box center [647, 231] width 135 height 44
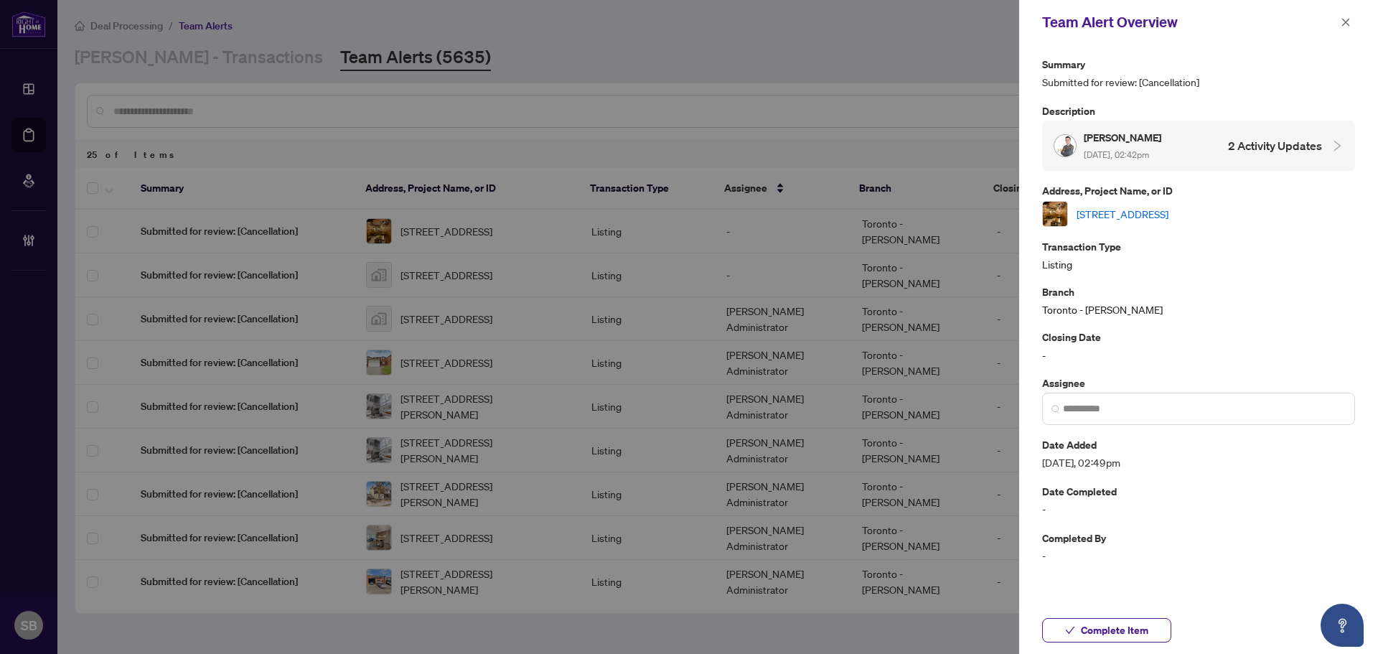
click at [1168, 211] on link "[STREET_ADDRESS]" at bounding box center [1122, 214] width 92 height 16
click at [1349, 25] on button "button" at bounding box center [1345, 22] width 19 height 17
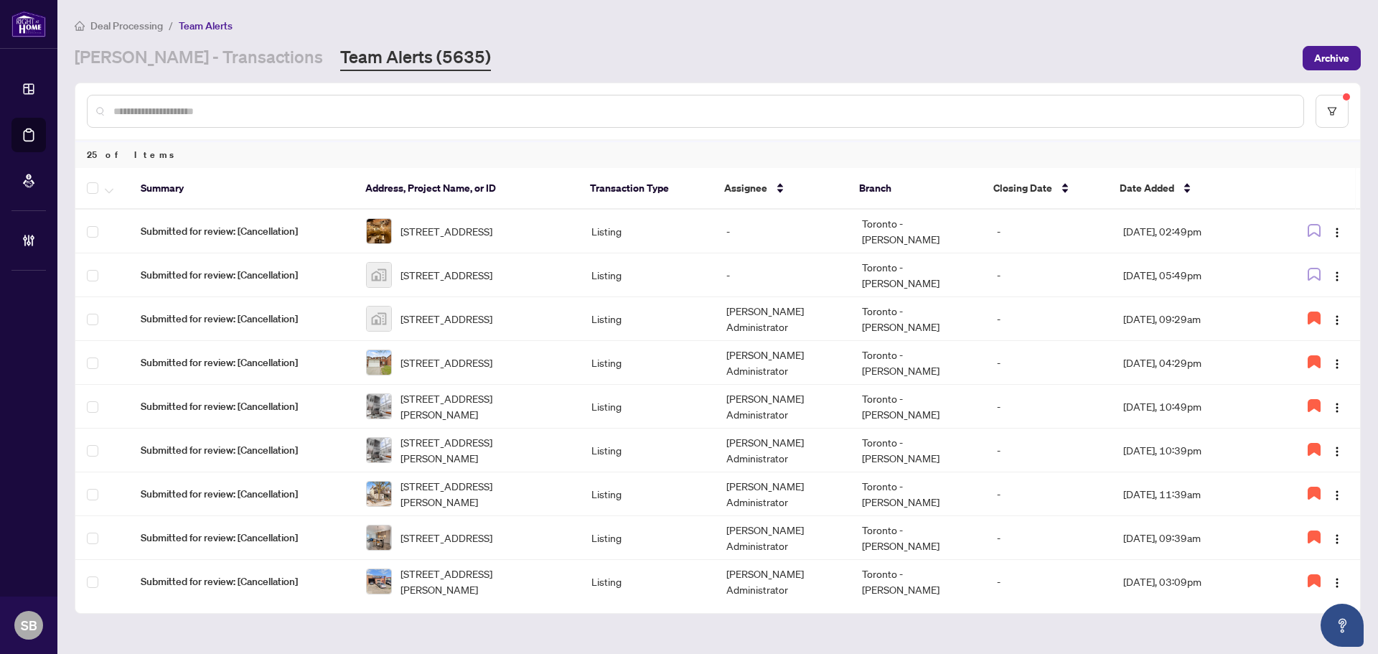
click at [244, 113] on input "text" at bounding box center [702, 111] width 1178 height 16
click at [175, 57] on link "RAHR - Transactions" at bounding box center [199, 58] width 248 height 26
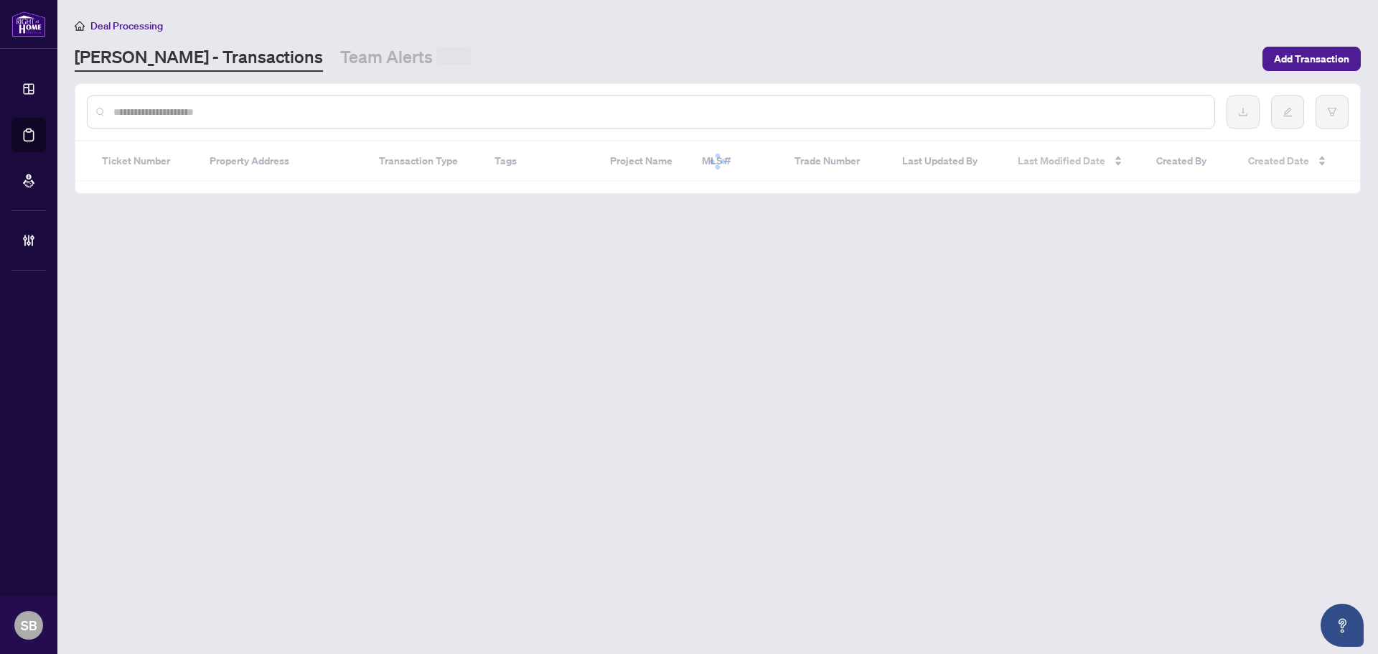
click at [176, 108] on input "text" at bounding box center [657, 112] width 1089 height 16
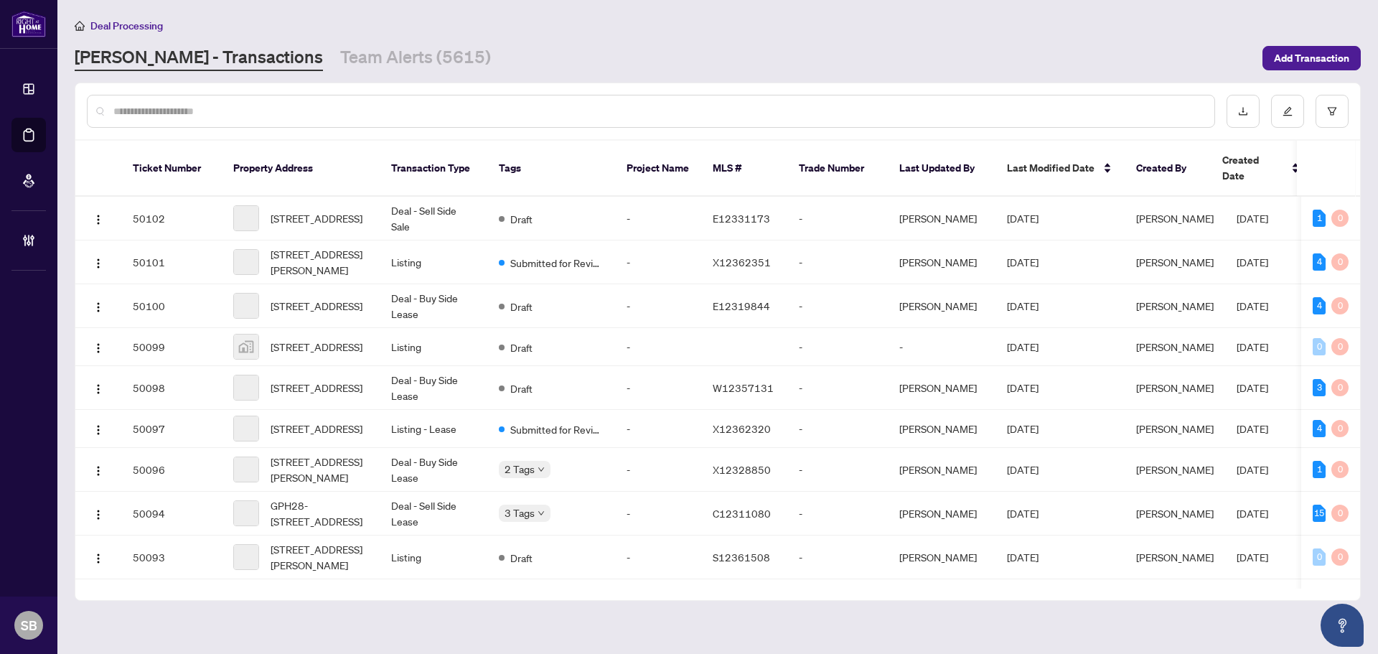
paste input "**********"
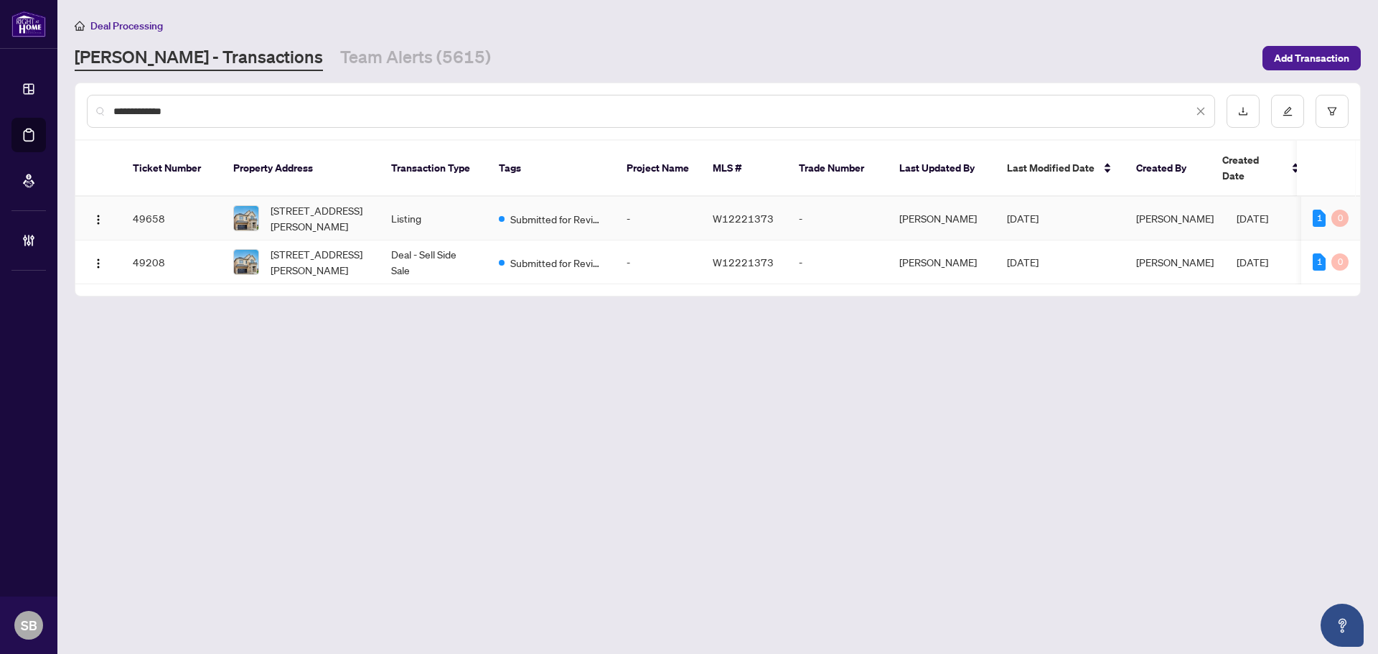
type input "**********"
click at [329, 202] on span "328 Bergamot Ave, Milton, Ontario L9E 1Y8, Canada" at bounding box center [319, 218] width 98 height 32
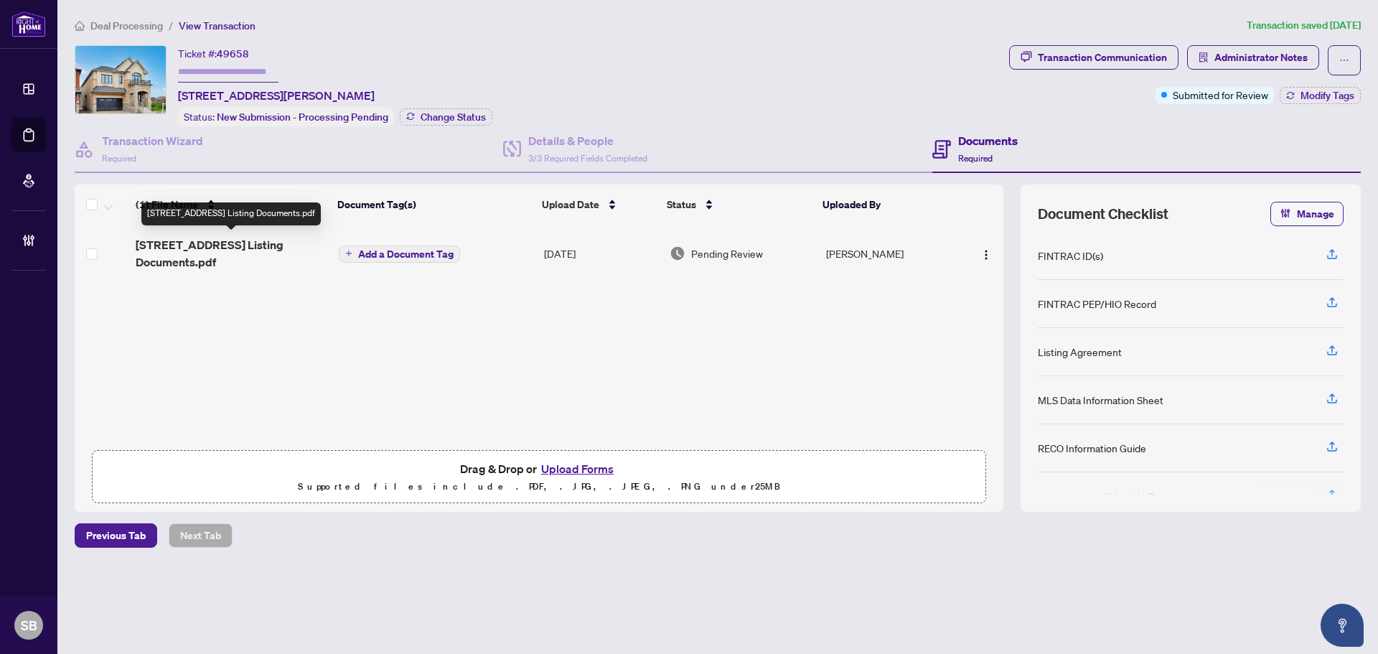
click at [291, 248] on span "328 Bergamot Avenue Listing Documents.pdf" at bounding box center [232, 253] width 192 height 34
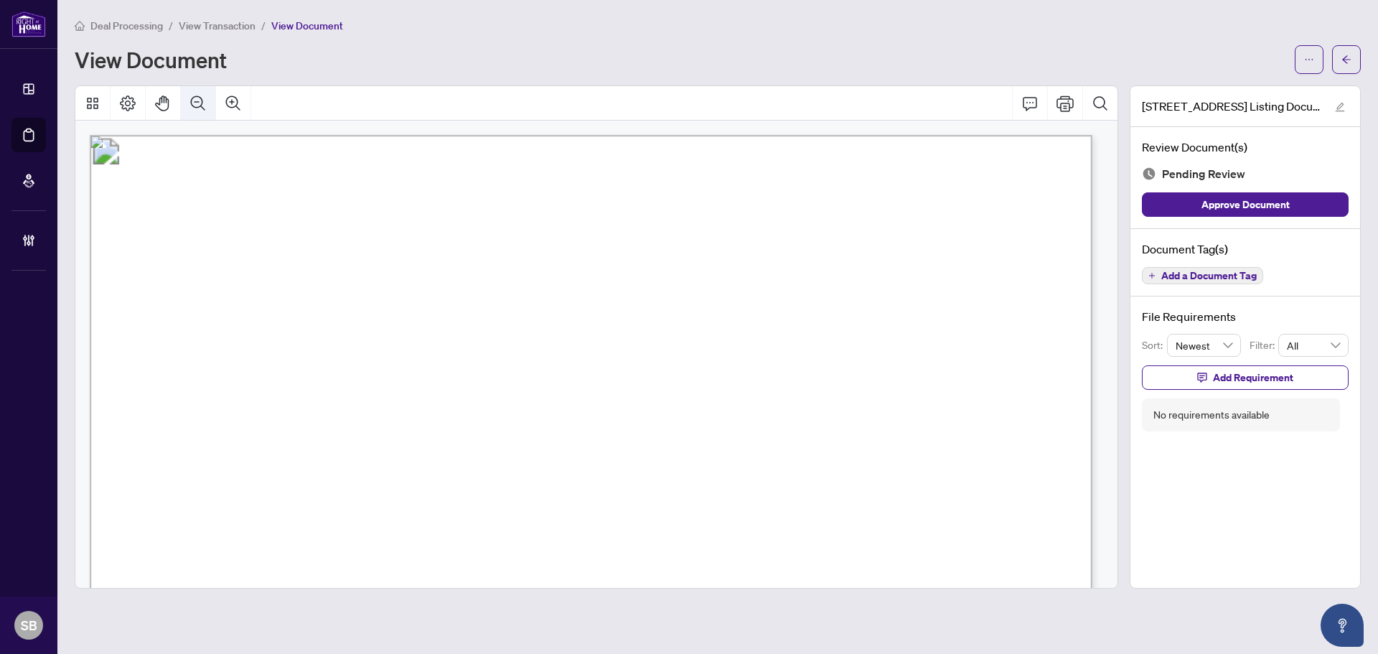
click at [197, 98] on icon "Zoom Out" at bounding box center [197, 103] width 17 height 17
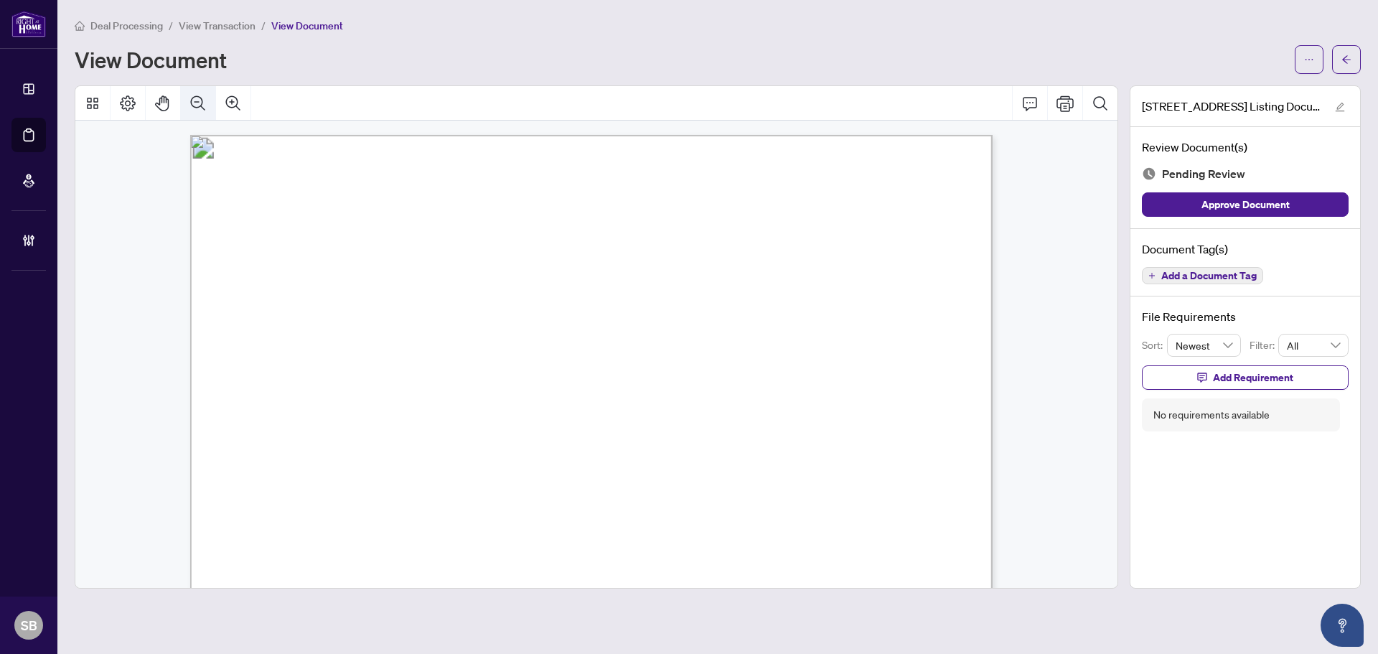
click at [198, 97] on icon "Zoom Out" at bounding box center [197, 103] width 17 height 17
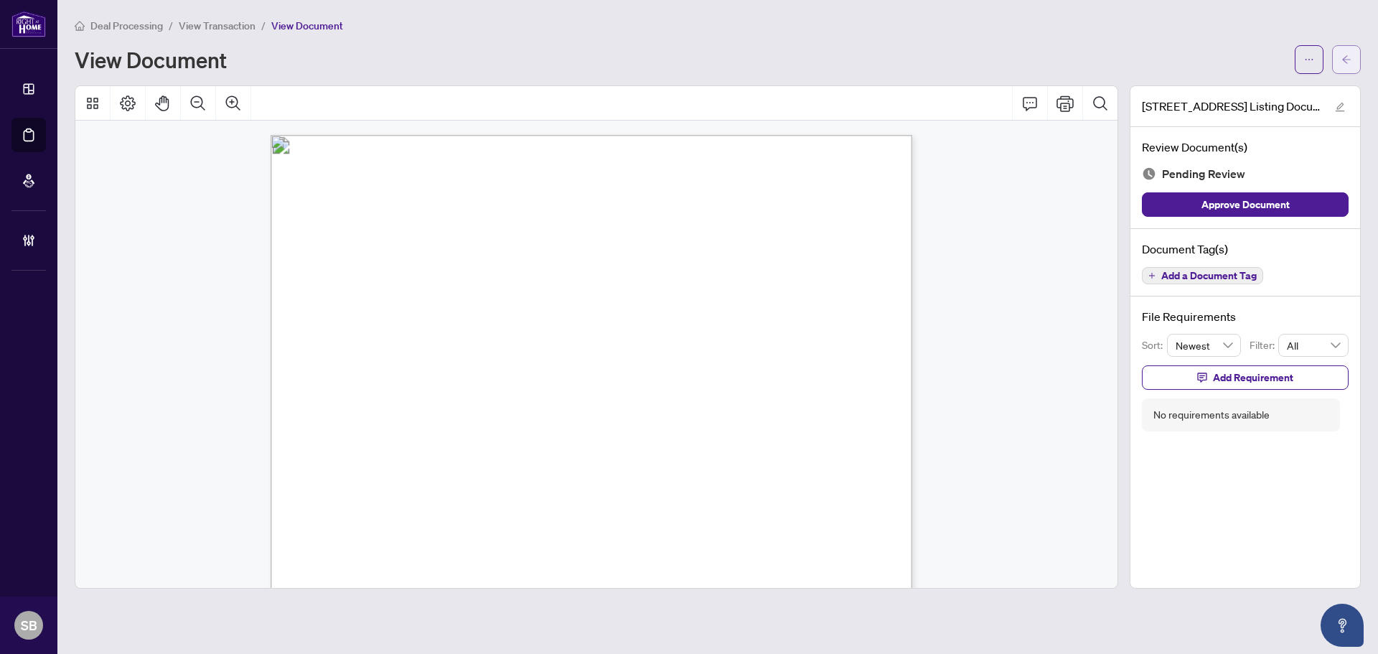
click at [1346, 52] on span "button" at bounding box center [1346, 59] width 10 height 23
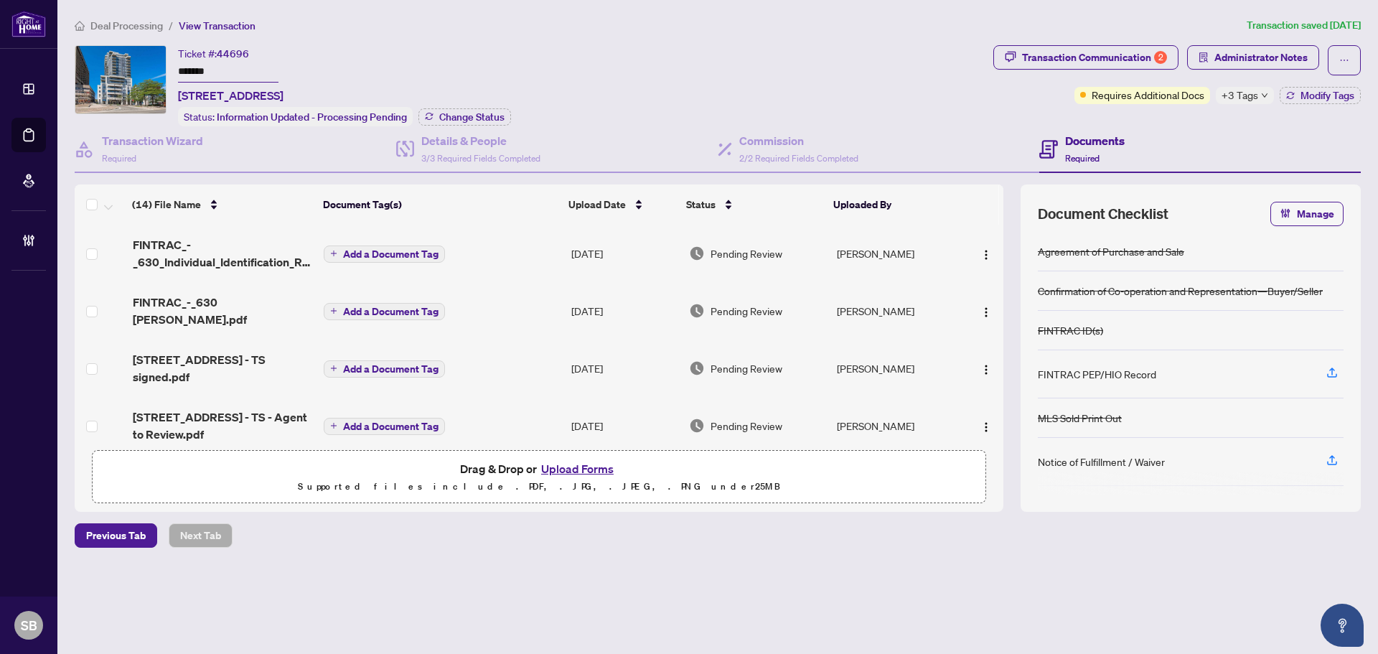
click at [138, 19] on span "Deal Processing" at bounding box center [126, 25] width 72 height 13
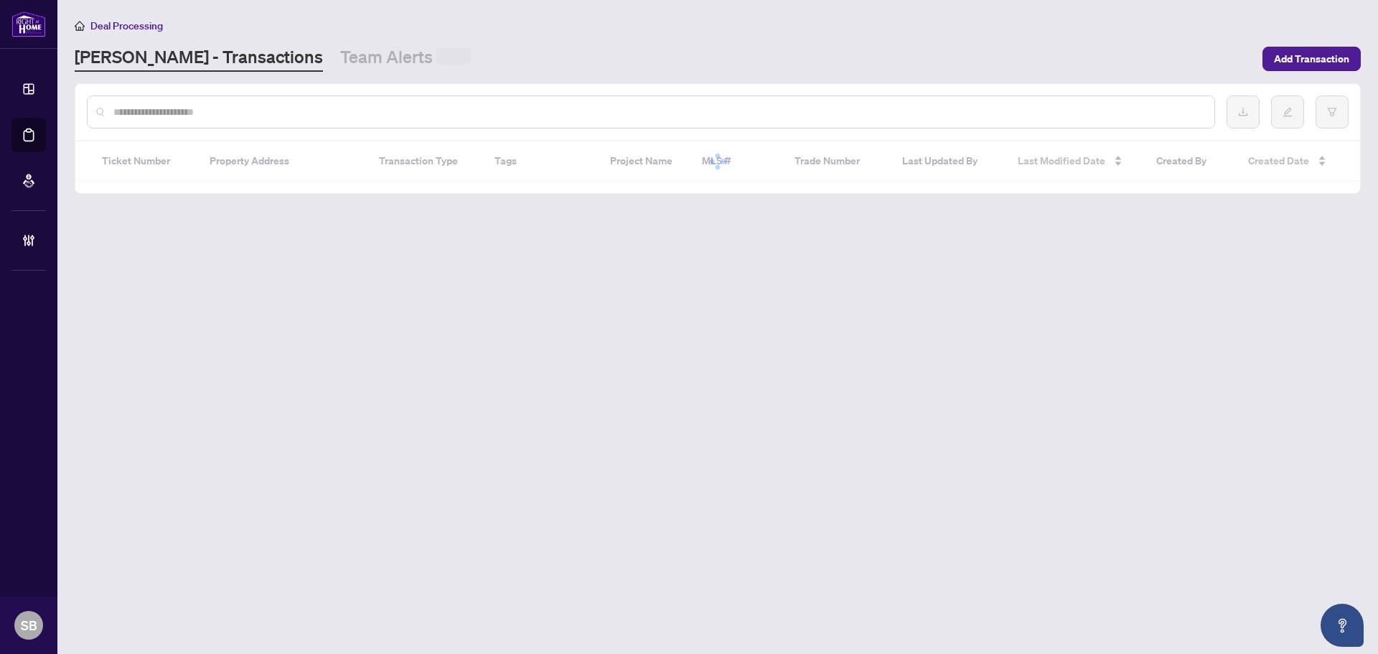
click at [305, 106] on input "text" at bounding box center [657, 112] width 1089 height 16
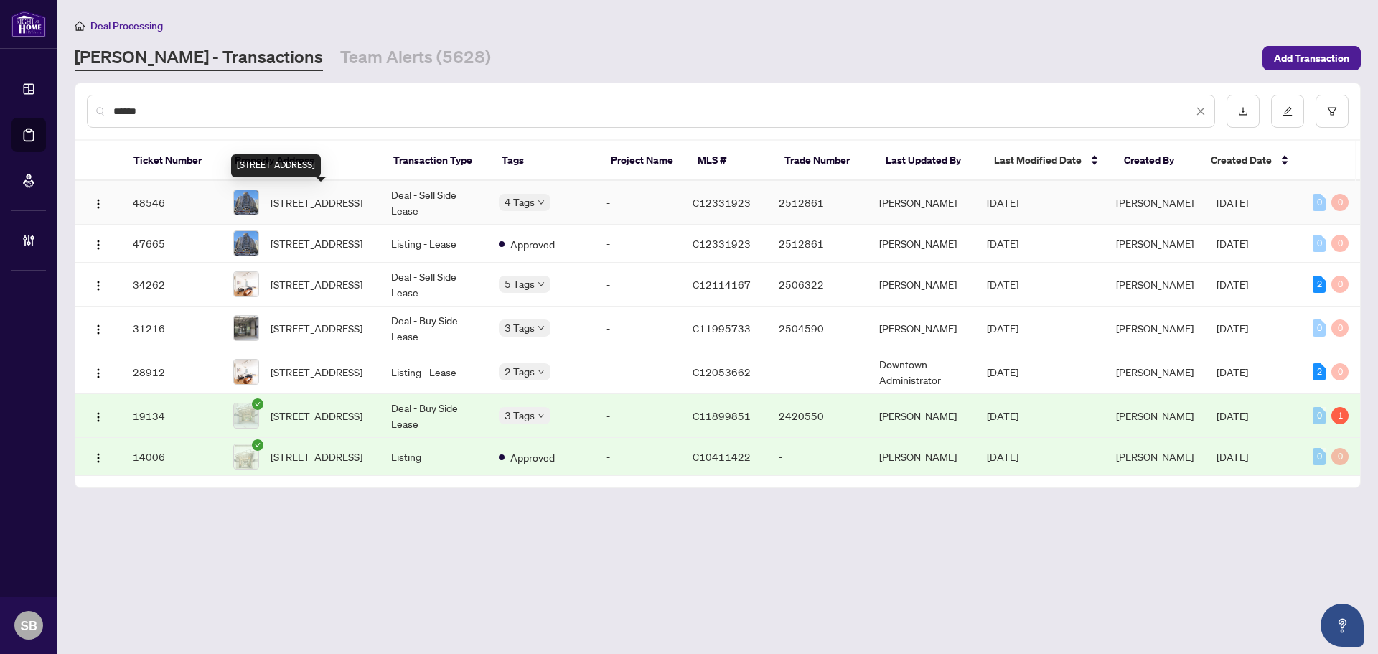
type input "******"
click at [362, 205] on span "421-20 Blue Jays Way, Toronto, Ontario M5V 3W6, Canada" at bounding box center [316, 202] width 92 height 16
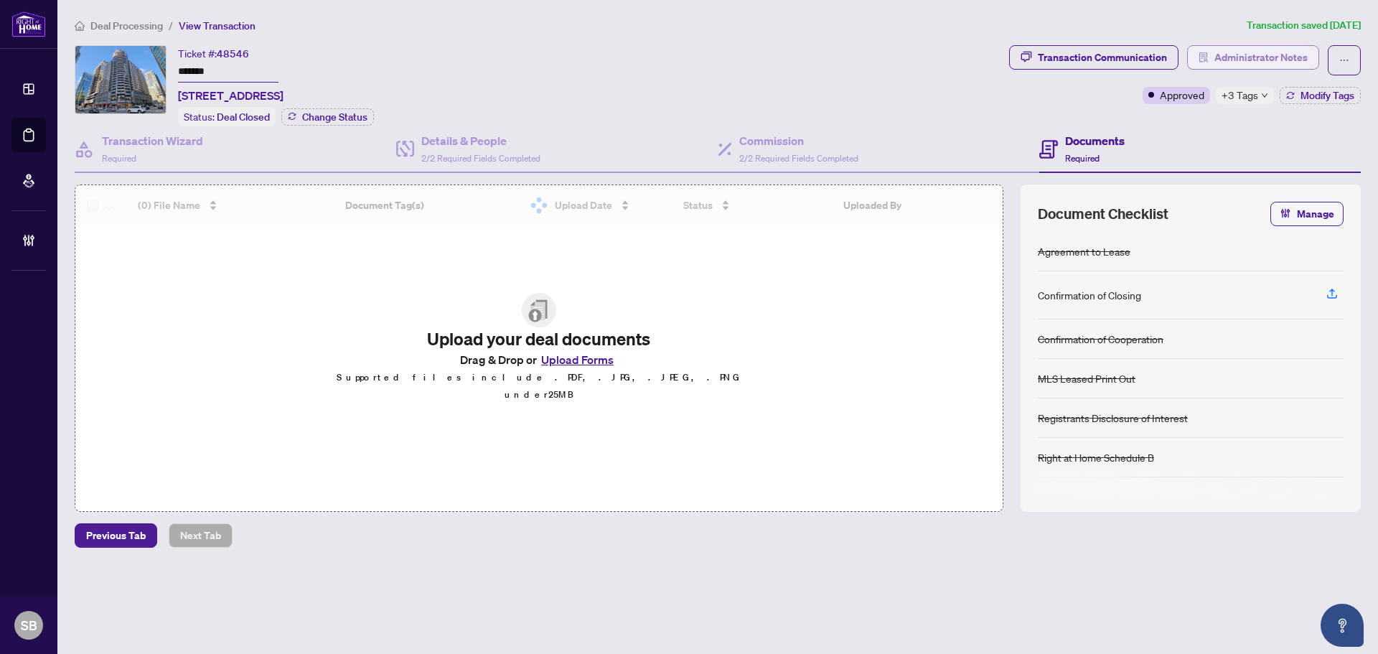
click at [1255, 50] on span "Administrator Notes" at bounding box center [1260, 57] width 93 height 23
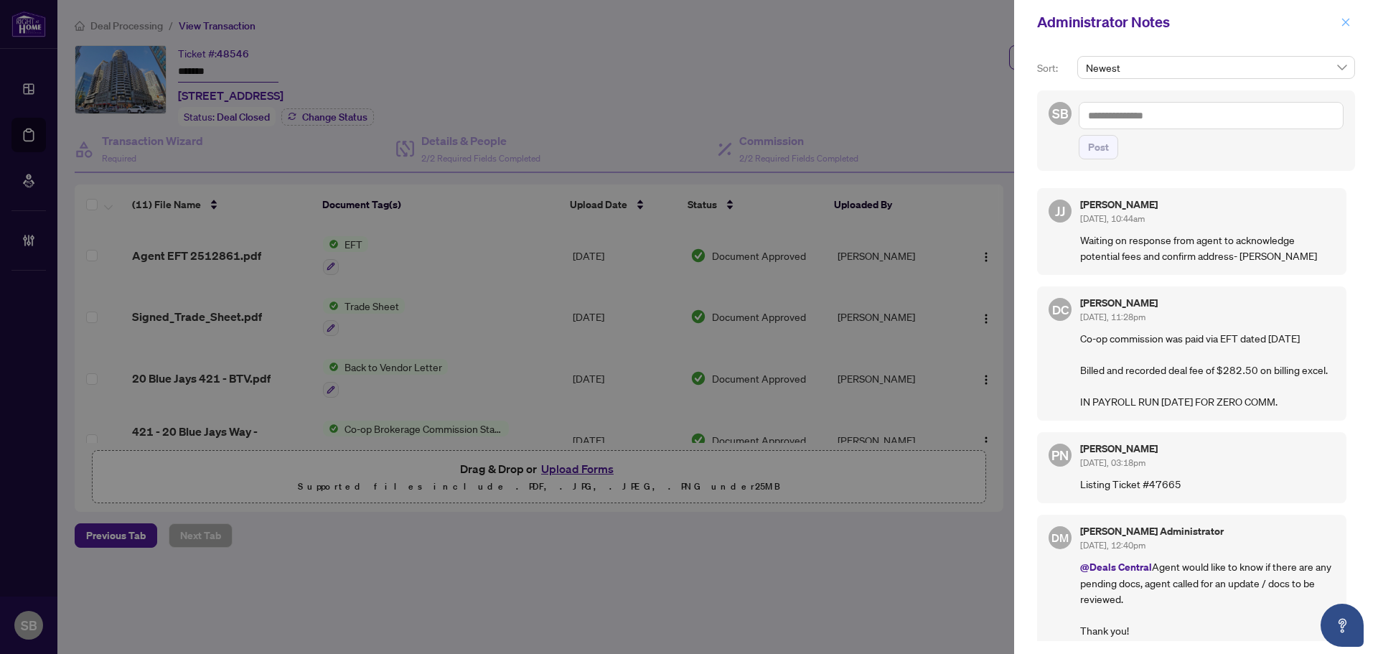
click at [1349, 20] on icon "close" at bounding box center [1345, 22] width 10 height 10
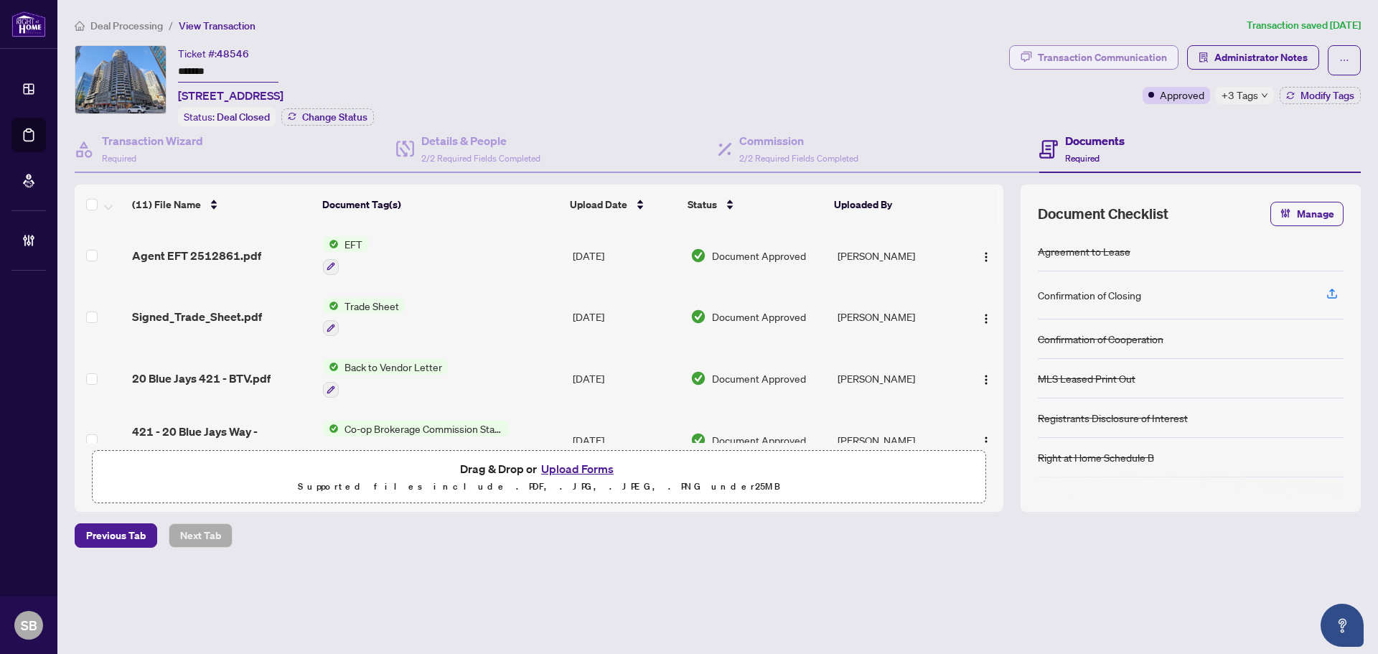
click at [1111, 48] on div "Transaction Communication" at bounding box center [1101, 57] width 129 height 23
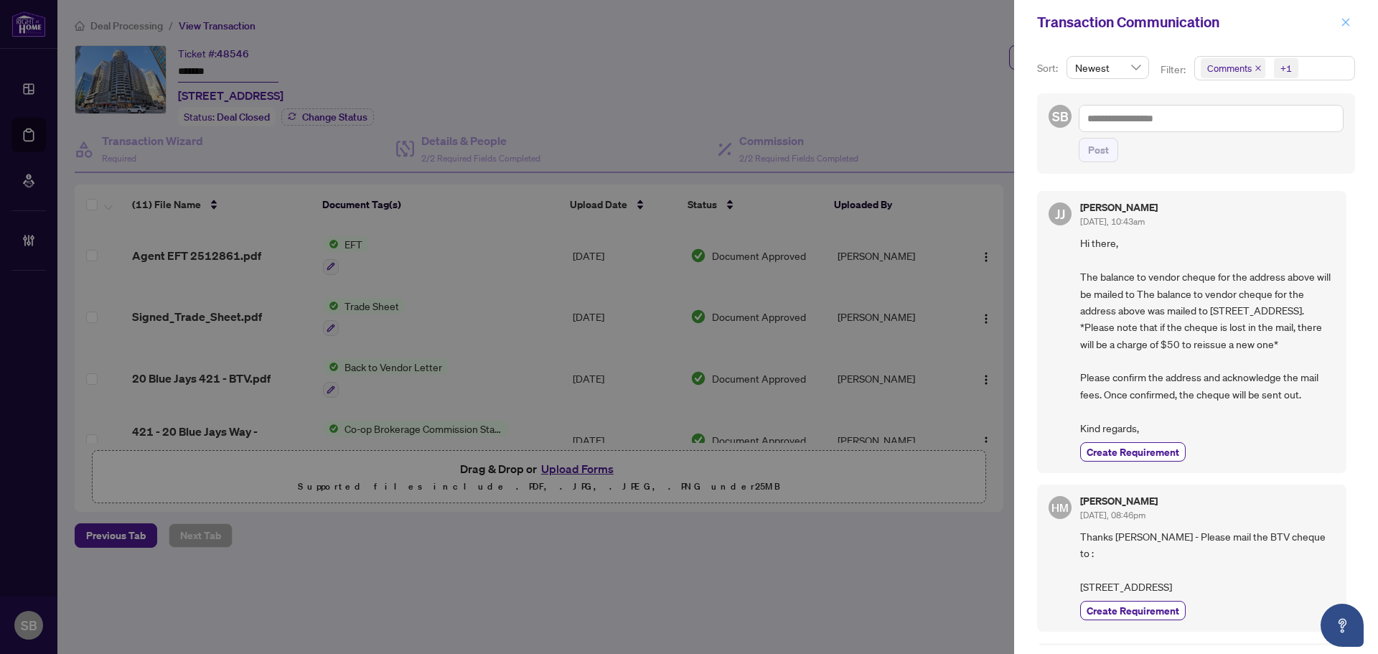
click at [1342, 22] on icon "close" at bounding box center [1345, 22] width 10 height 10
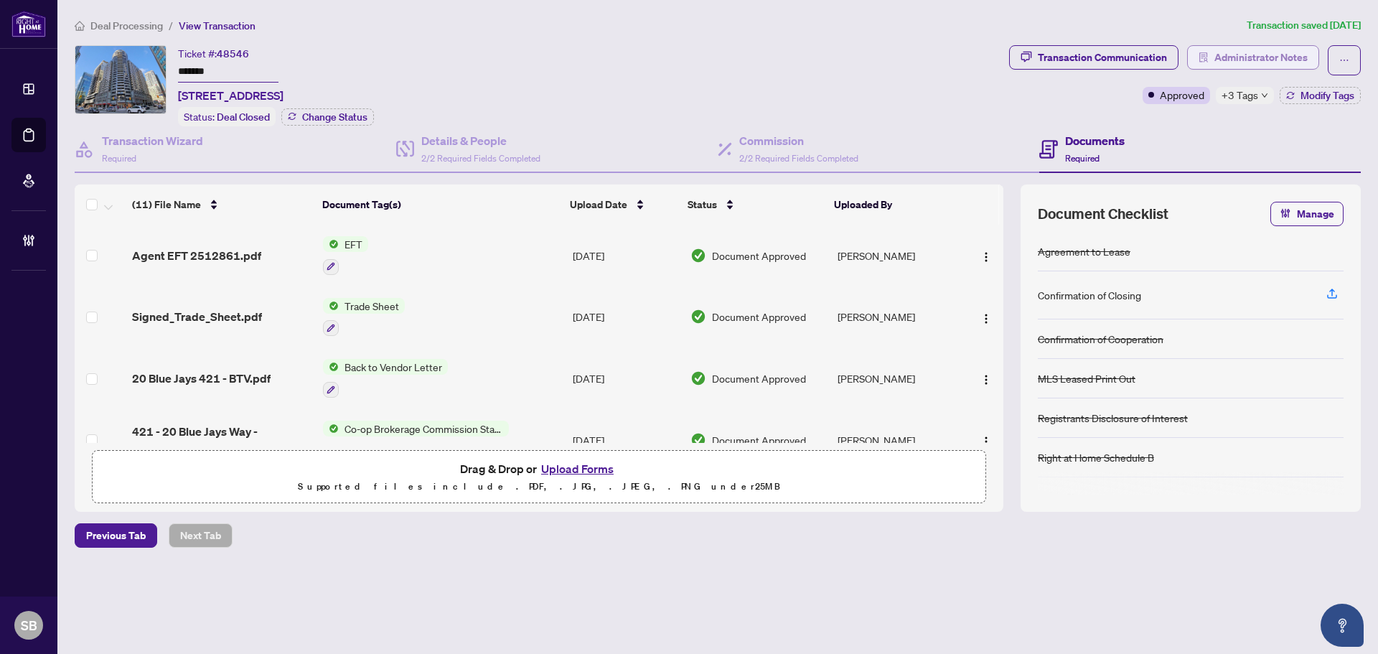
click at [1241, 58] on span "Administrator Notes" at bounding box center [1260, 57] width 93 height 23
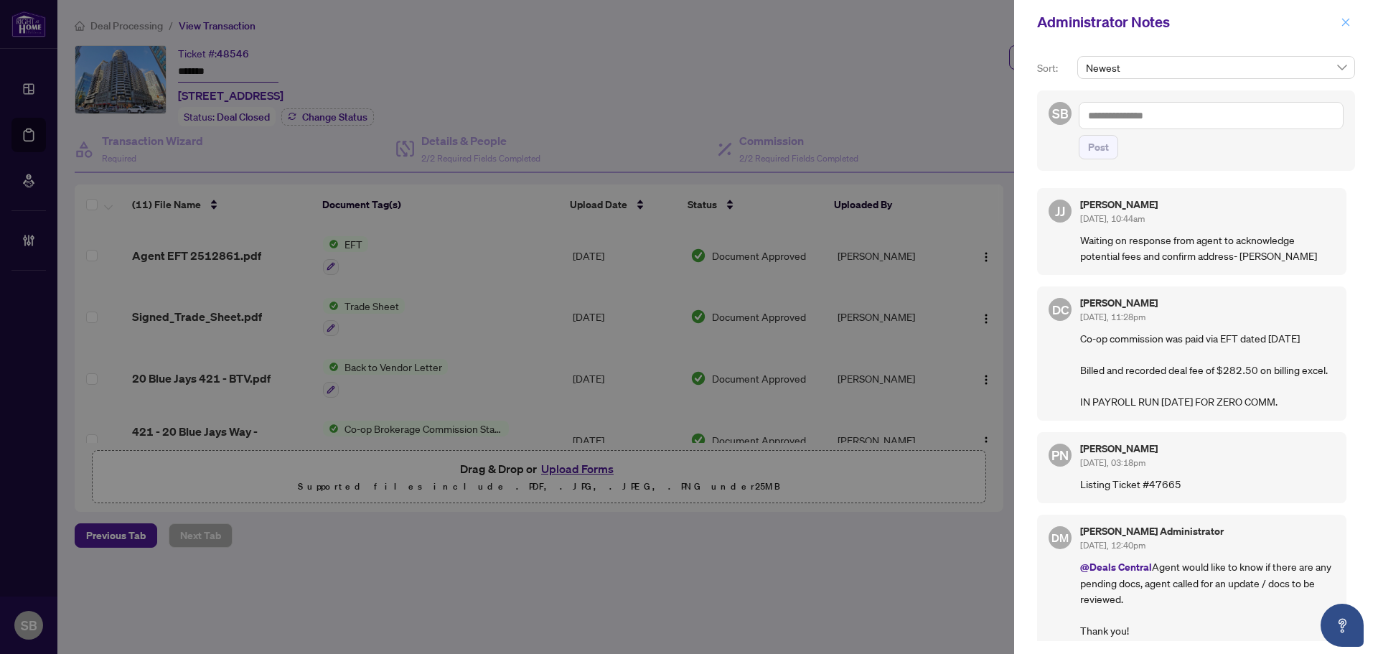
click at [1348, 19] on icon "close" at bounding box center [1346, 22] width 8 height 8
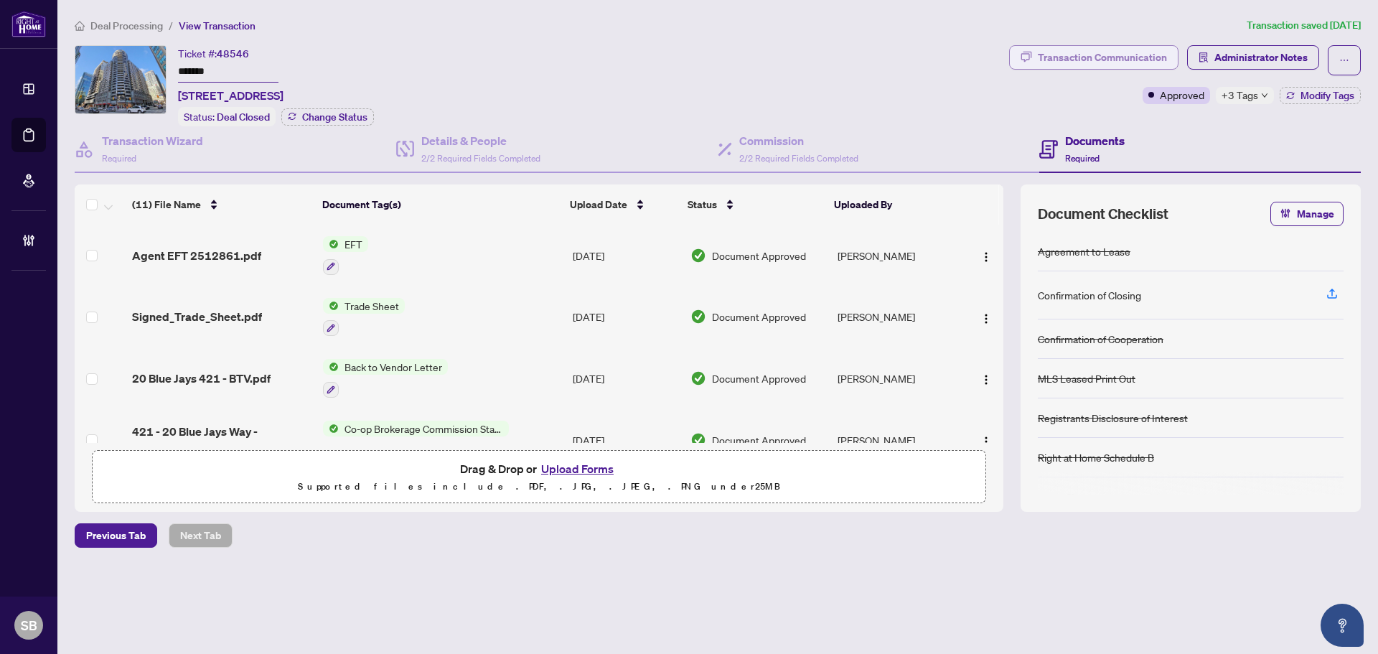
click at [1072, 56] on div "Transaction Communication" at bounding box center [1101, 57] width 129 height 23
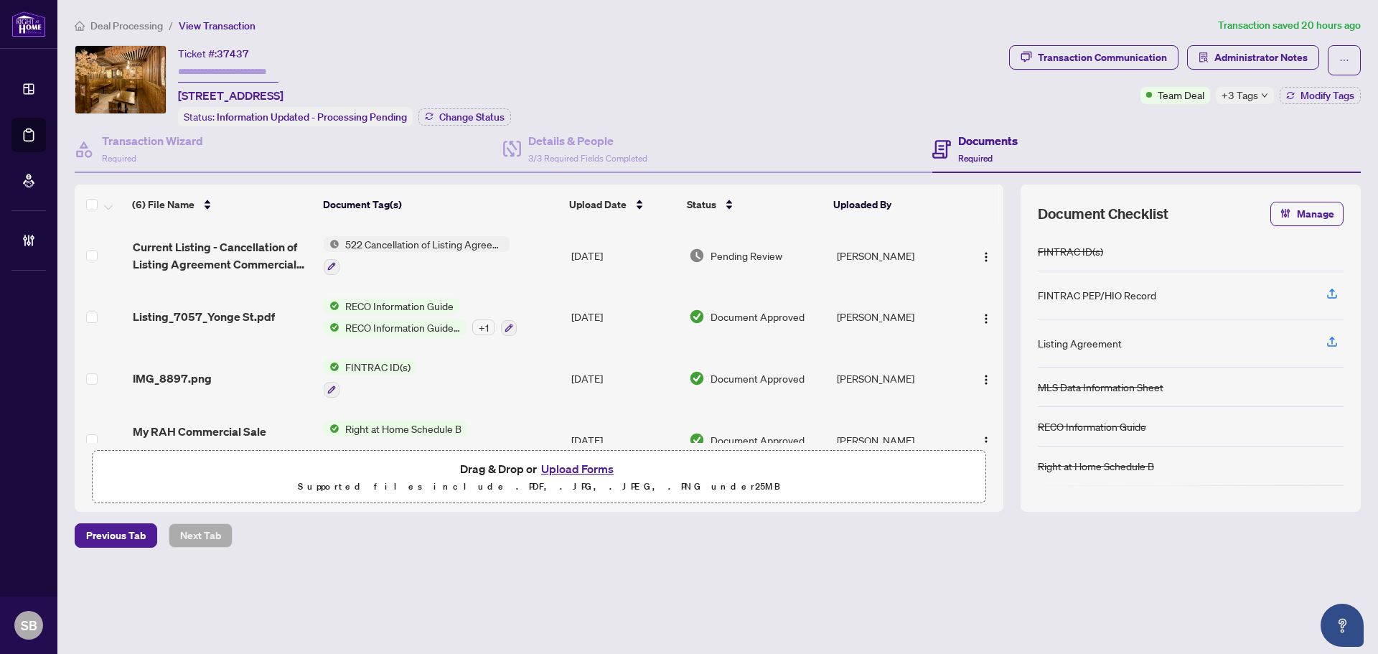
click at [1312, 106] on div "Transaction Communication Administrator Notes Team Deal +3 Tags Modify Tags" at bounding box center [1184, 85] width 357 height 81
click at [1300, 91] on span "Modify Tags" at bounding box center [1327, 95] width 54 height 10
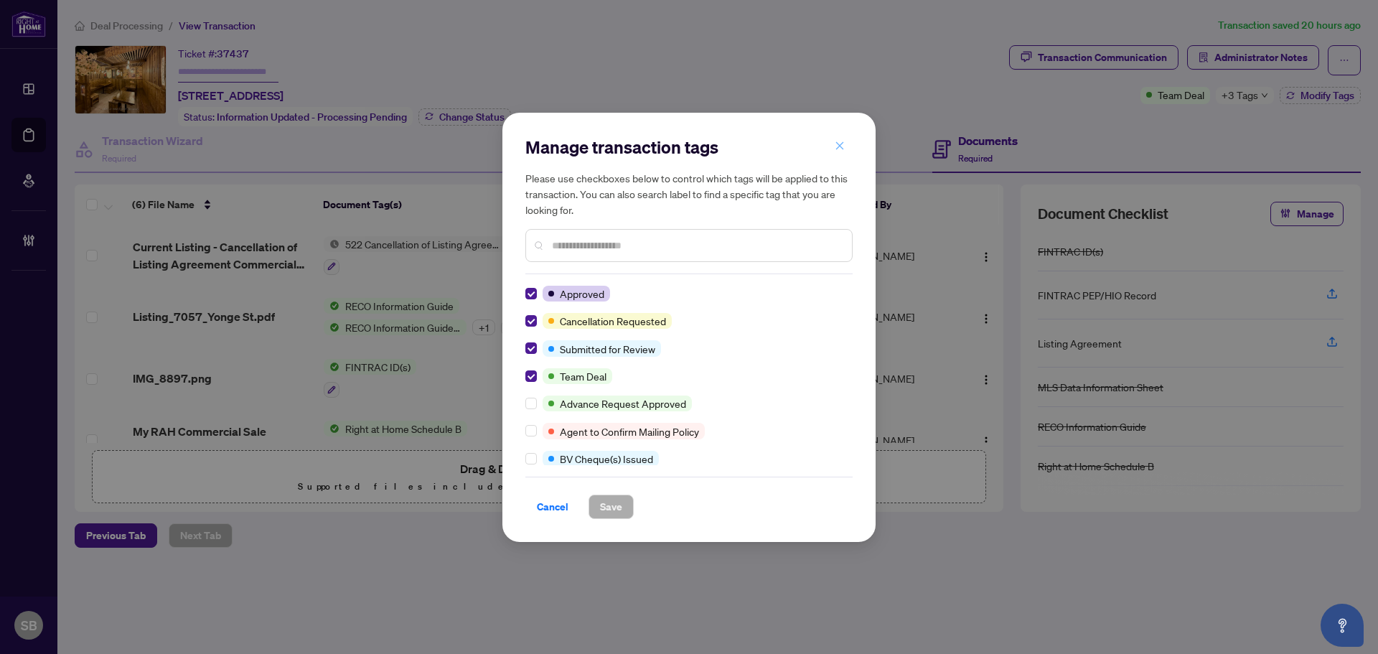
click at [850, 147] on button "button" at bounding box center [839, 146] width 29 height 24
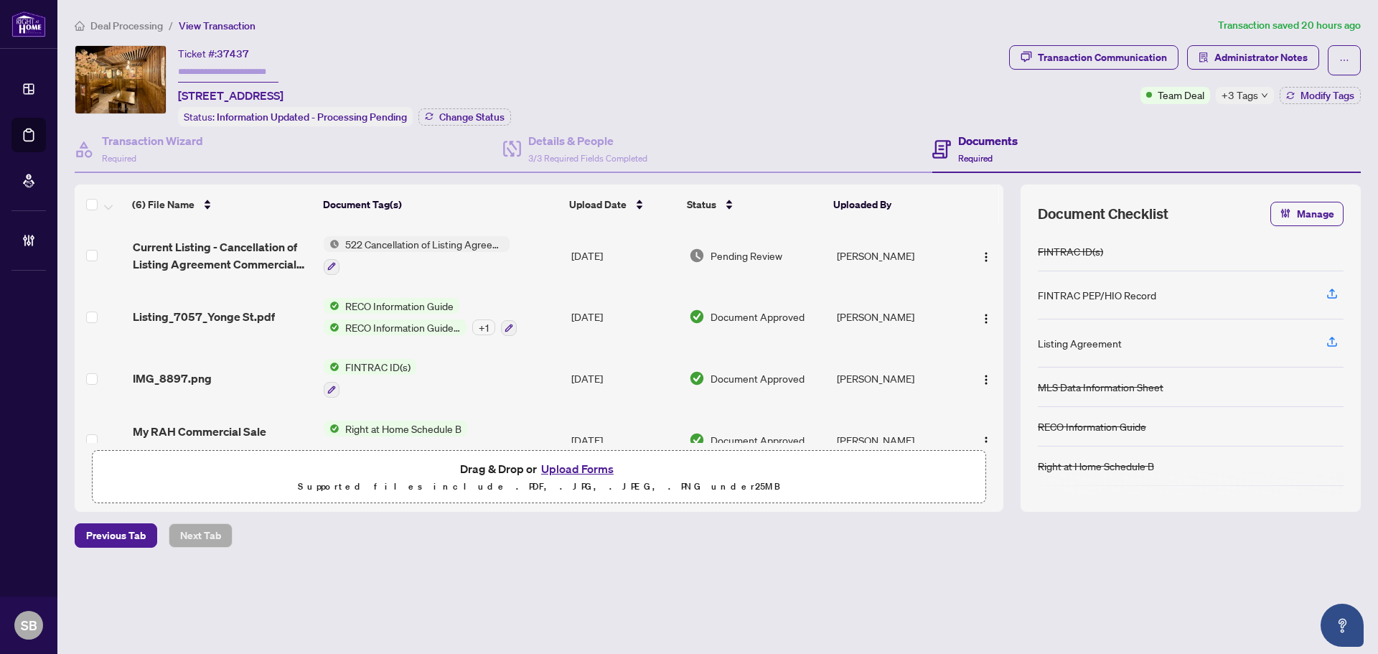
click at [575, 235] on td "[DATE]" at bounding box center [624, 256] width 118 height 62
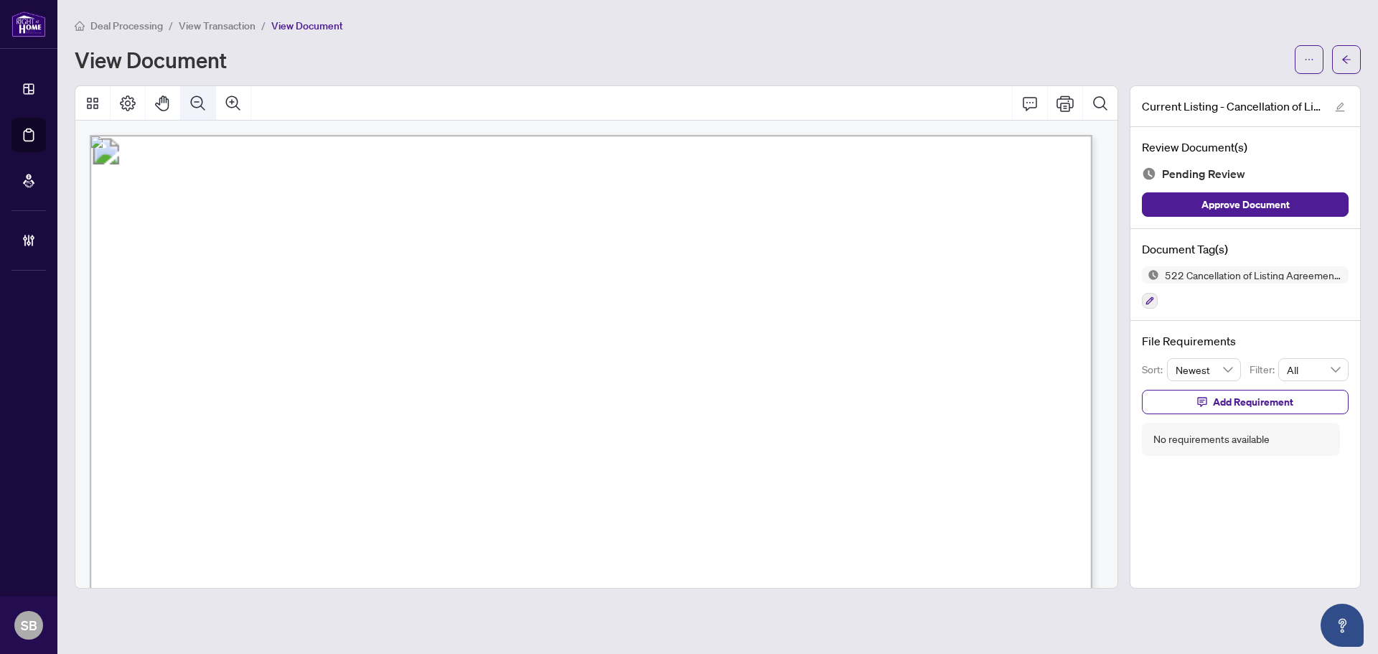
click at [202, 101] on icon "Zoom Out" at bounding box center [197, 103] width 17 height 17
click at [204, 100] on icon "Zoom Out" at bounding box center [197, 103] width 17 height 17
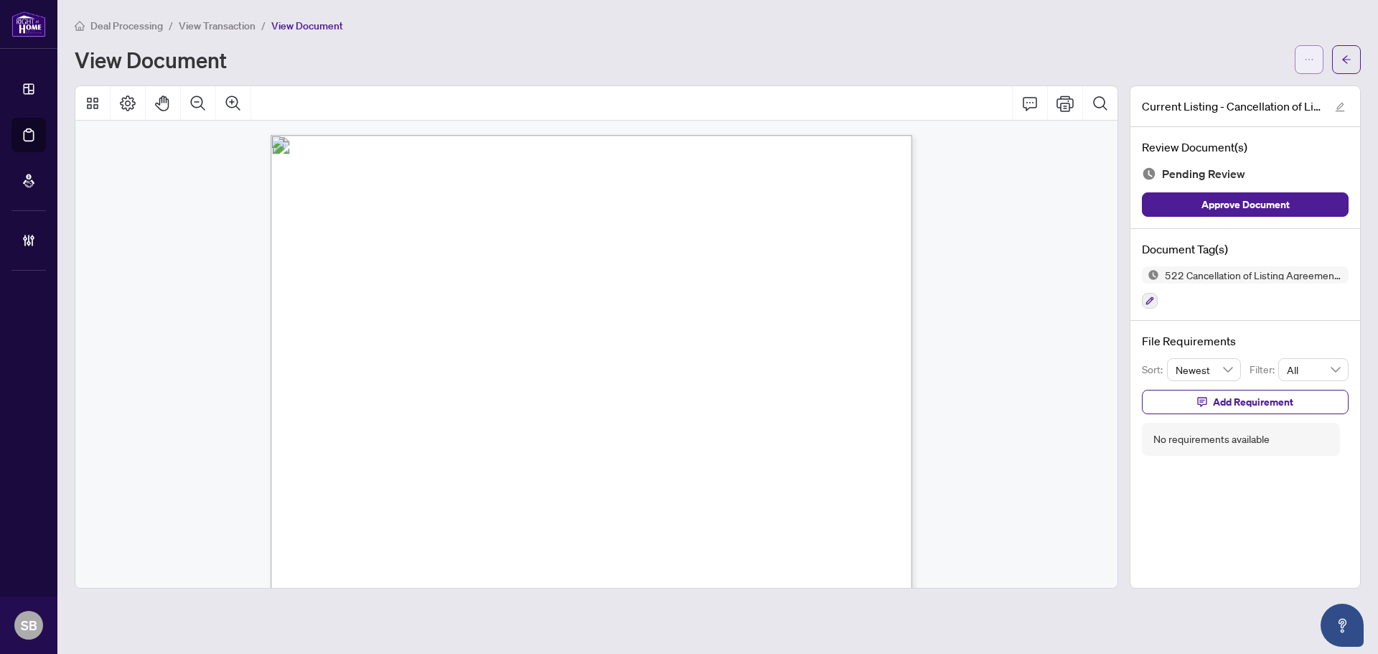
click at [1314, 50] on button "button" at bounding box center [1308, 59] width 29 height 29
click at [1270, 88] on span "Download" at bounding box center [1256, 91] width 109 height 16
click at [1336, 58] on button "button" at bounding box center [1346, 59] width 29 height 29
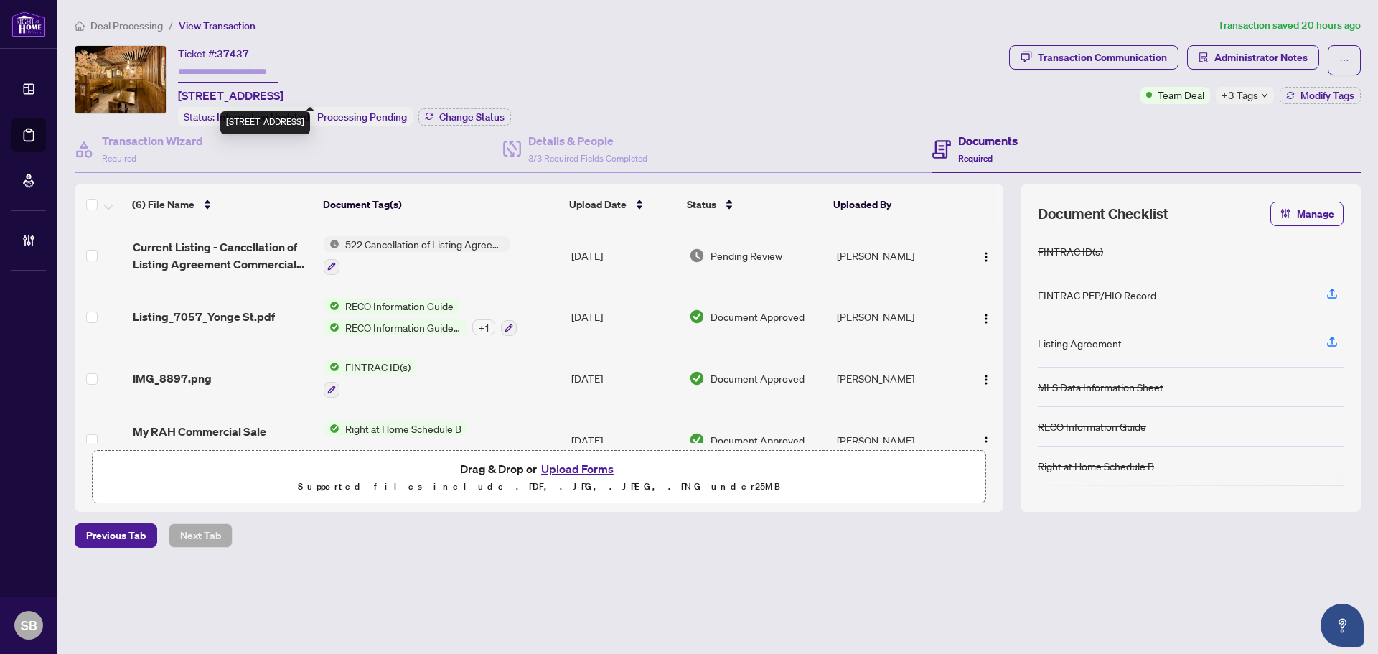
drag, startPoint x: 309, startPoint y: 95, endPoint x: 176, endPoint y: 98, distance: 132.8
click at [176, 98] on div "Ticket #: 37437 [STREET_ADDRESS] Status: Information Updated - Processing Pendi…" at bounding box center [539, 85] width 928 height 81
copy span "[STREET_ADDRESS][PERSON_NAME],"
